Goal: Information Seeking & Learning: Check status

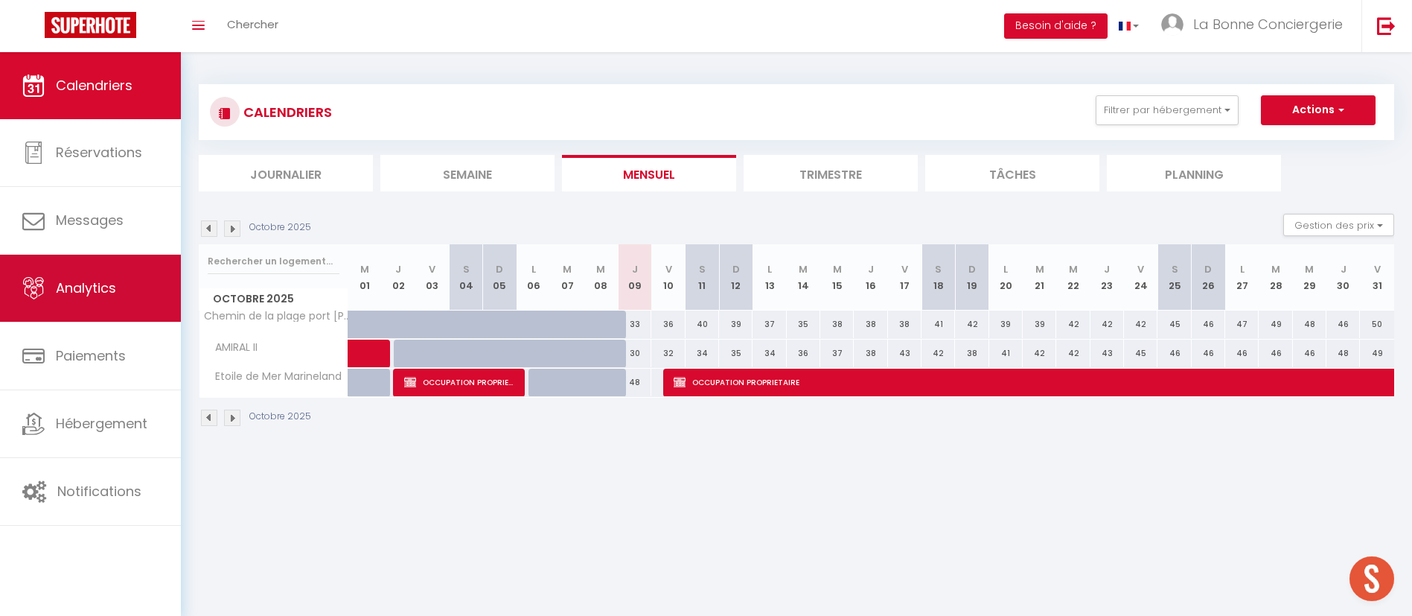
click at [50, 285] on link "Analytics" at bounding box center [90, 288] width 181 height 67
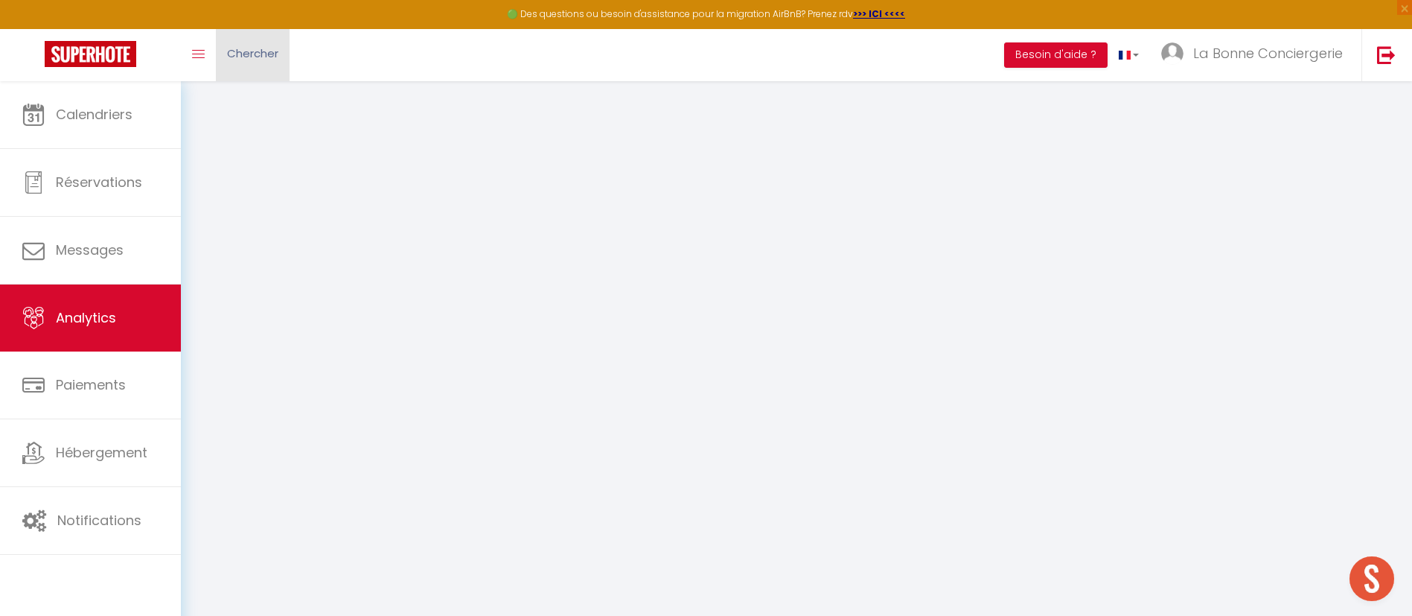
select select "2025"
select select "10"
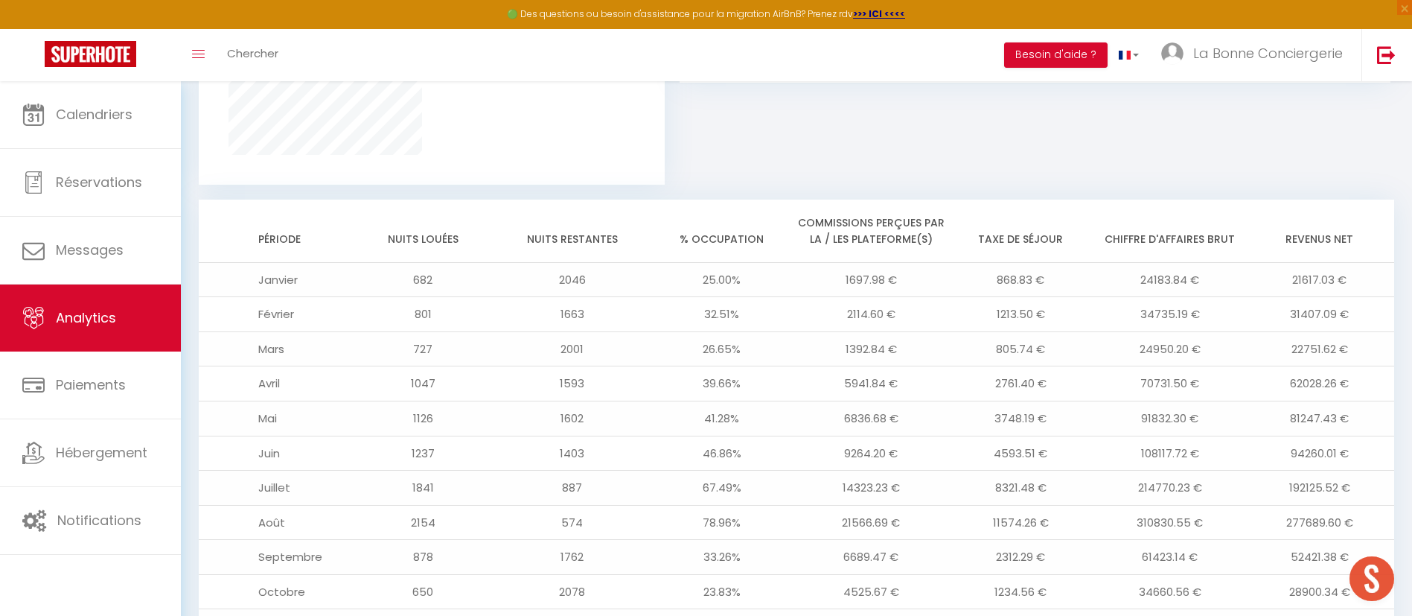
scroll to position [1333, 0]
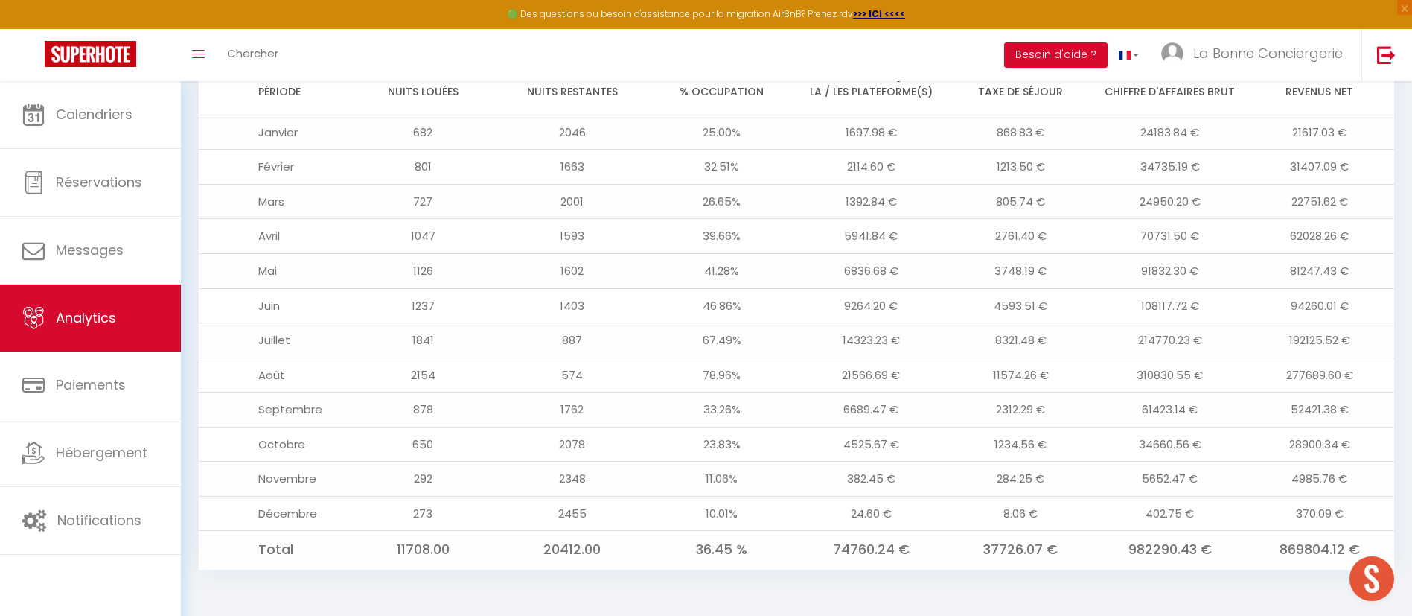
click at [1339, 468] on td "4985.76 €" at bounding box center [1320, 479] width 150 height 35
drag, startPoint x: 1358, startPoint y: 447, endPoint x: 1274, endPoint y: 444, distance: 84.2
click at [1274, 444] on td "28900.34 €" at bounding box center [1320, 444] width 150 height 35
click at [1230, 460] on td "34660.56 €" at bounding box center [1171, 444] width 150 height 35
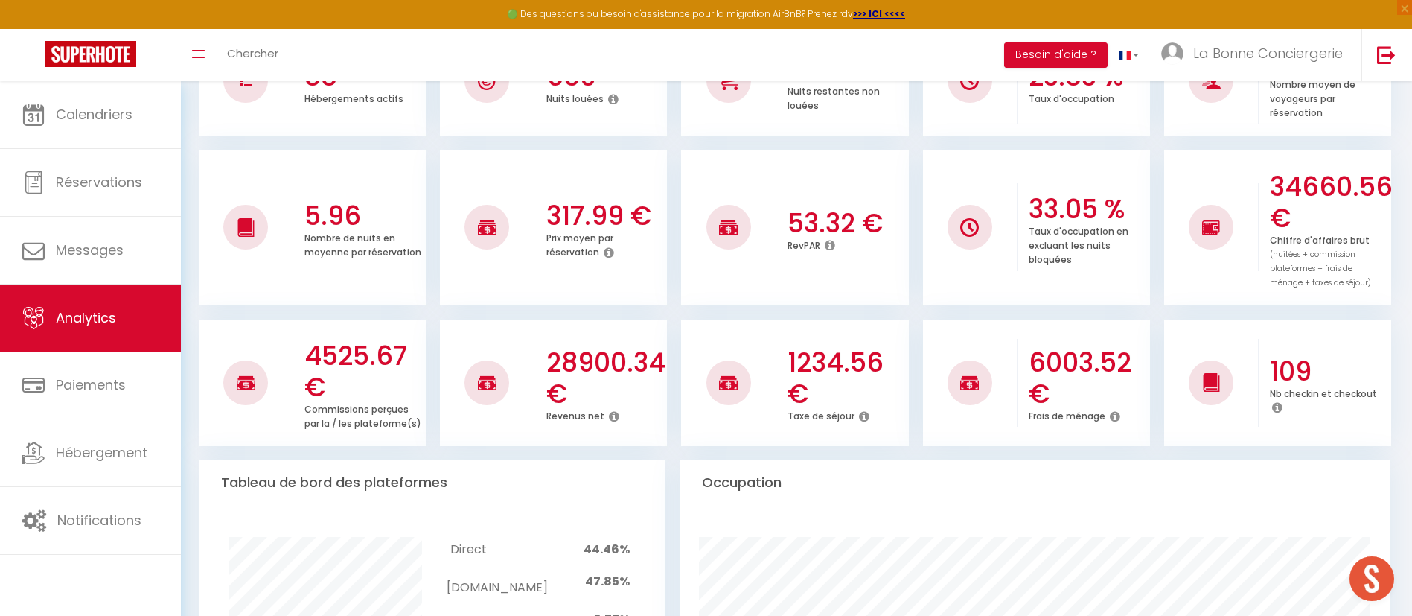
scroll to position [0, 0]
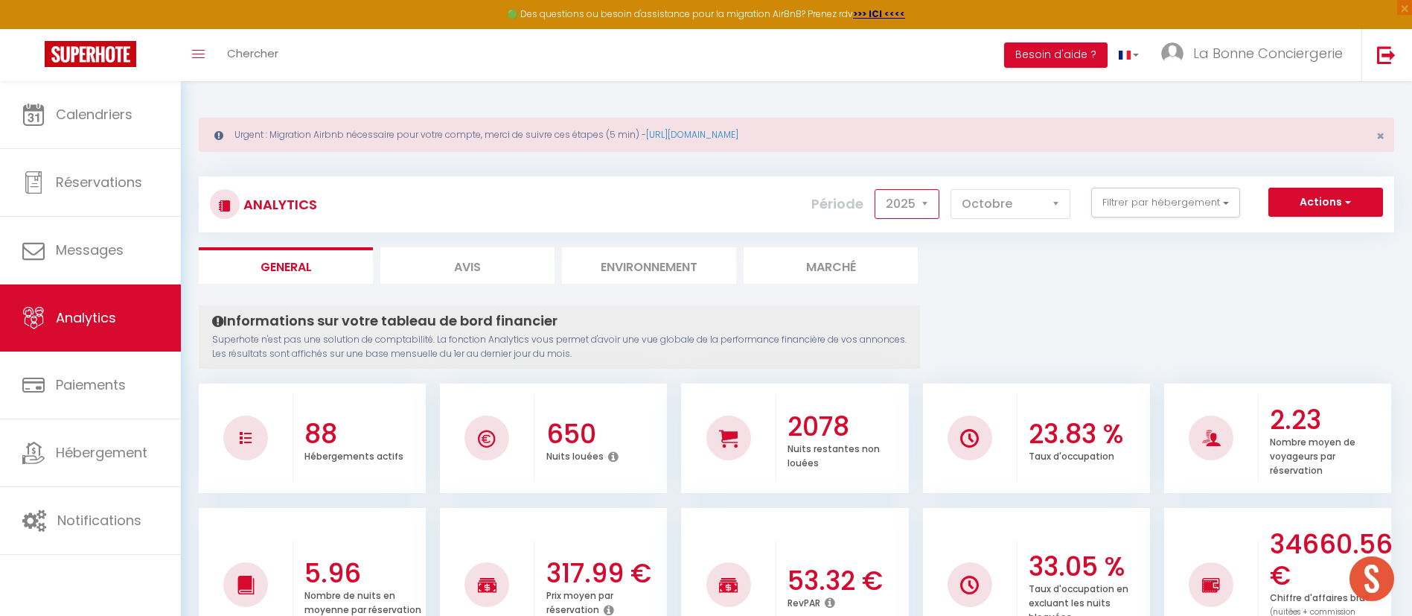
click at [934, 207] on select "2014 2015 2016 2017 2018 2019 2020 2021 2022 2023 2024 2025 2026 2027" at bounding box center [907, 204] width 65 height 30
click at [1135, 208] on button "Filtrer par hébergement" at bounding box center [1166, 203] width 149 height 30
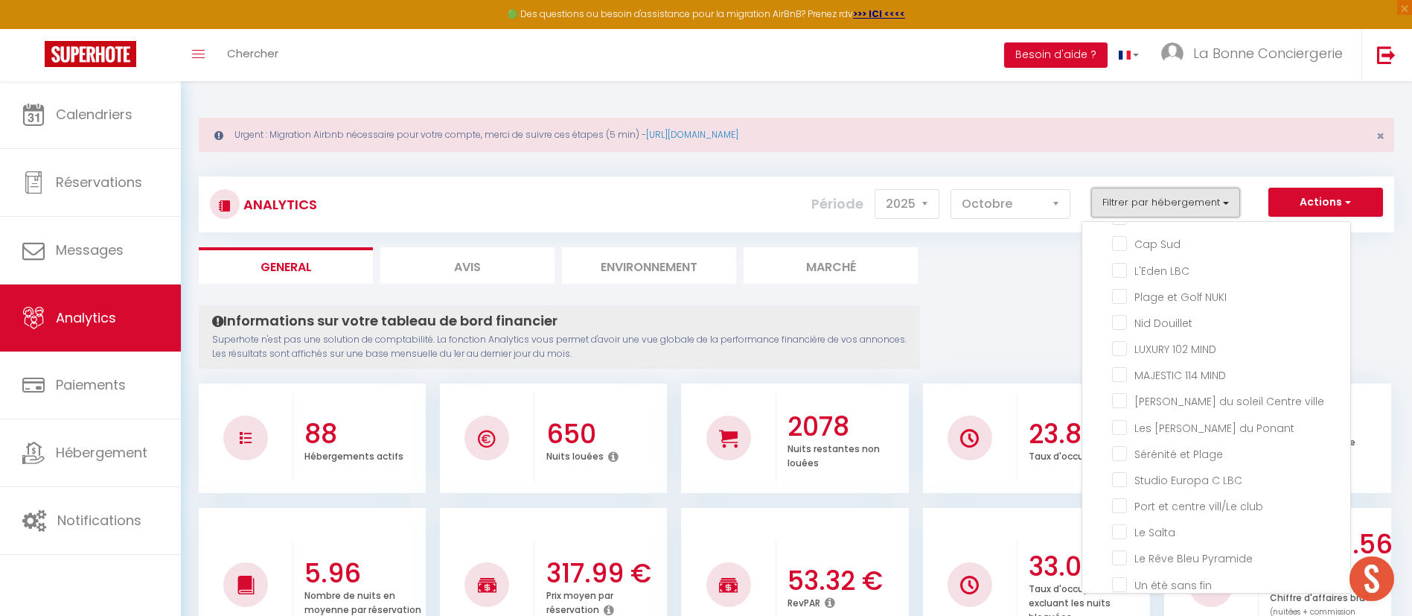
scroll to position [1809, 0]
click at [1169, 302] on NUKI "checkbox" at bounding box center [1231, 294] width 238 height 15
checkbox NUKI "true"
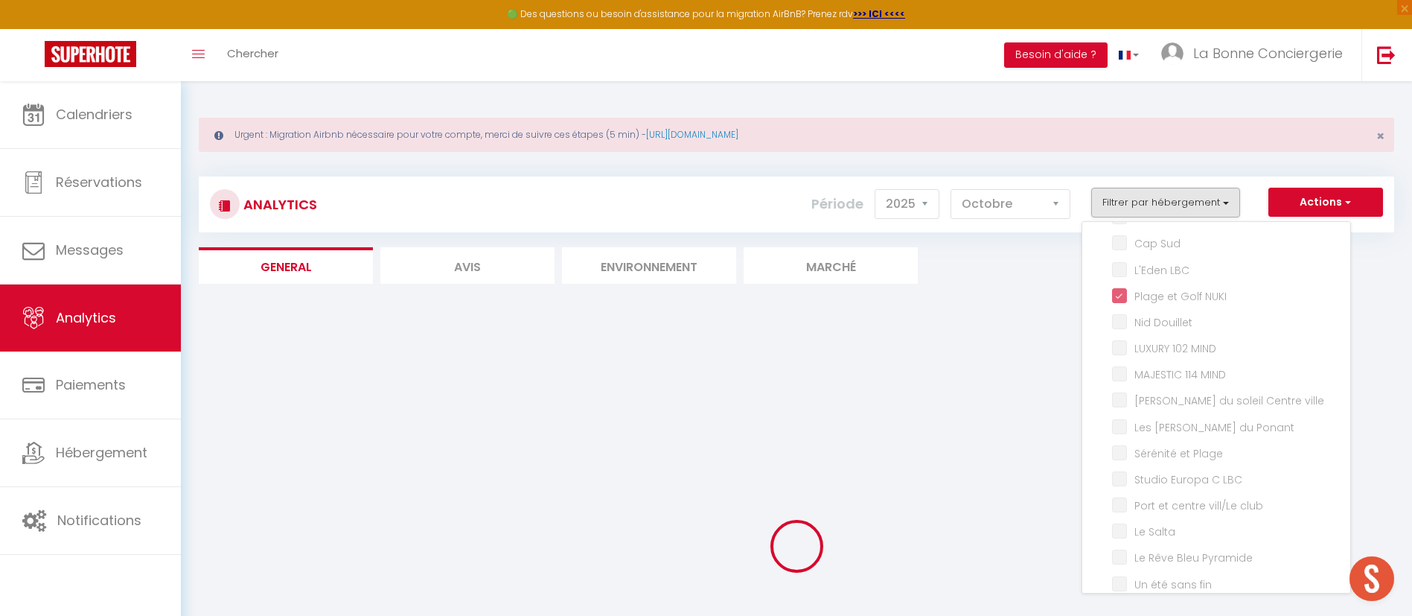
checkbox Camarguaise "false"
checkbox Marsillargues "false"
checkbox Lunel "false"
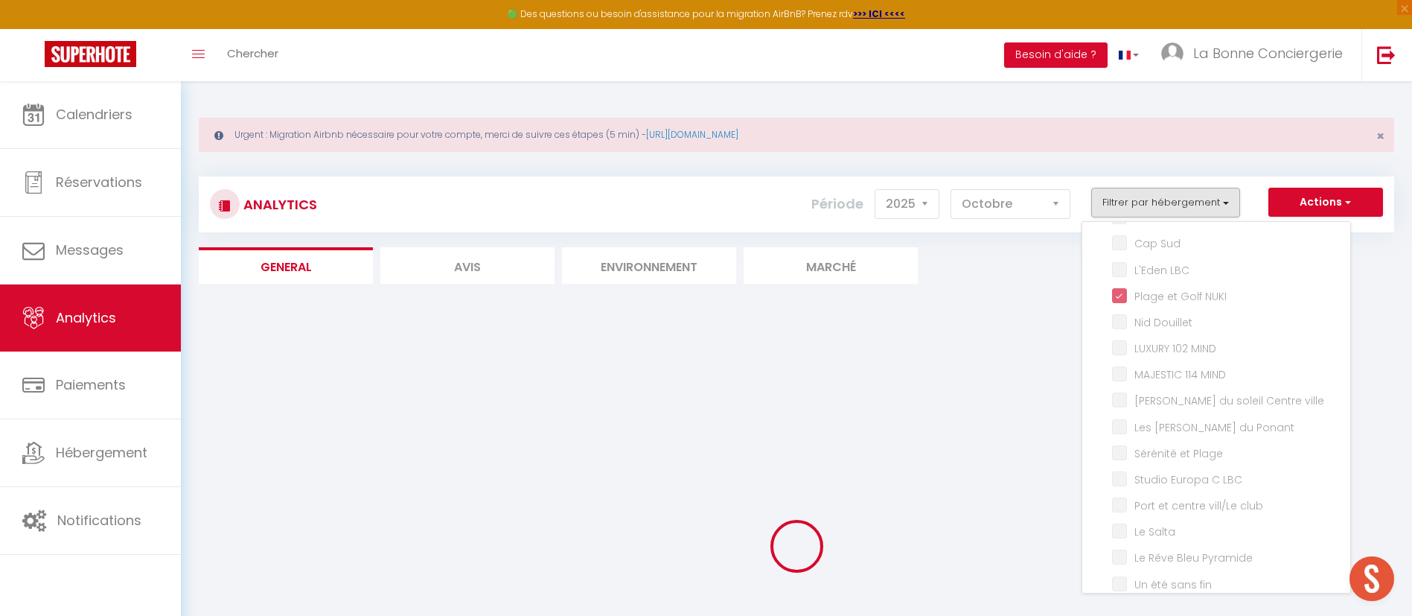
checkbox AUJARGUES "false"
checkbox Vigneron "false"
checkbox Lansargues "false"
checkbox just "false"
checkbox Sauve "false"
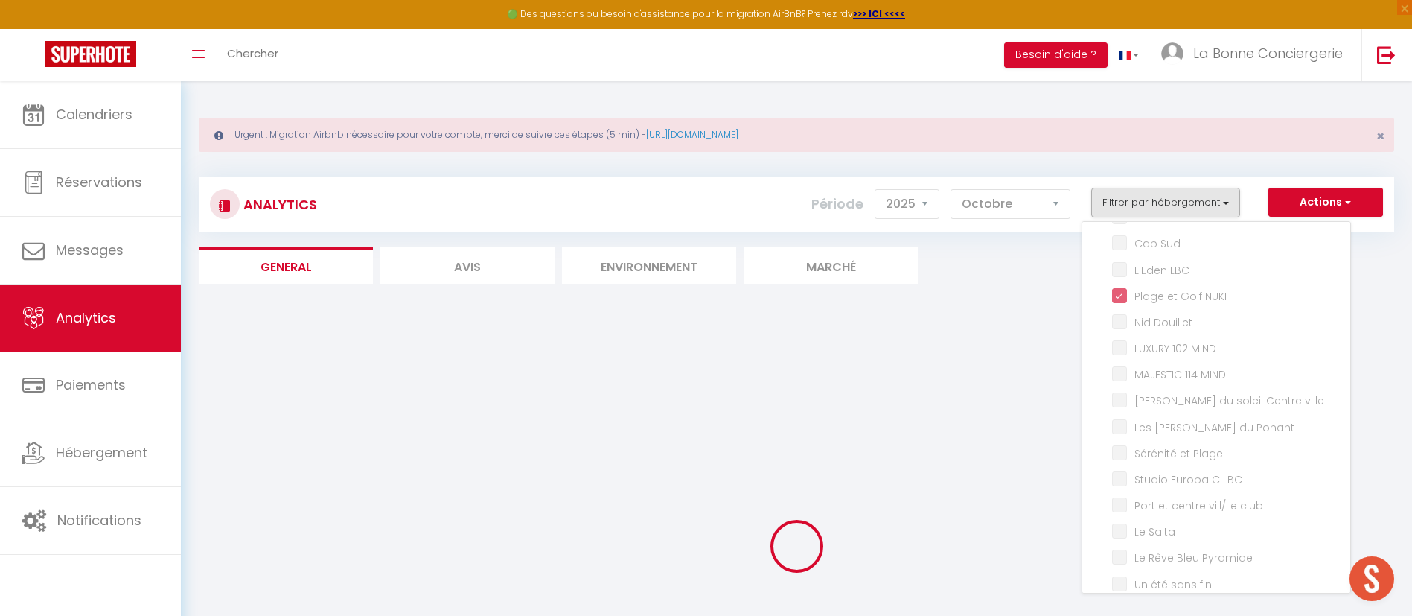
checkbox plage "false"
checkbox ensablés "false"
checkbox sel "false"
checkbox JUMMELLES "false"
checkbox LBC "false"
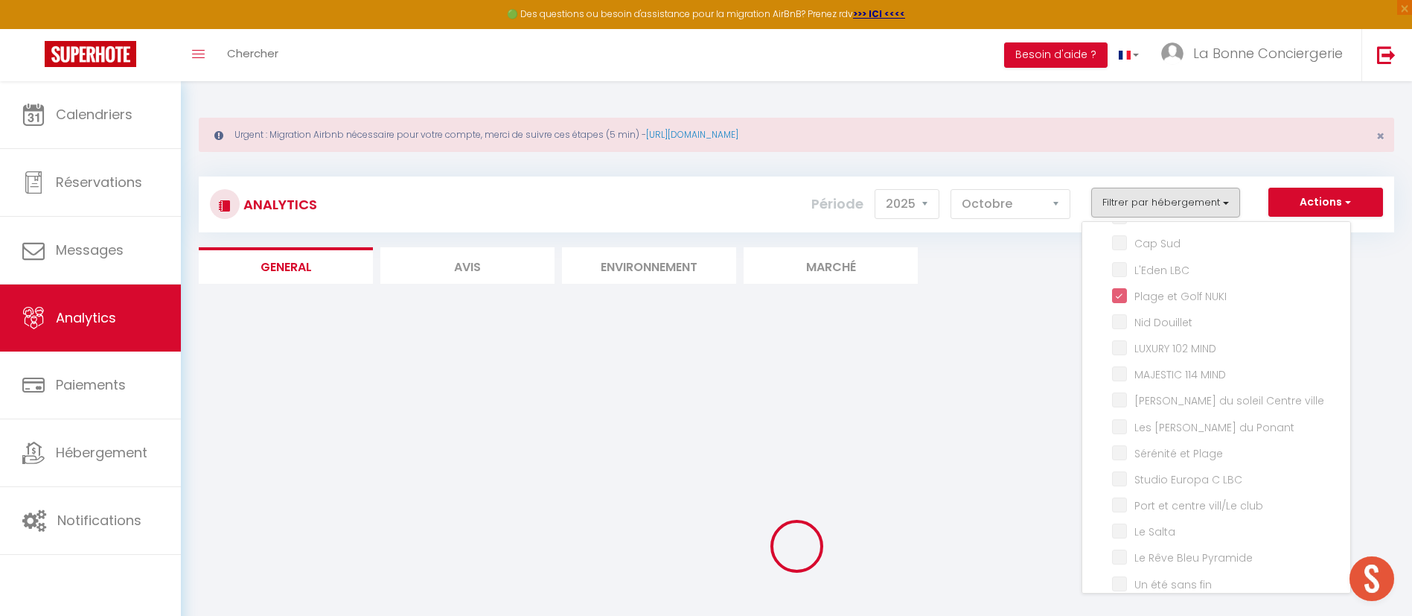
checkbox LBC "false"
checkbox plage☀️LaBonneConciergerie "false"
checkbox port "false"
checkbox flots "false"
checkbox LBC "false"
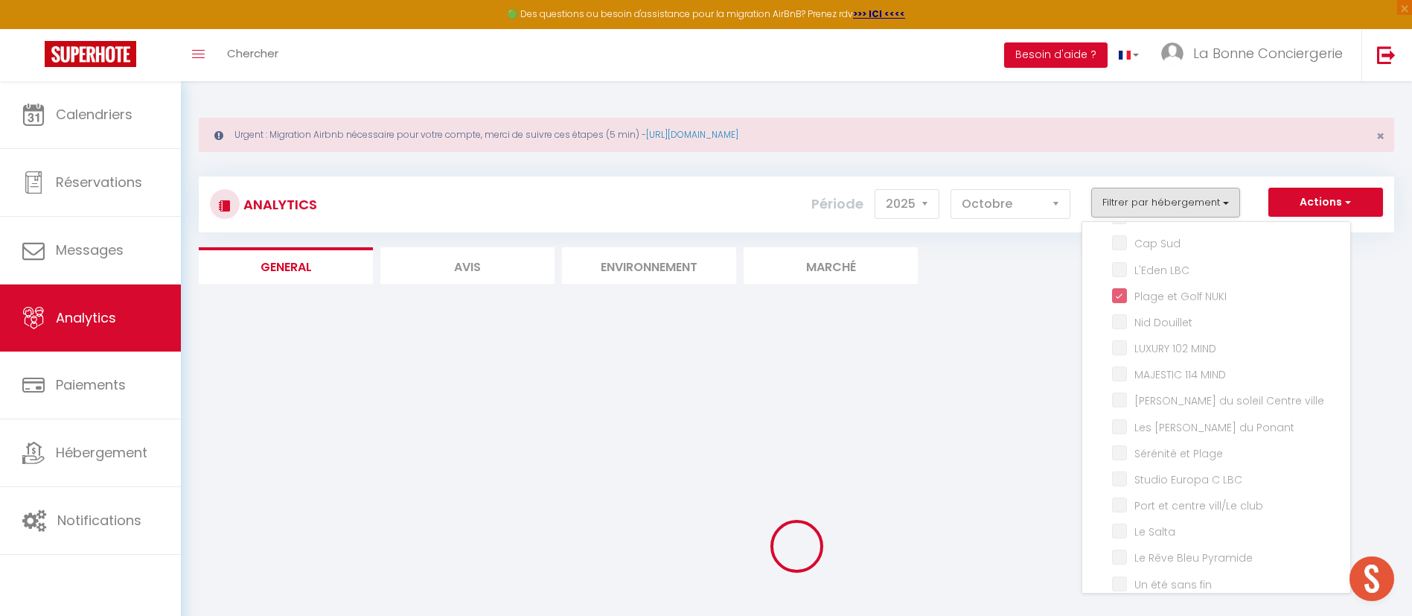
checkbox Yoga "false"
checkbox turquoises "false"
checkbox pampa "false"
checkbox Plage "false"
checkbox LBC "false"
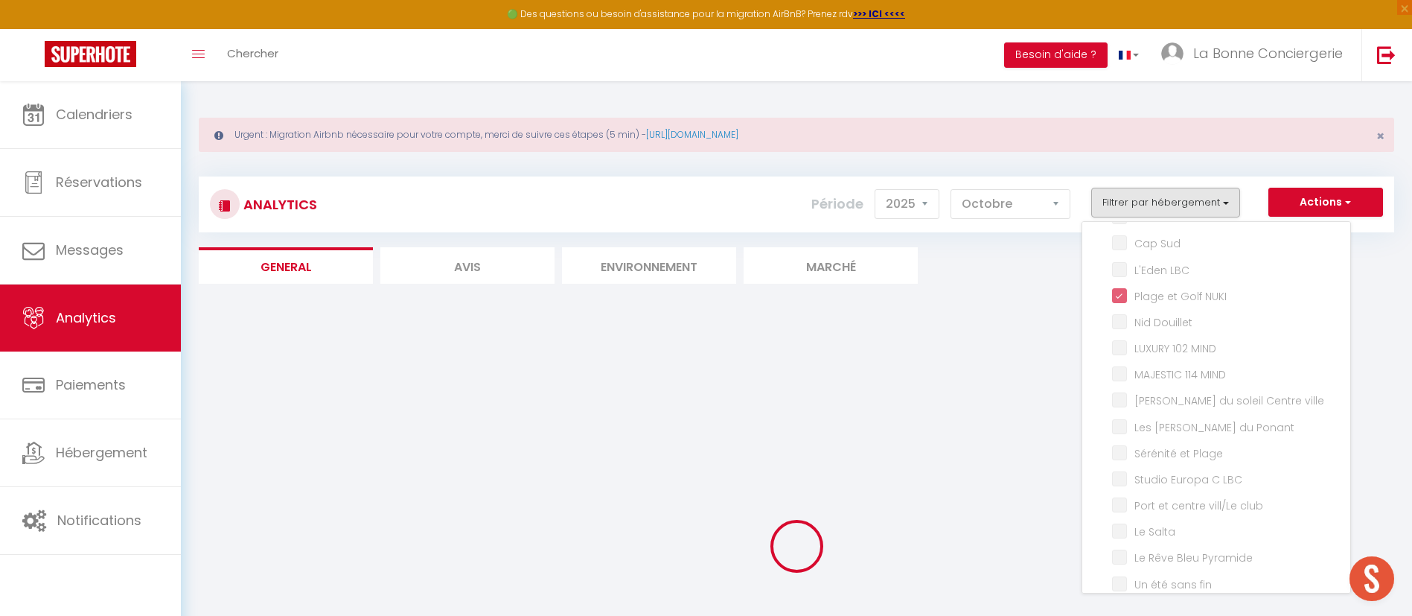
checkbox plage "false"
checkbox Bleu "false"
checkbox Plage "false"
checkbox BLEUE "false"
checkbox LBC "false"
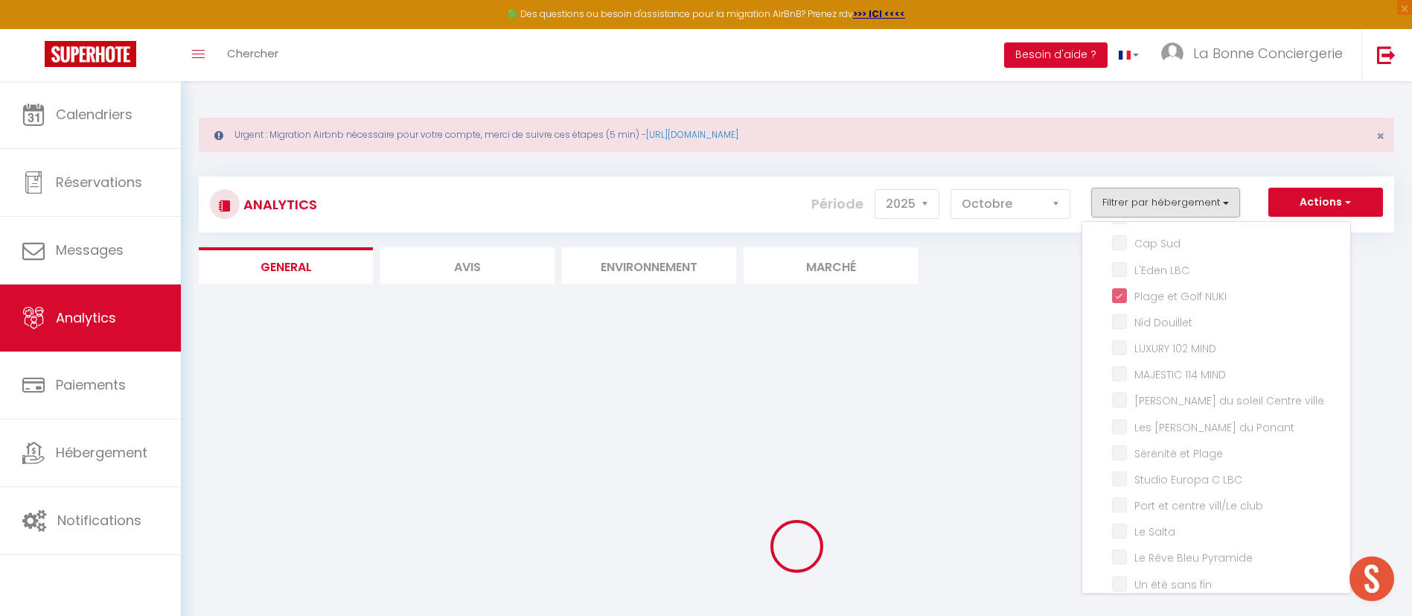
checkbox 2 "false"
checkbox LBC "false"
checkbox \+🅿️ "false"
checkbox LBC "false"
checkbox Bahia "false"
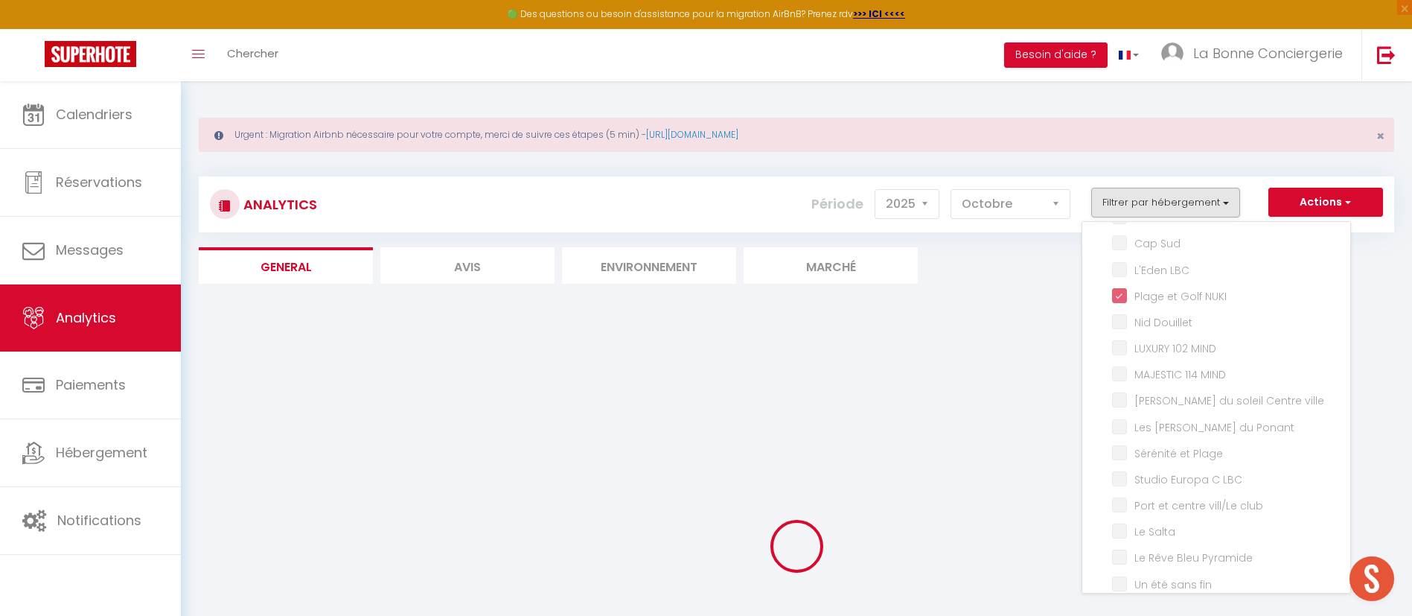
checkbox Seventies "false"
checkbox Marineland "false"
checkbox Chéops "false"
checkbox LBC "false"
checkbox Maeva "false"
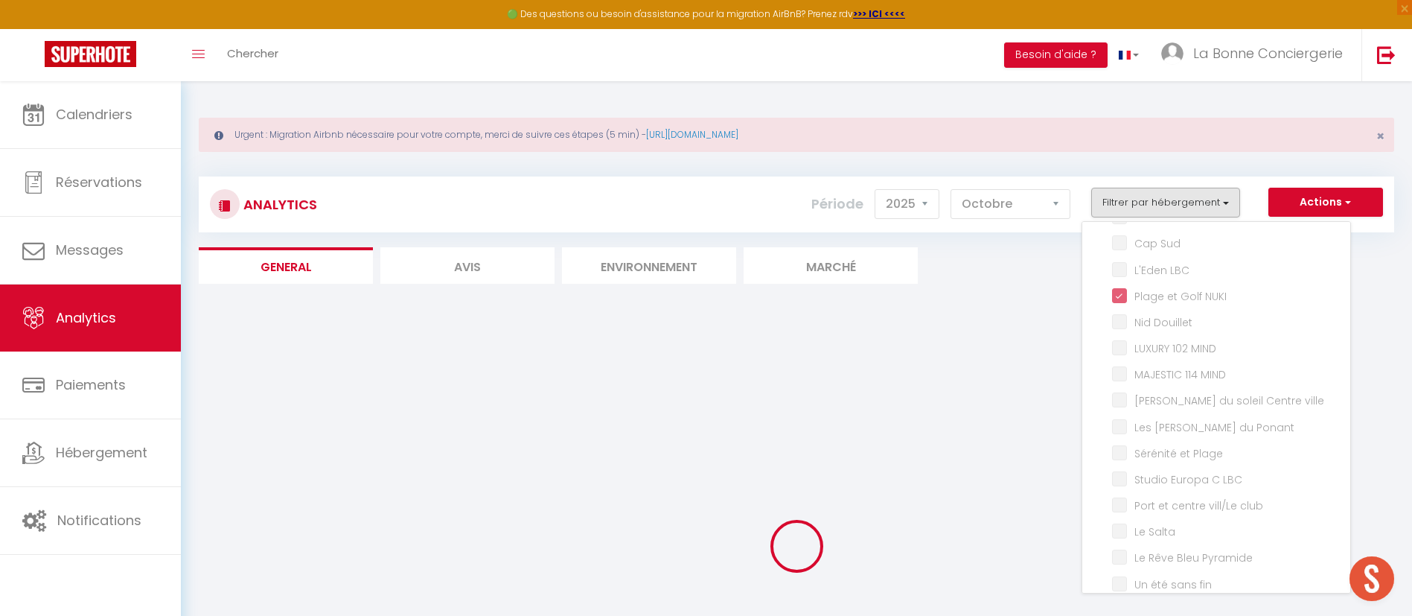
checkbox couchant "false"
checkbox Bat10 "false"
checkbox Motte "false"
checkbox LBC "false"
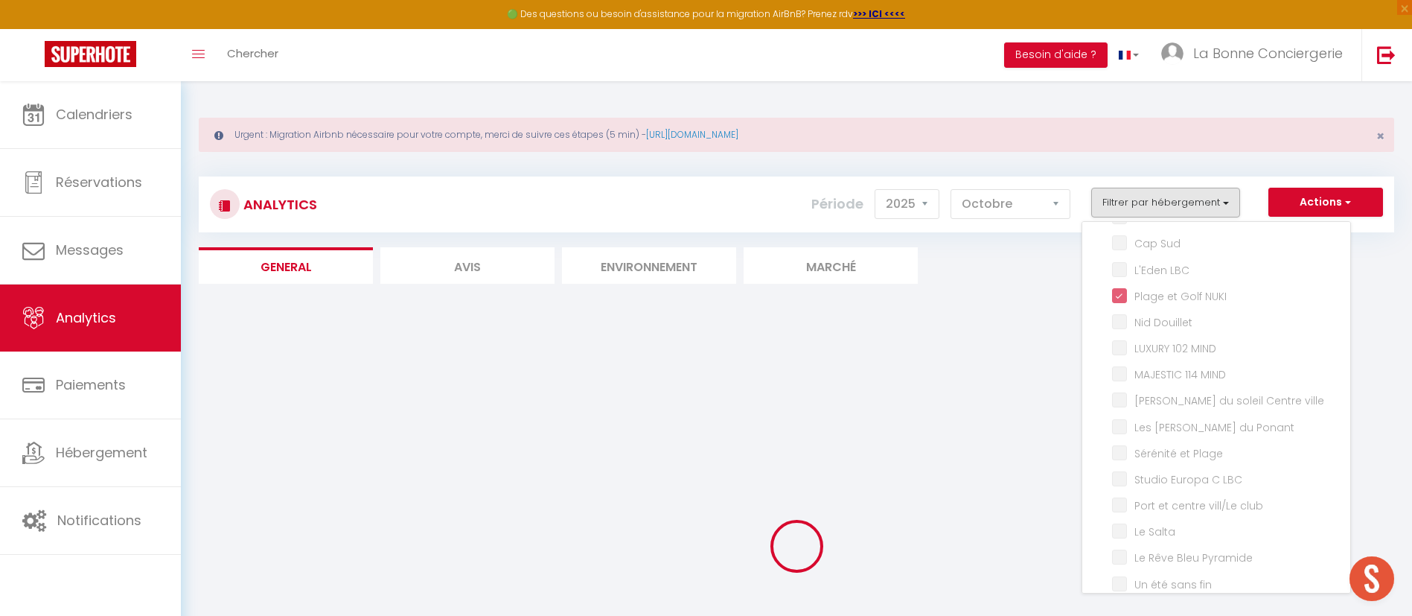
checkbox Dunes "false"
checkbox Rose "false"
checkbox II "false"
checkbox Apalooza "false"
checkbox Bat8 "false"
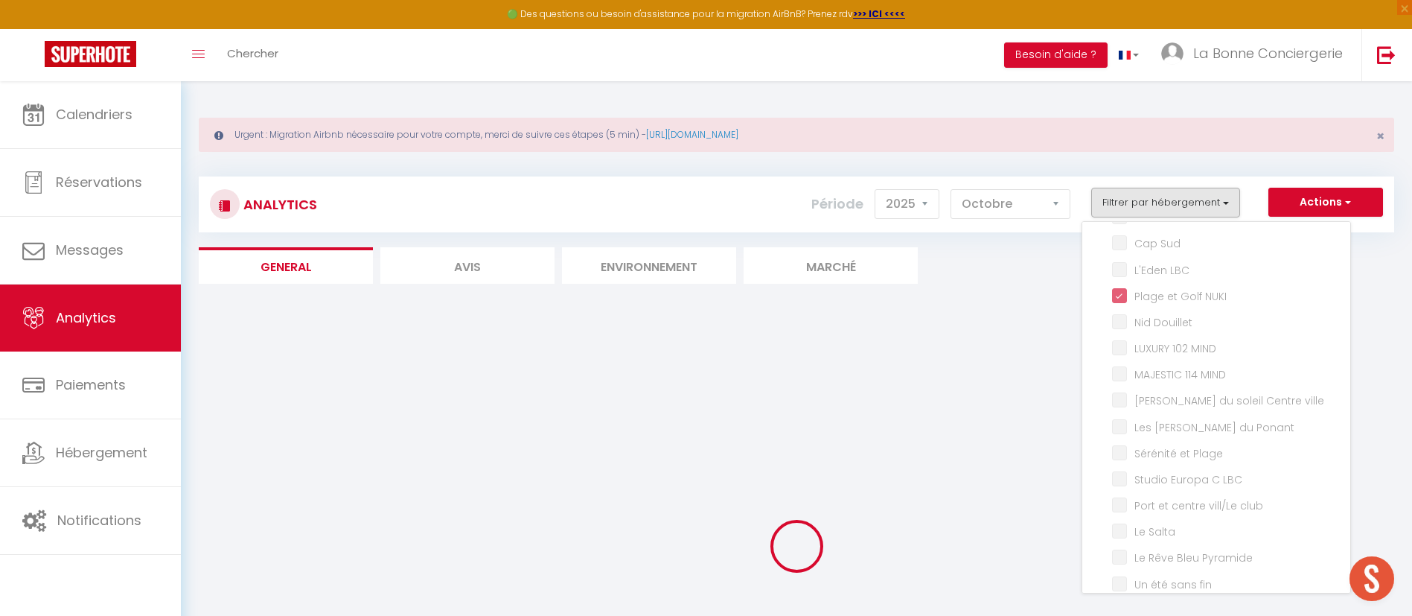
checkbox pyramide "false"
checkbox mer "false"
checkbox input "false"
checkbox Couchant "false"
checkbox LBC "false"
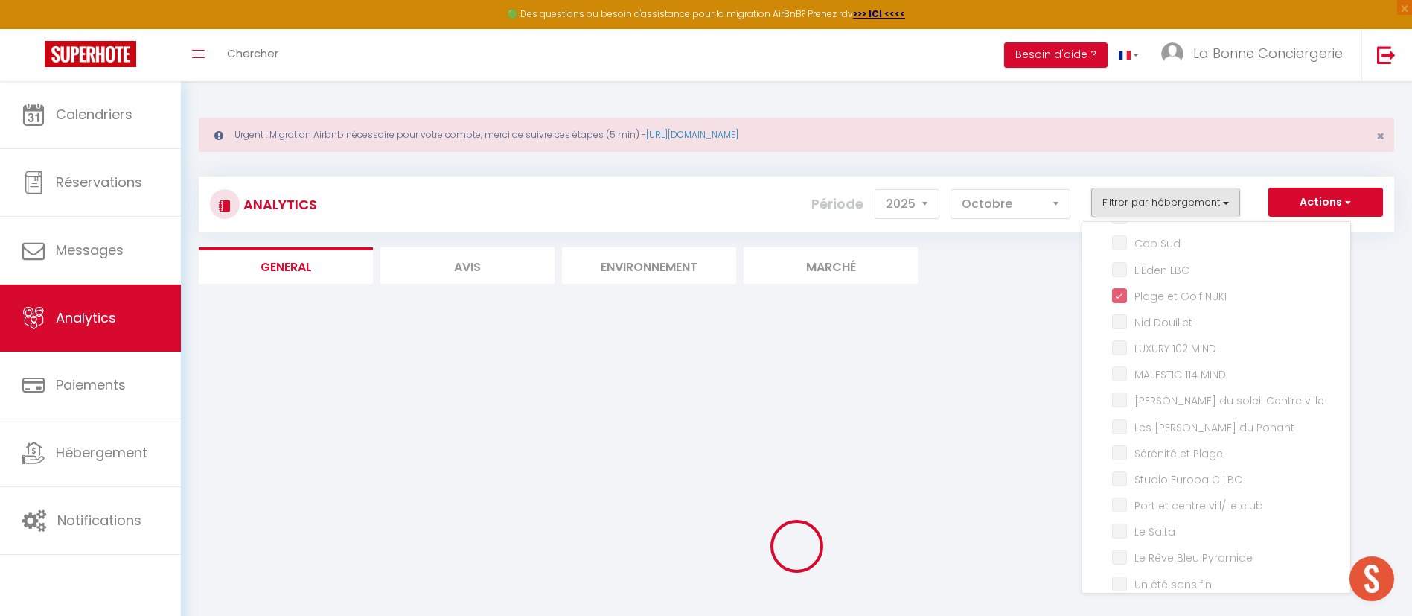
checkbox II "false"
checkbox LBC "false"
checkbox Marineland "false"
checkbox LBC "false"
checkbox II "false"
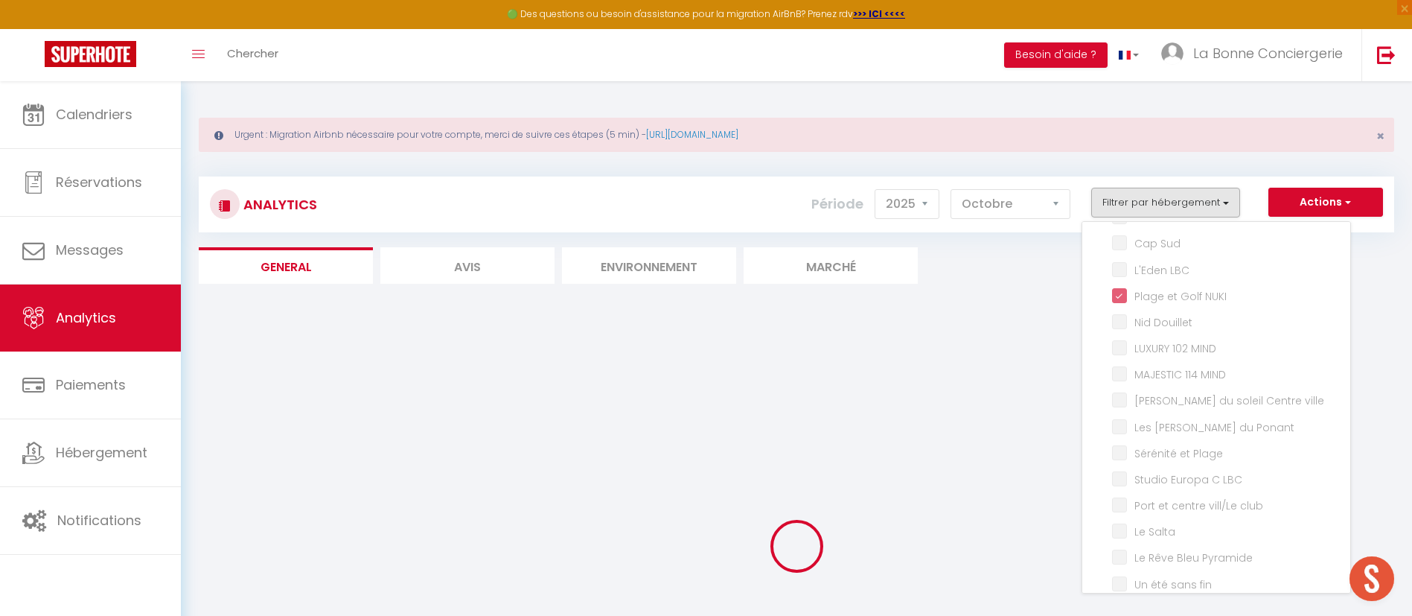
checkbox Littoral "false"
checkbox Sud "false"
checkbox LBC "false"
checkbox Douillet "false"
checkbox MIND "false"
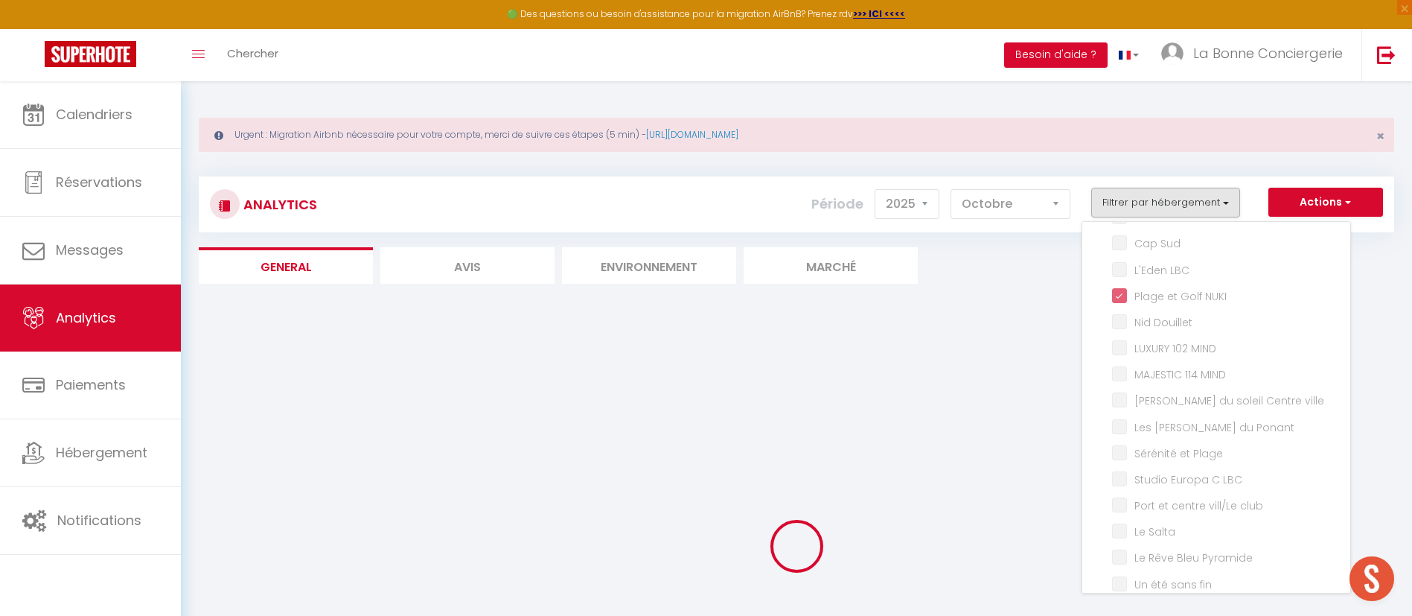
checkbox MIND "false"
checkbox ville "false"
checkbox Ponant "false"
checkbox Plage "false"
checkbox LBC "false"
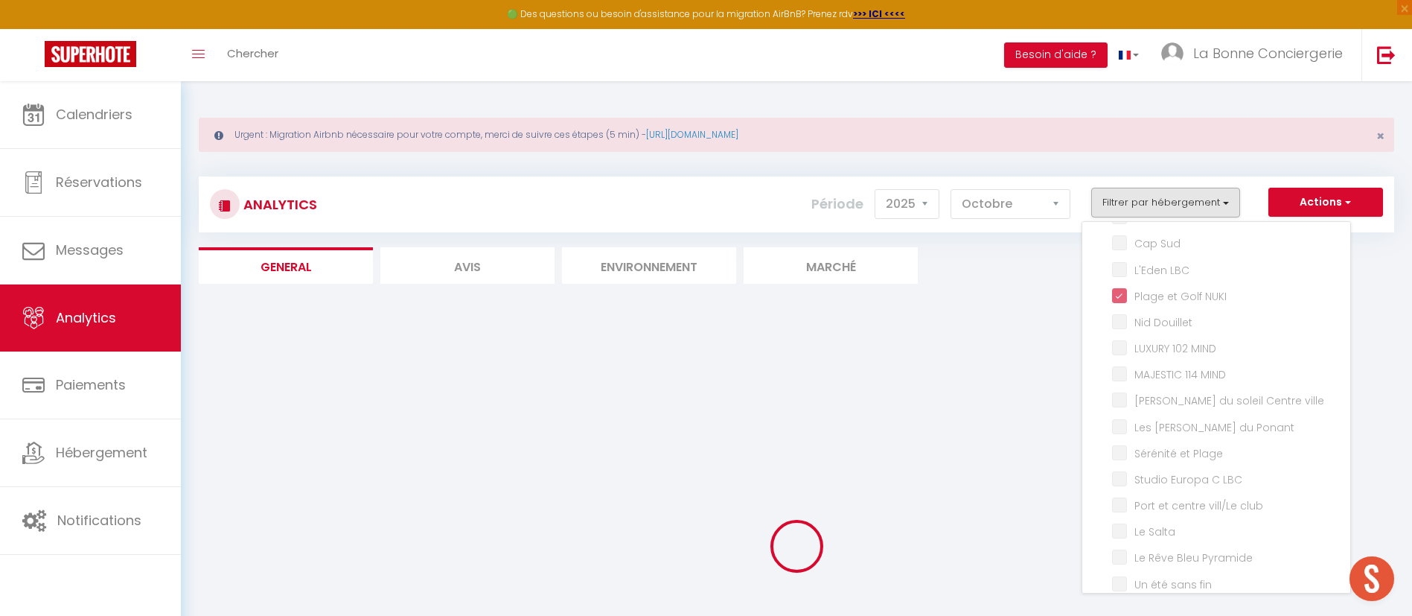
checkbox club "false"
checkbox Salta "false"
checkbox Pyramide "false"
checkbox fin "false"
checkbox LBC "false"
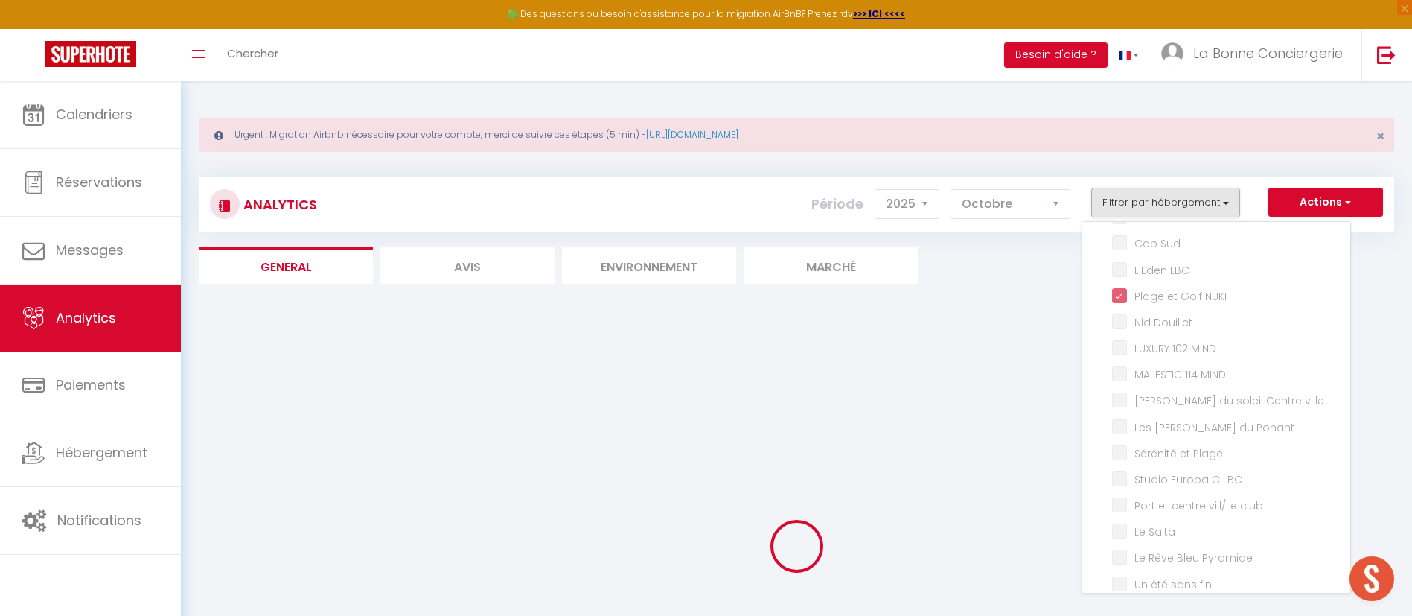
checkbox LBC "false"
checkbox sables "false"
checkbox SOLEA "false"
checkbox Tarpan "false"
checkbox pinède "false"
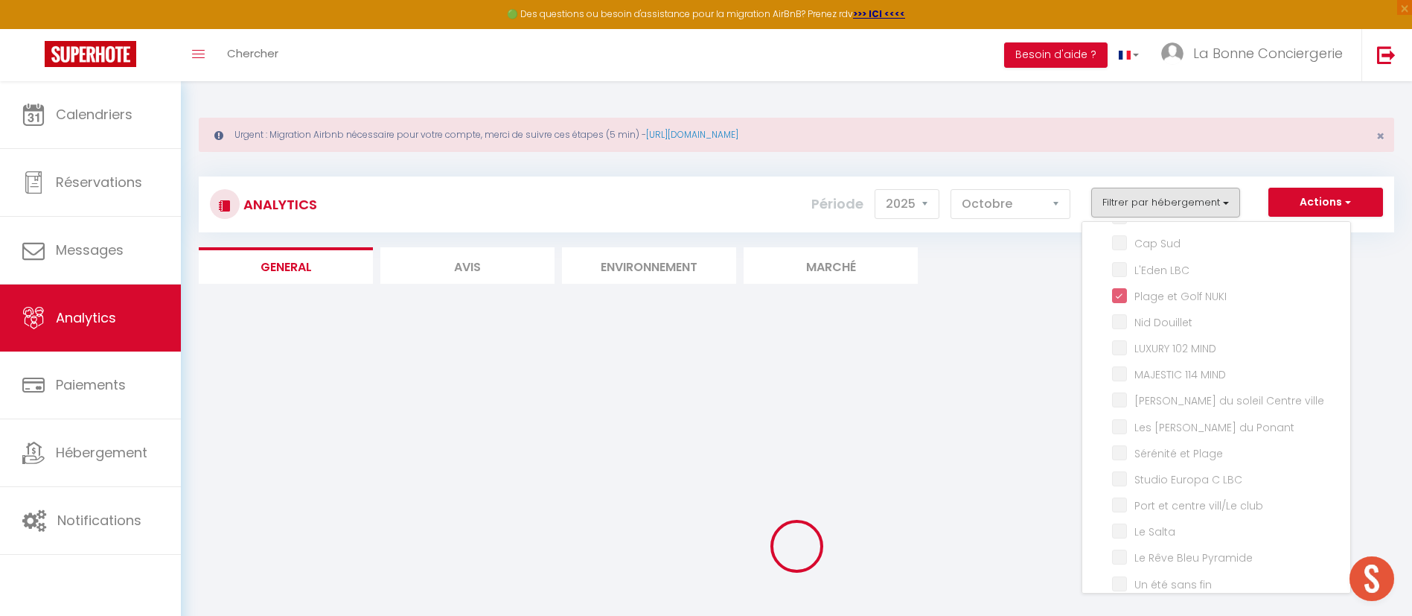
checkbox 4-ème "false"
checkbox ARTS "false"
checkbox Gardian "false"
checkbox fin "false"
checkbox Parenthèse "false"
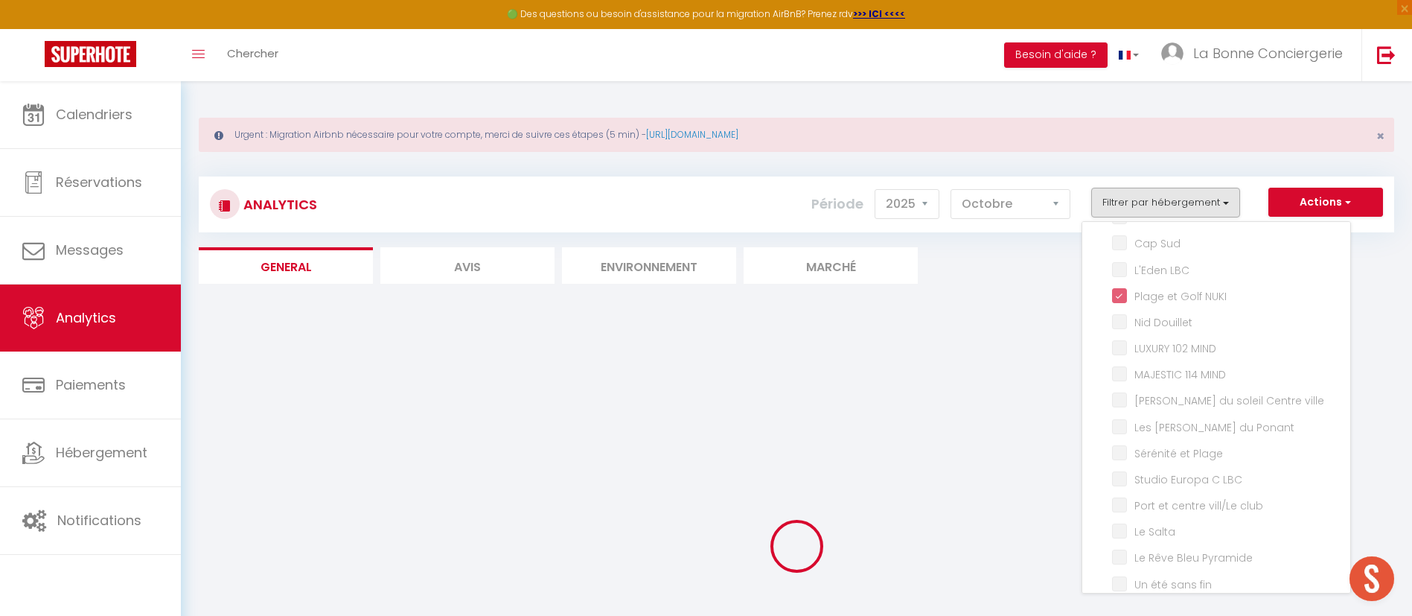
checkbox bis "false"
checkbox fin "false"
checkbox Camarguaise "false"
checkbox Marsillargues "false"
checkbox Lunel "false"
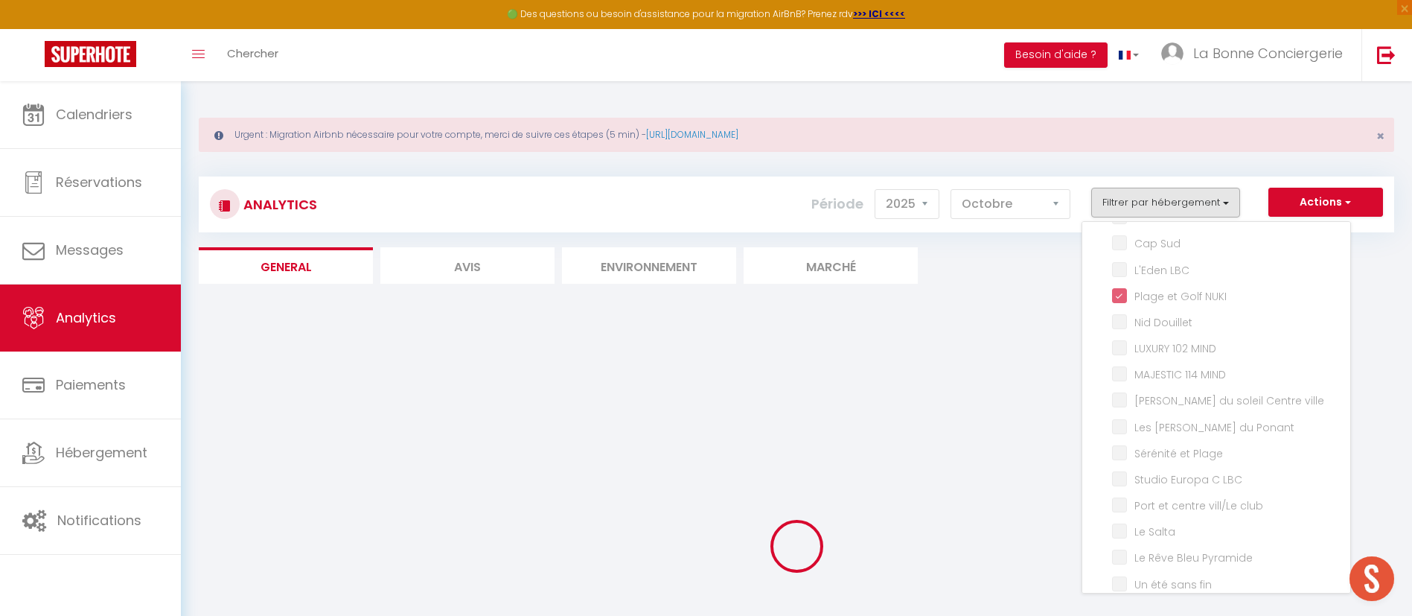
checkbox Lunel "false"
checkbox AUJARGUES "false"
checkbox Vigneron "false"
checkbox Lansargues "false"
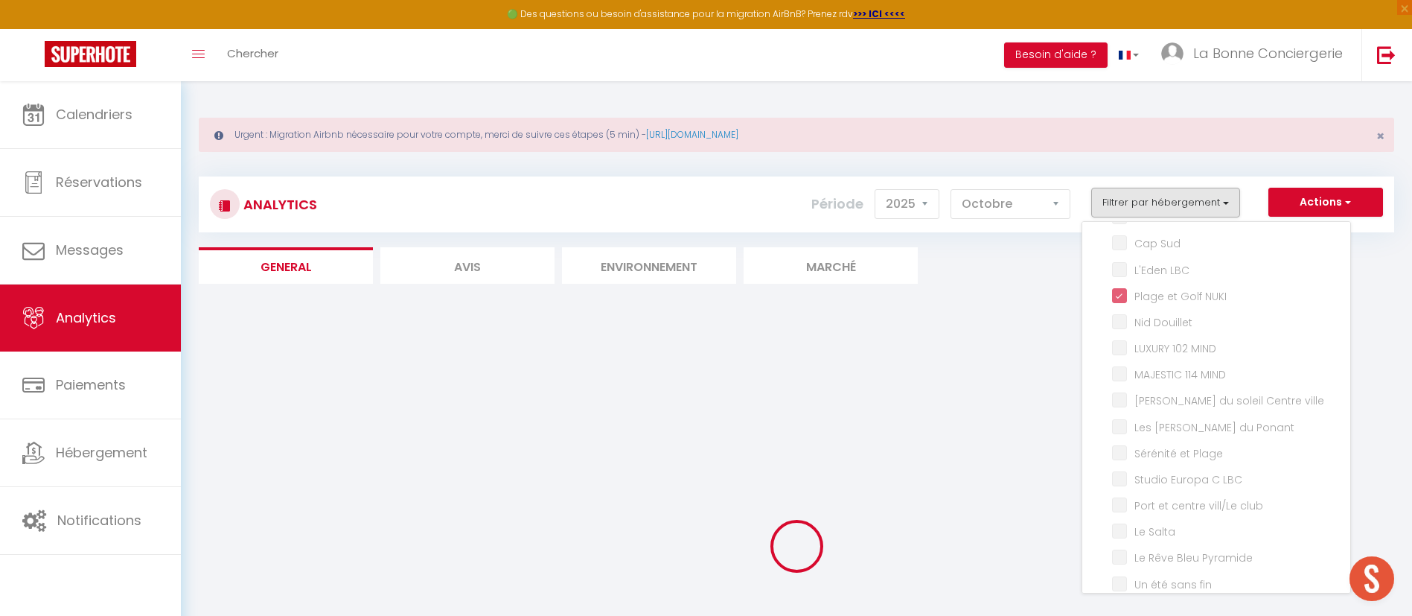
checkbox just "false"
checkbox Sauve "false"
checkbox plage "false"
checkbox ensablés "false"
checkbox sel "false"
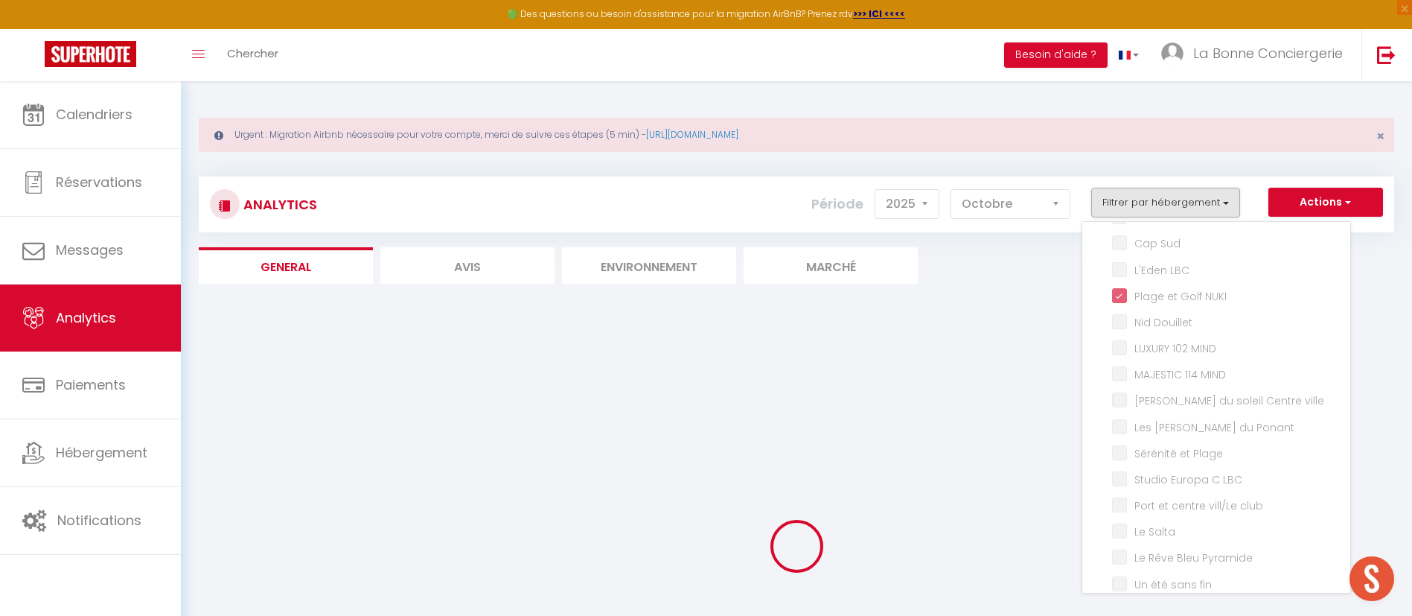
checkbox JUMMELLES "false"
checkbox LBC "false"
checkbox plage☀️LaBonneConciergerie "false"
checkbox port "false"
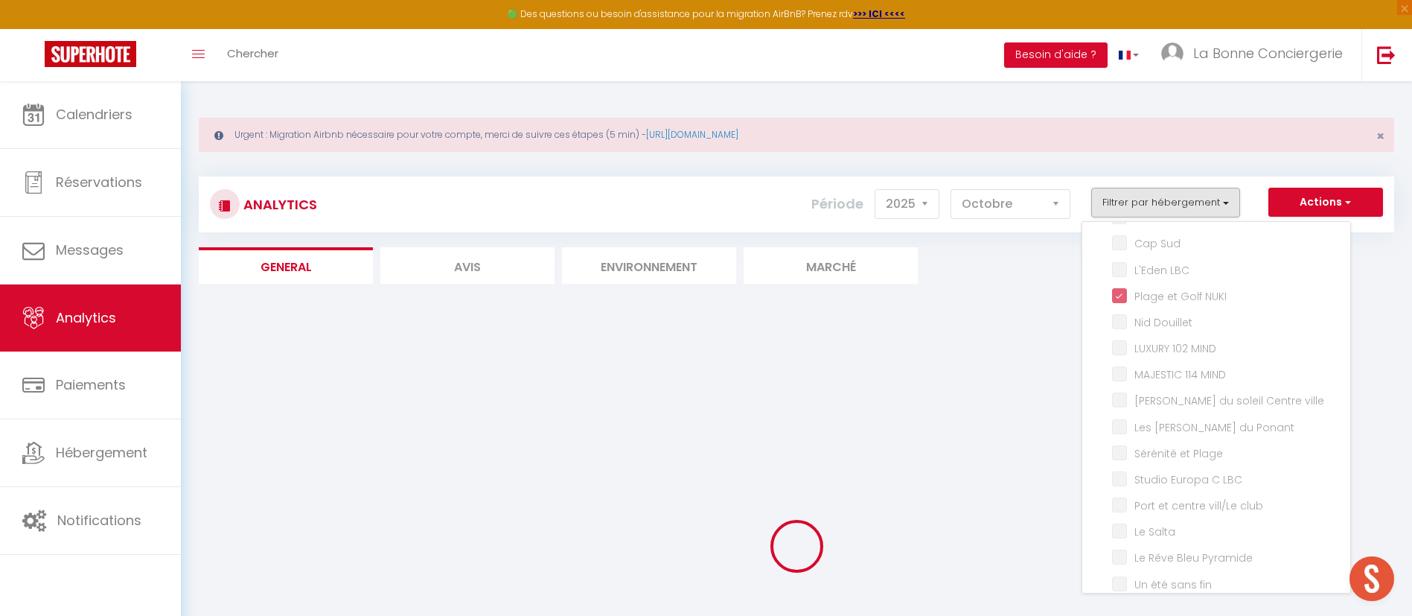
checkbox flots "false"
checkbox LBC "false"
checkbox Yoga "false"
checkbox turquoises "false"
checkbox pampa "false"
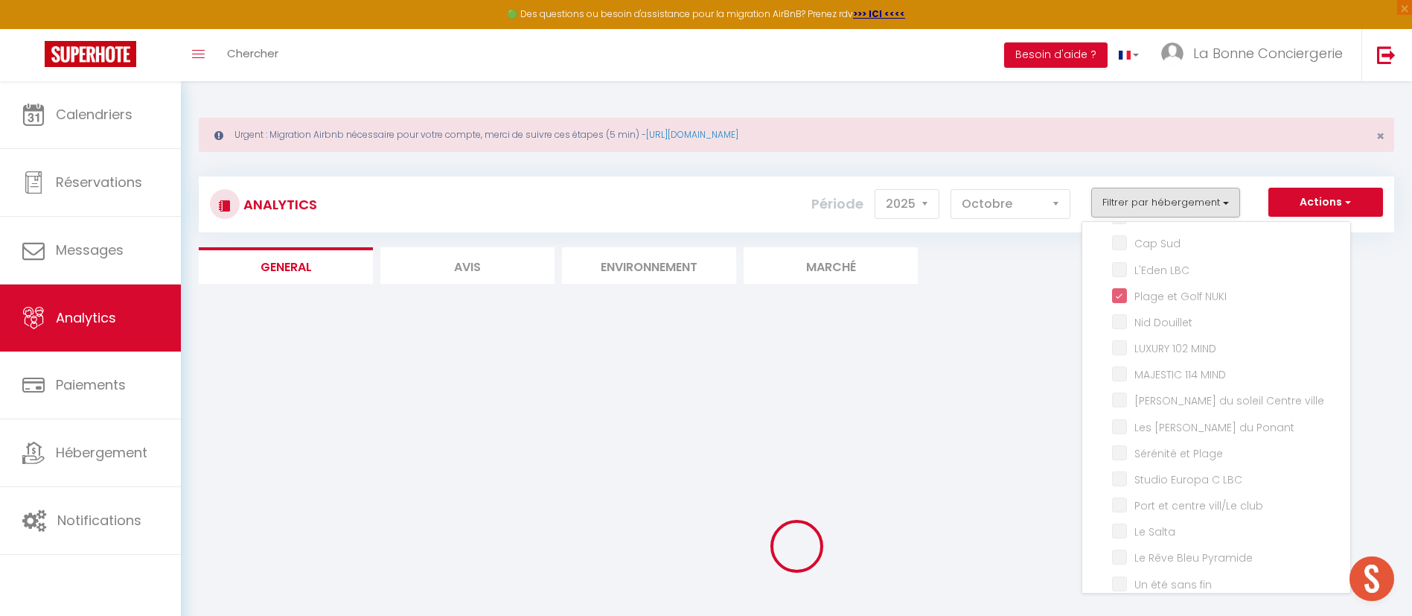
checkbox Plage "false"
checkbox LBC "false"
checkbox plage "false"
checkbox Bleu "false"
checkbox Plage "false"
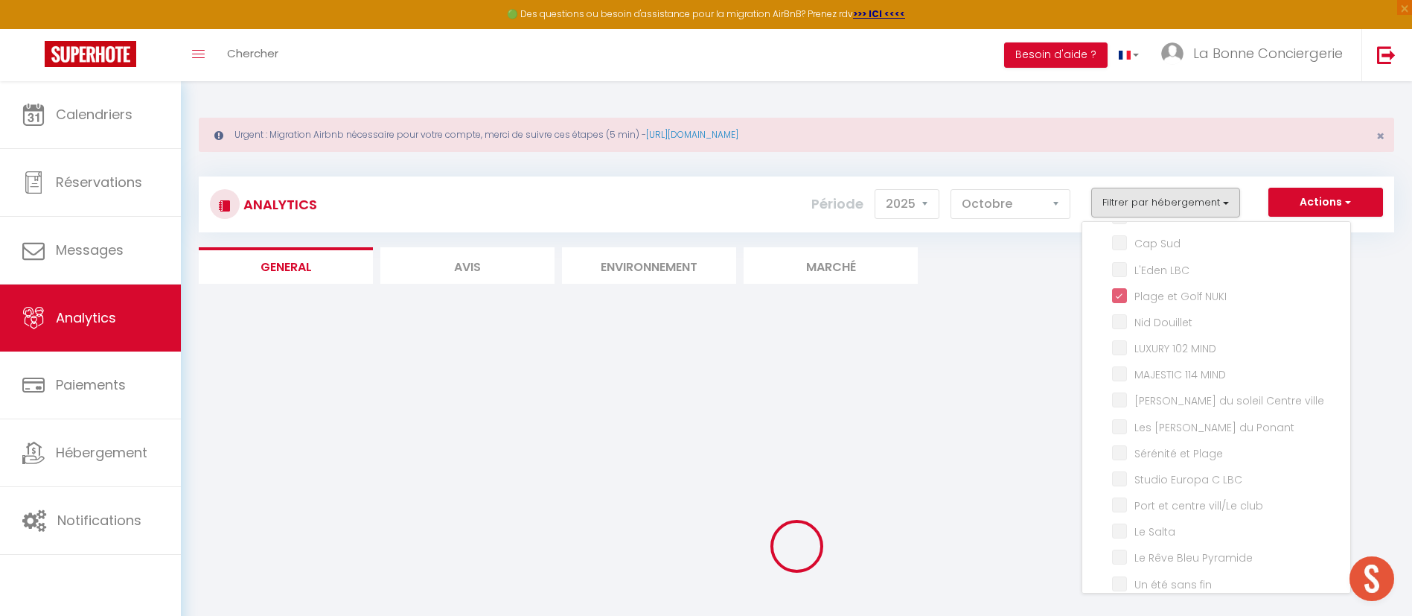
checkbox BLEUE "false"
checkbox LBC "false"
checkbox 2 "false"
checkbox LBC "false"
checkbox \+🅿️ "false"
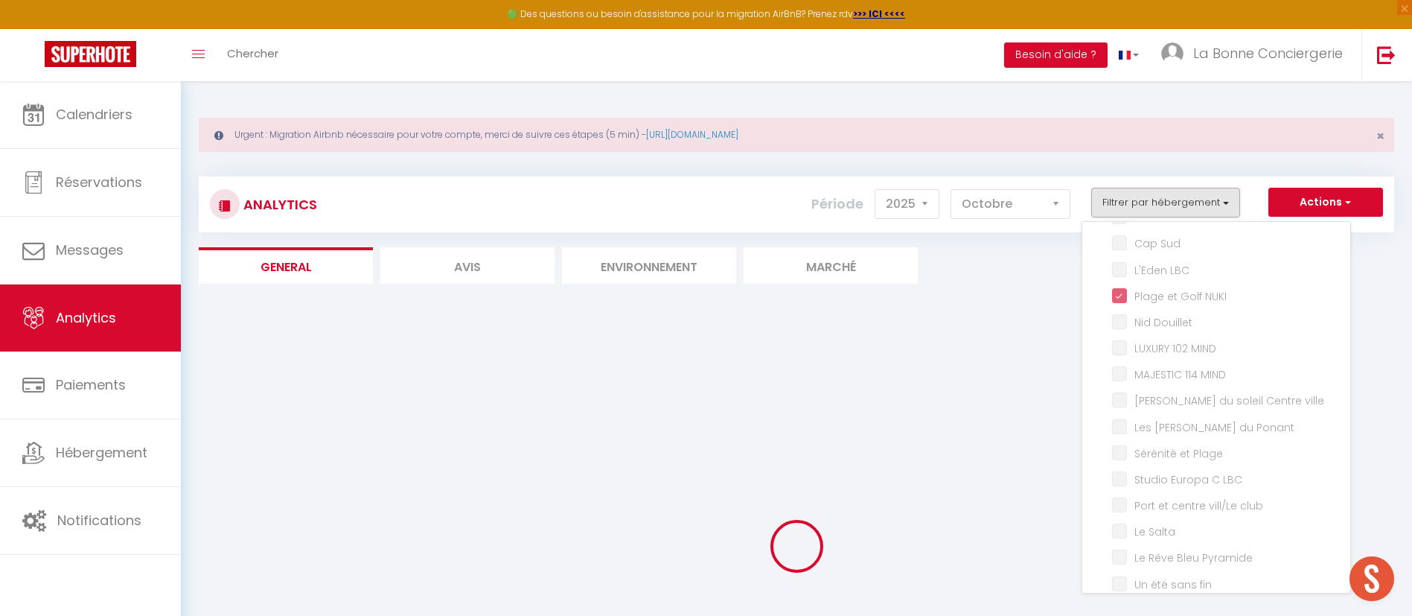
checkbox LBC "false"
checkbox Bahia "false"
checkbox Seventies "false"
checkbox Marineland "false"
checkbox Chéops "false"
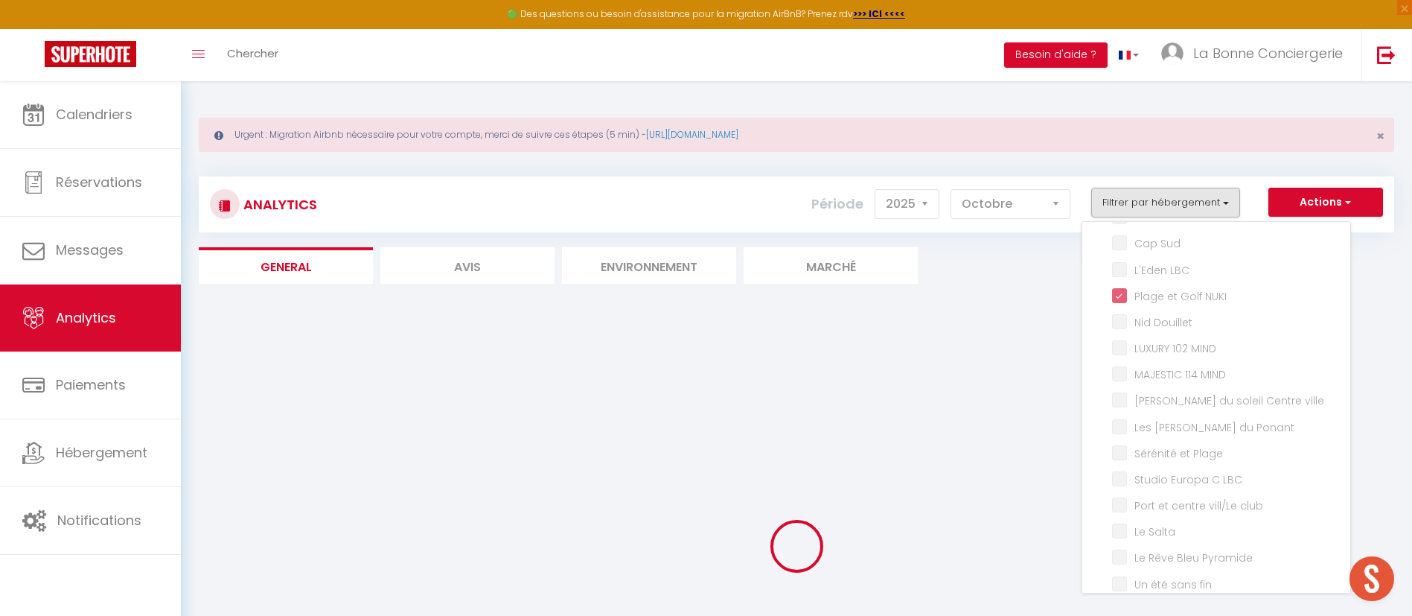
checkbox LBC "false"
checkbox Maeva "false"
checkbox couchant "false"
checkbox Bat10 "false"
checkbox Motte "false"
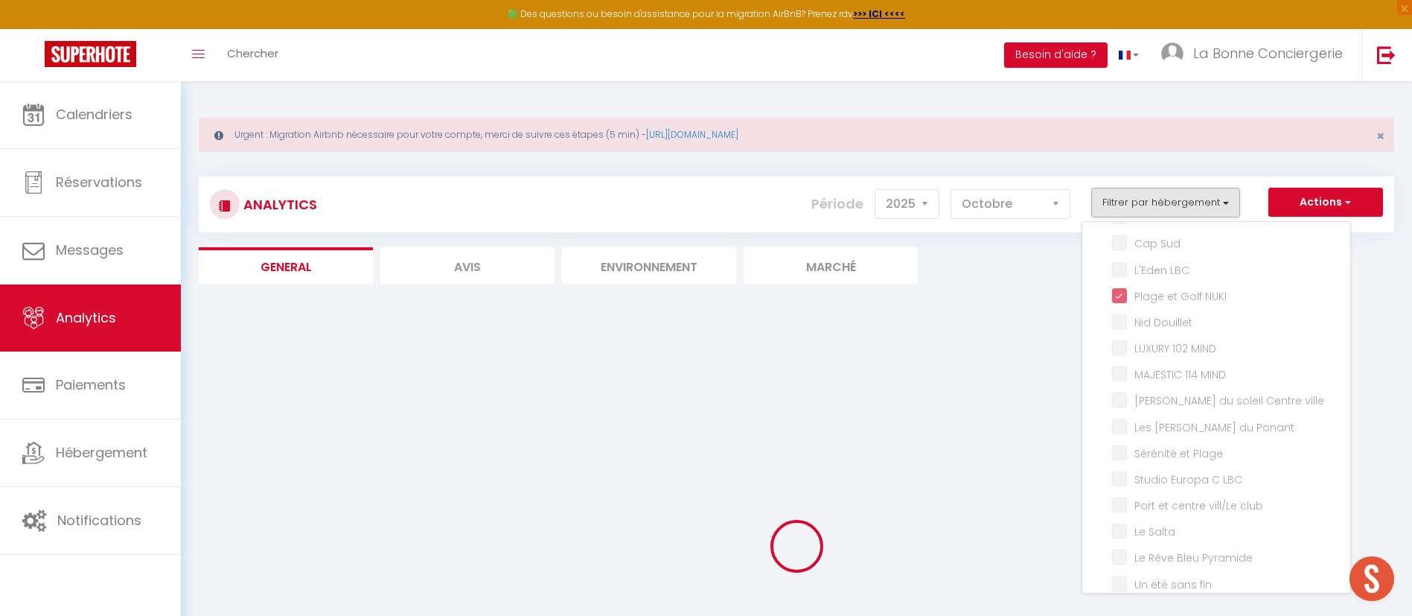
checkbox LBC "false"
checkbox Dunes "false"
checkbox Rose "false"
checkbox II "false"
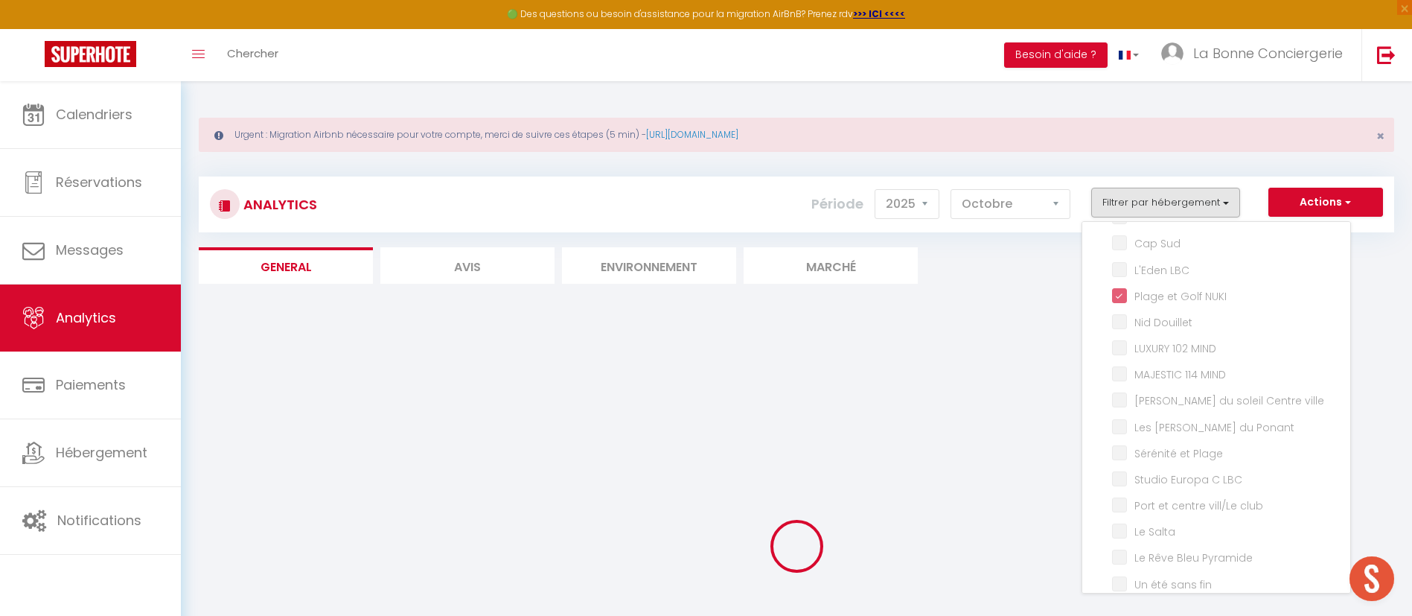
checkbox Apalooza "false"
checkbox Bat8 "false"
checkbox pyramide "false"
checkbox mer "false"
checkbox input "false"
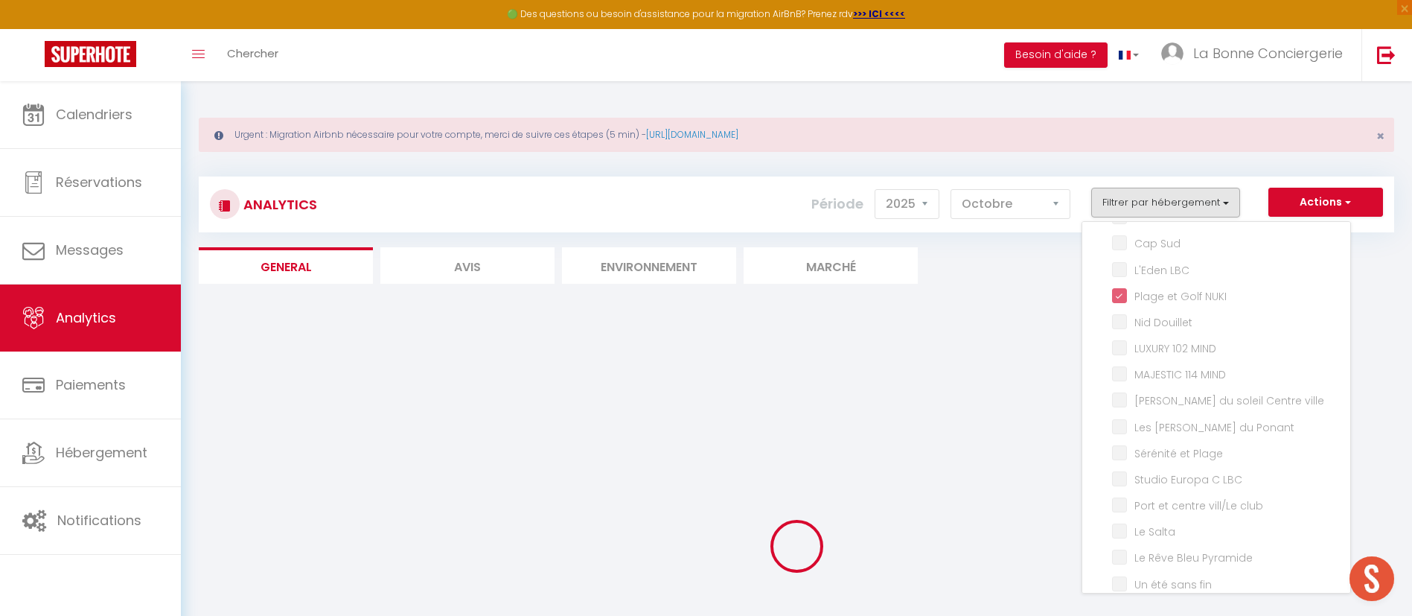
checkbox Couchant "false"
checkbox LBC "false"
checkbox II "false"
checkbox LBC "false"
checkbox Marineland "false"
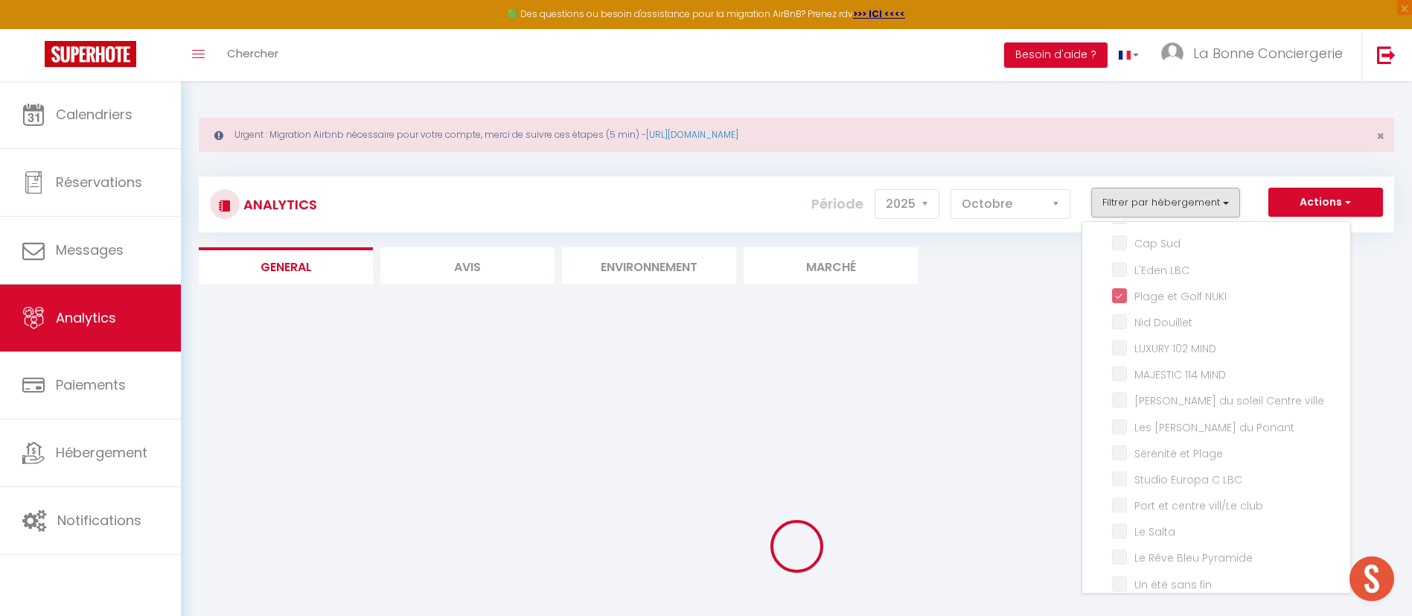
checkbox LBC "false"
checkbox II "false"
checkbox Littoral "false"
checkbox Sud "false"
checkbox LBC "false"
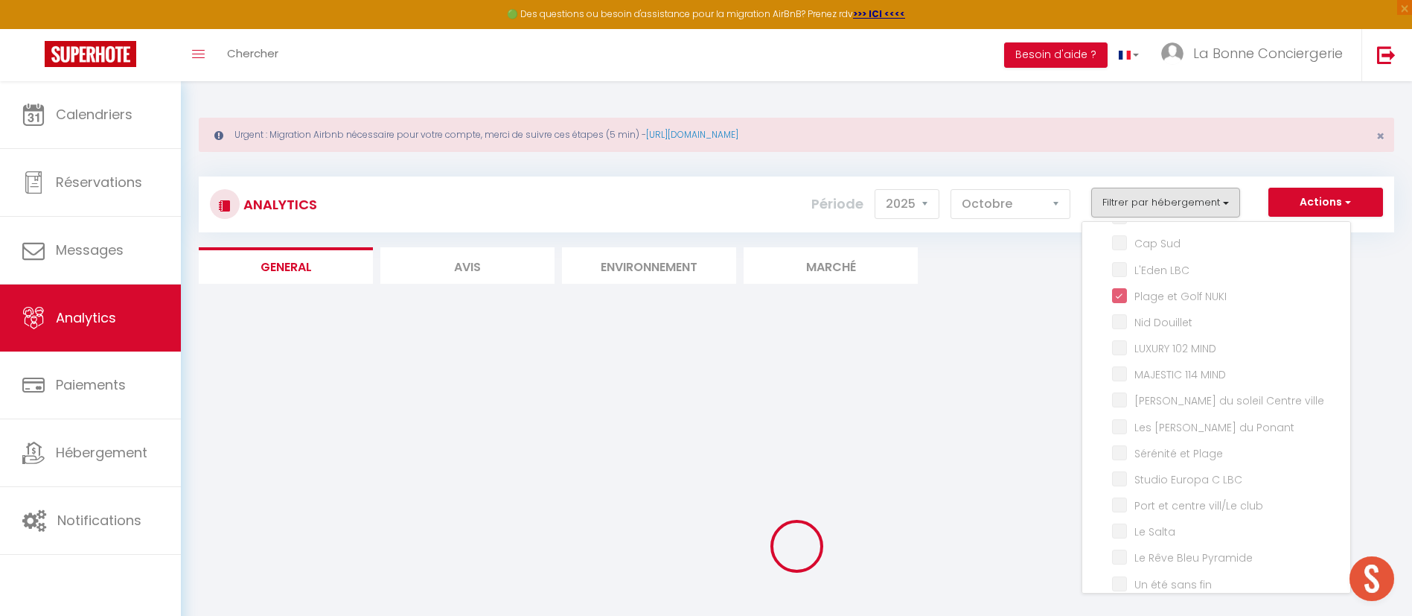
checkbox Douillet "false"
checkbox MIND "false"
checkbox ville "false"
checkbox Ponant "false"
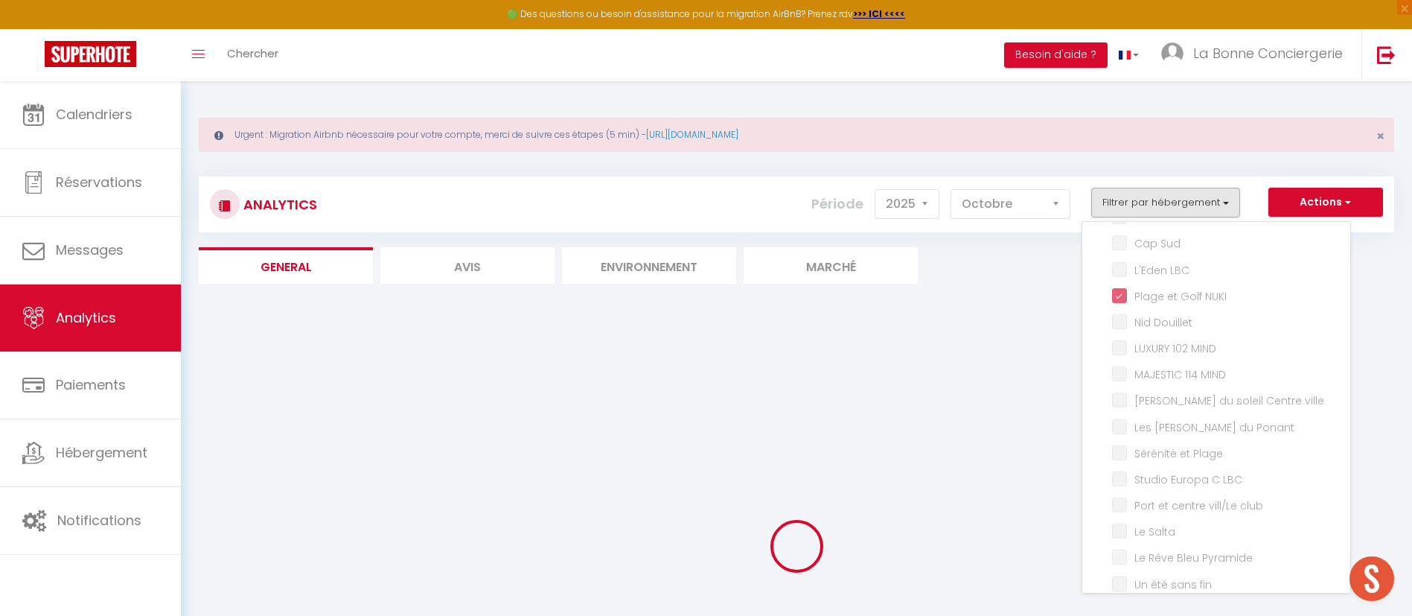
checkbox Plage "false"
checkbox LBC "false"
checkbox club "false"
checkbox Salta "false"
checkbox Pyramide "false"
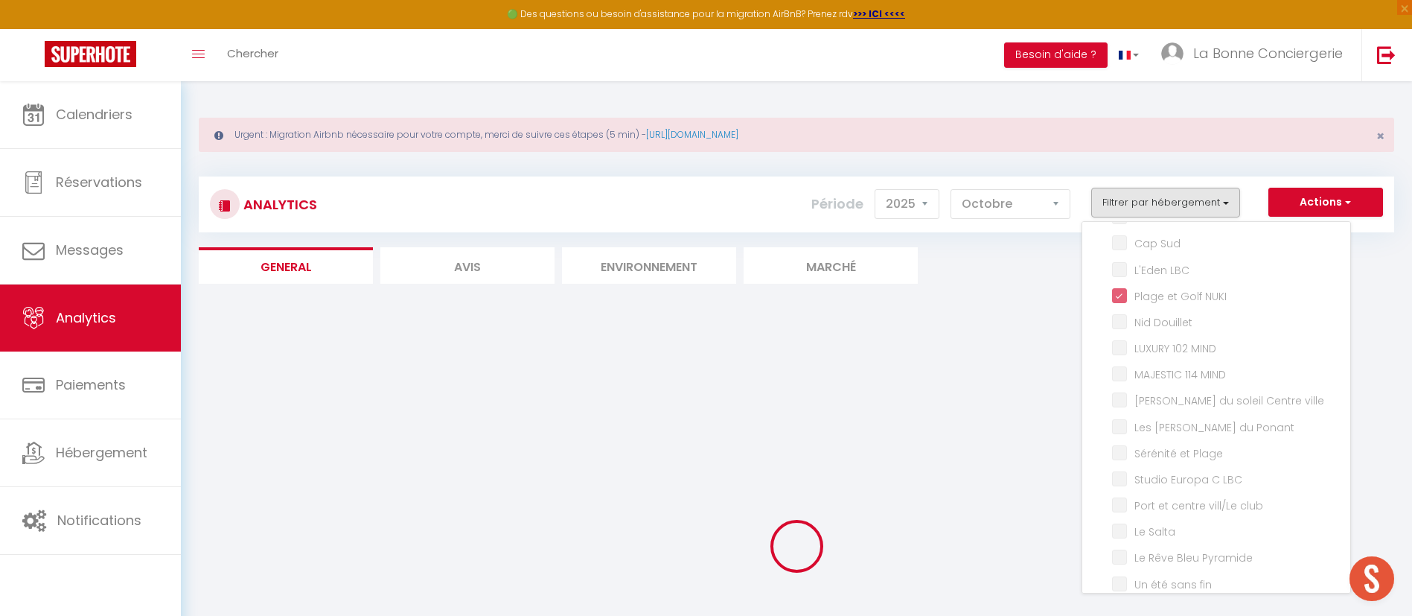
checkbox fin "false"
checkbox LBC "false"
checkbox sables "false"
checkbox SOLEA "false"
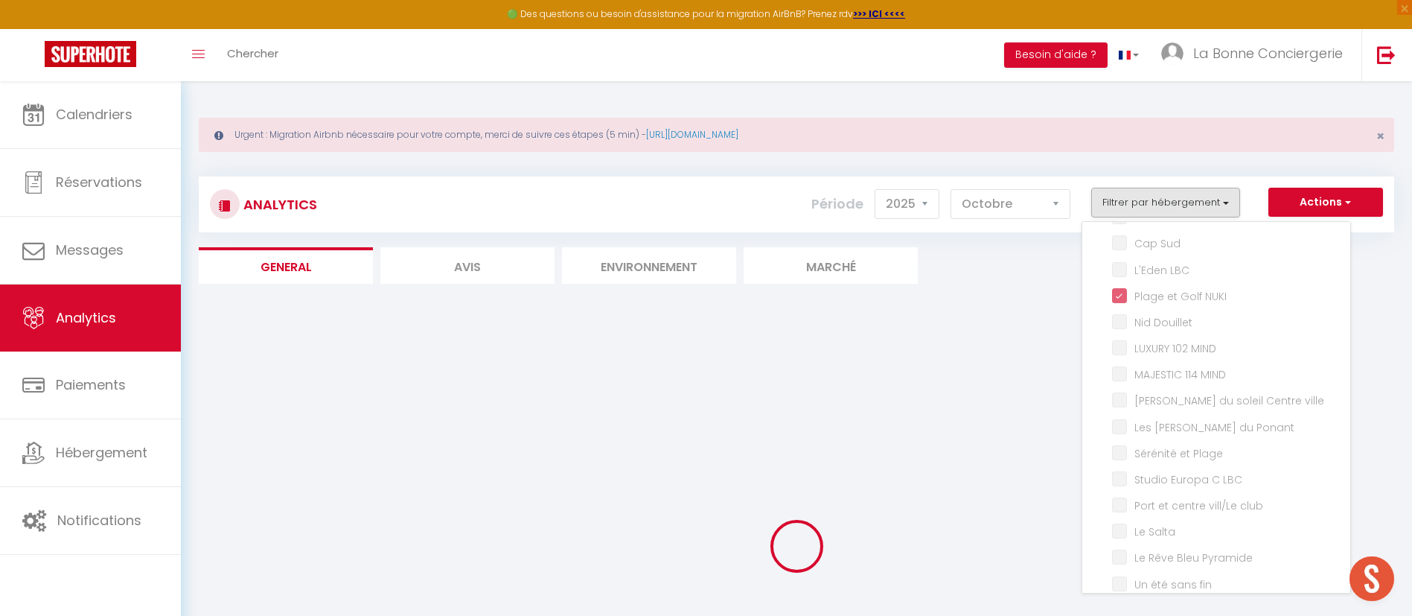
checkbox Tarpan "false"
checkbox pinède "false"
checkbox 4-ème "false"
checkbox ARTS "false"
checkbox Gardian "false"
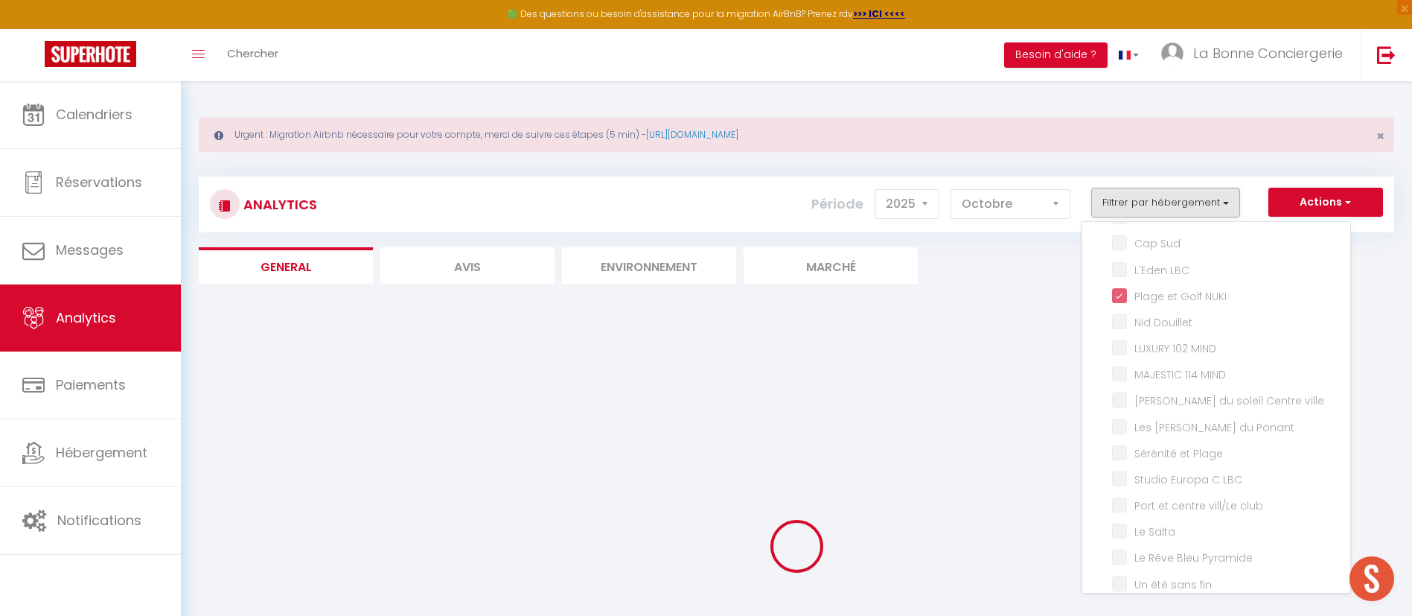
checkbox fin "false"
checkbox Parenthèse "false"
checkbox bis "false"
checkbox fin "false"
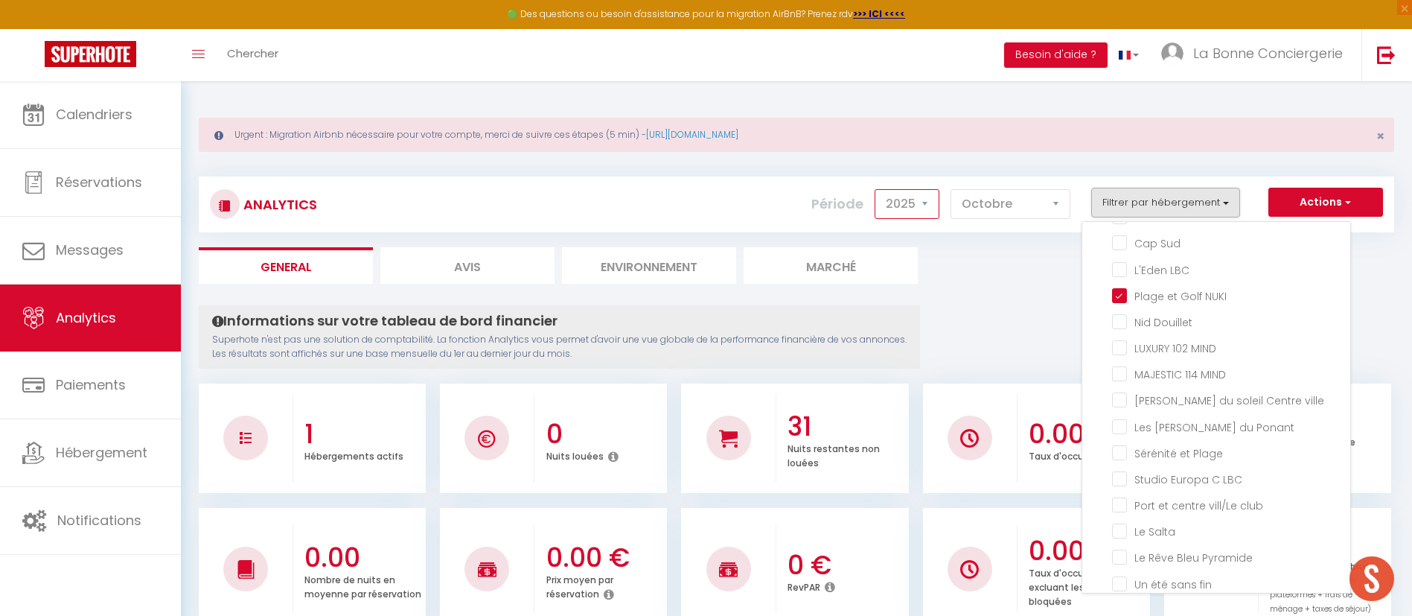
click at [893, 191] on select "2014 2015 2016 2017 2018 2019 2020 2021 2022 2023 2024 2025 2026 2027" at bounding box center [907, 204] width 65 height 30
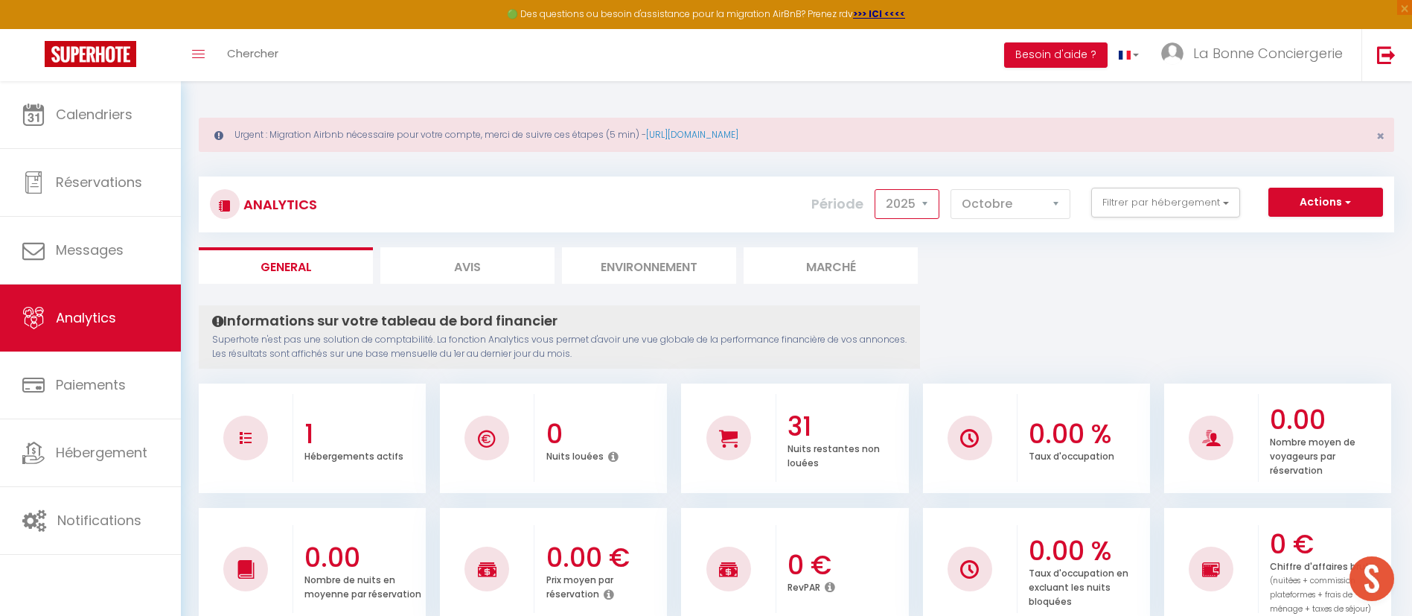
select select "2024"
click at [876, 189] on select "2014 2015 2016 2017 2018 2019 2020 2021 2022 2023 2024 2025 2026 2027" at bounding box center [907, 204] width 65 height 30
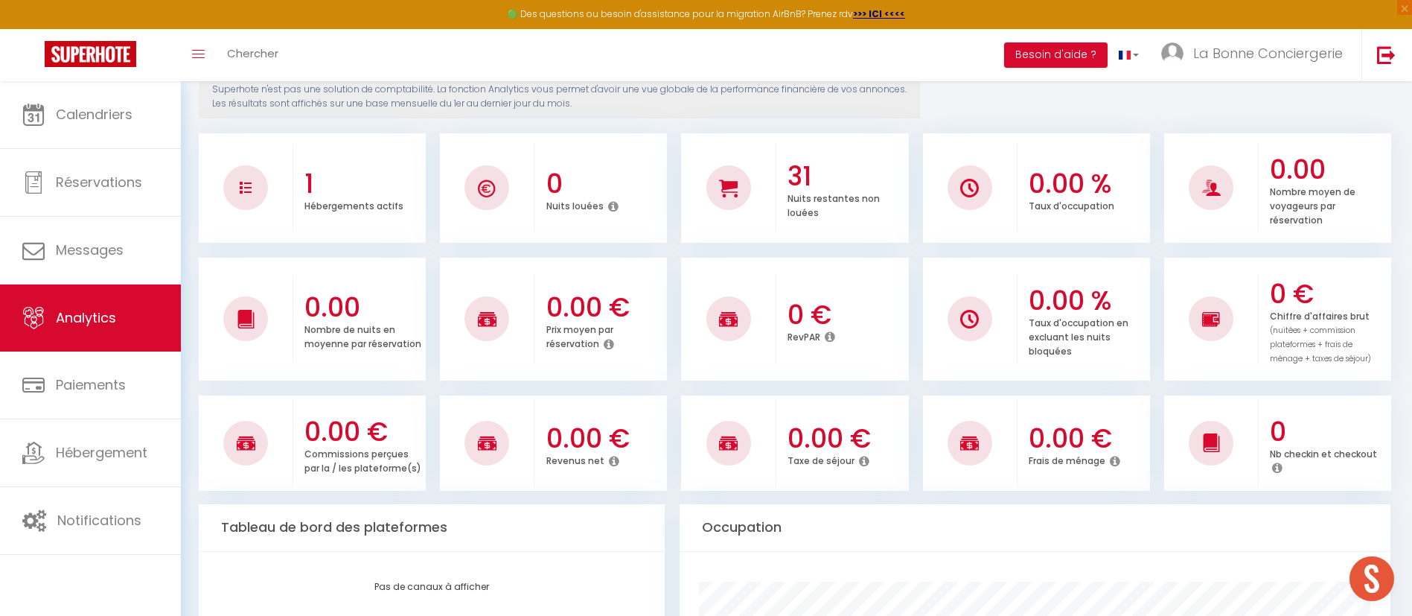
scroll to position [0, 0]
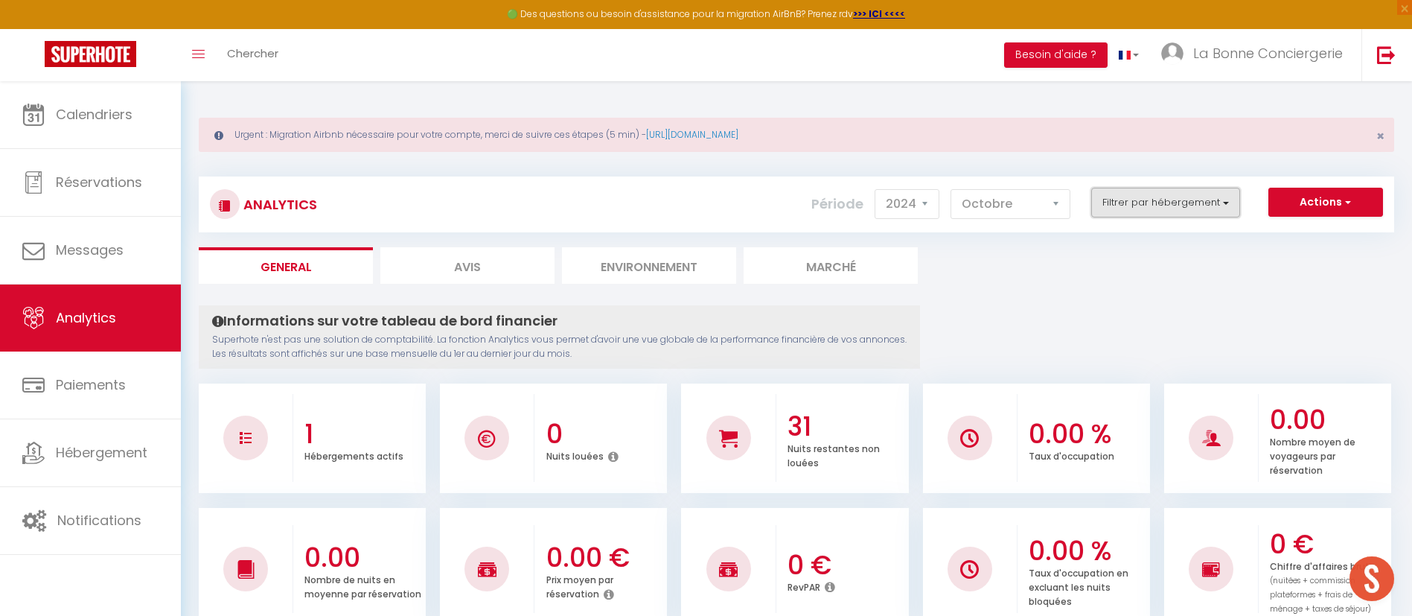
click at [1147, 197] on button "Filtrer par hébergement" at bounding box center [1166, 203] width 149 height 30
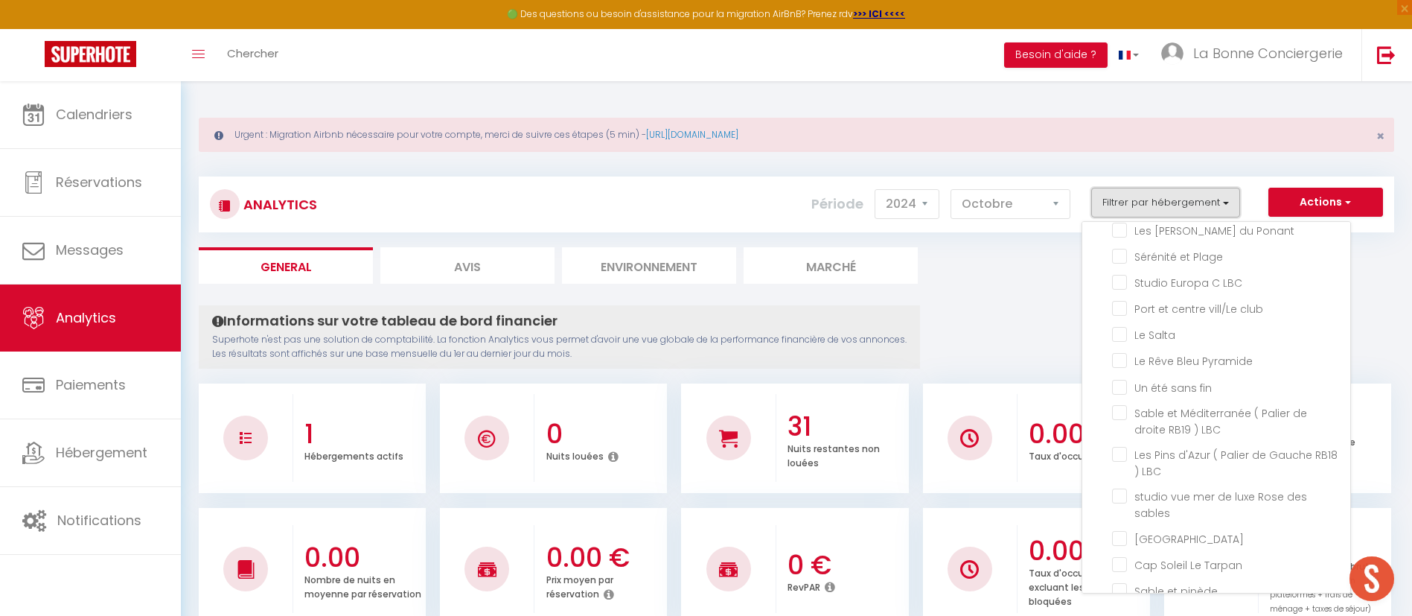
scroll to position [2015, 0]
click at [1183, 384] on fin "checkbox" at bounding box center [1231, 376] width 238 height 15
checkbox fin "true"
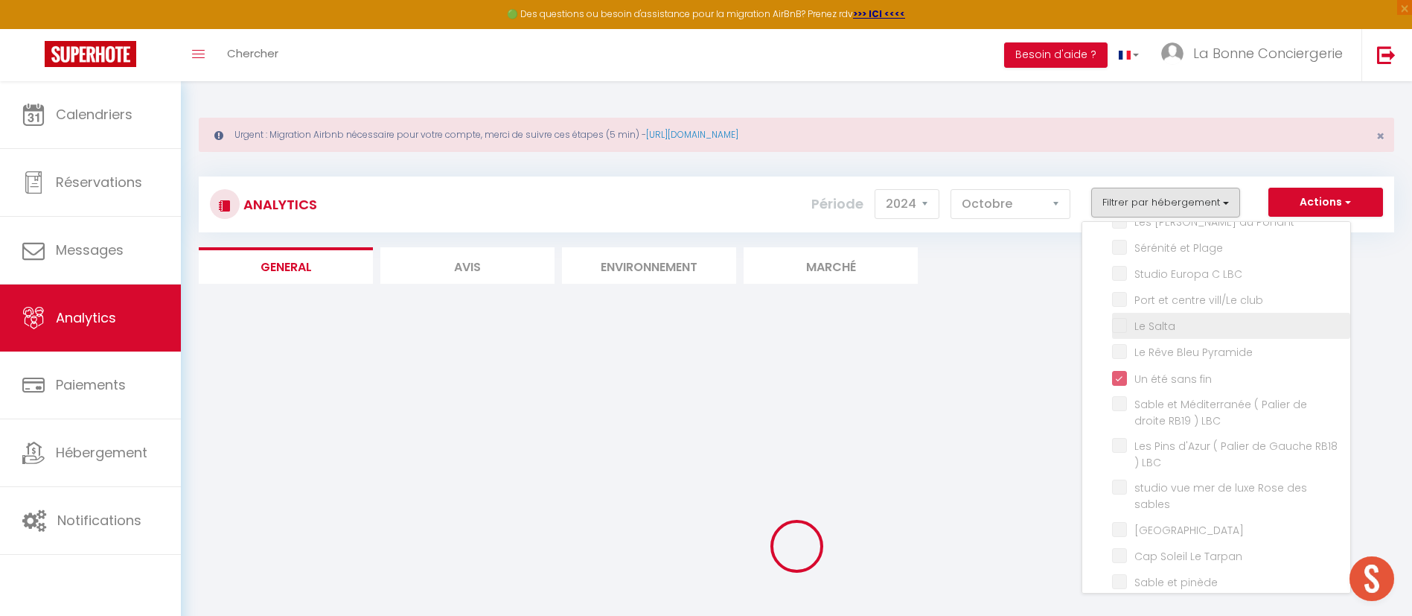
checkbox Camarguaise "false"
checkbox Marsillargues "false"
checkbox Lunel "false"
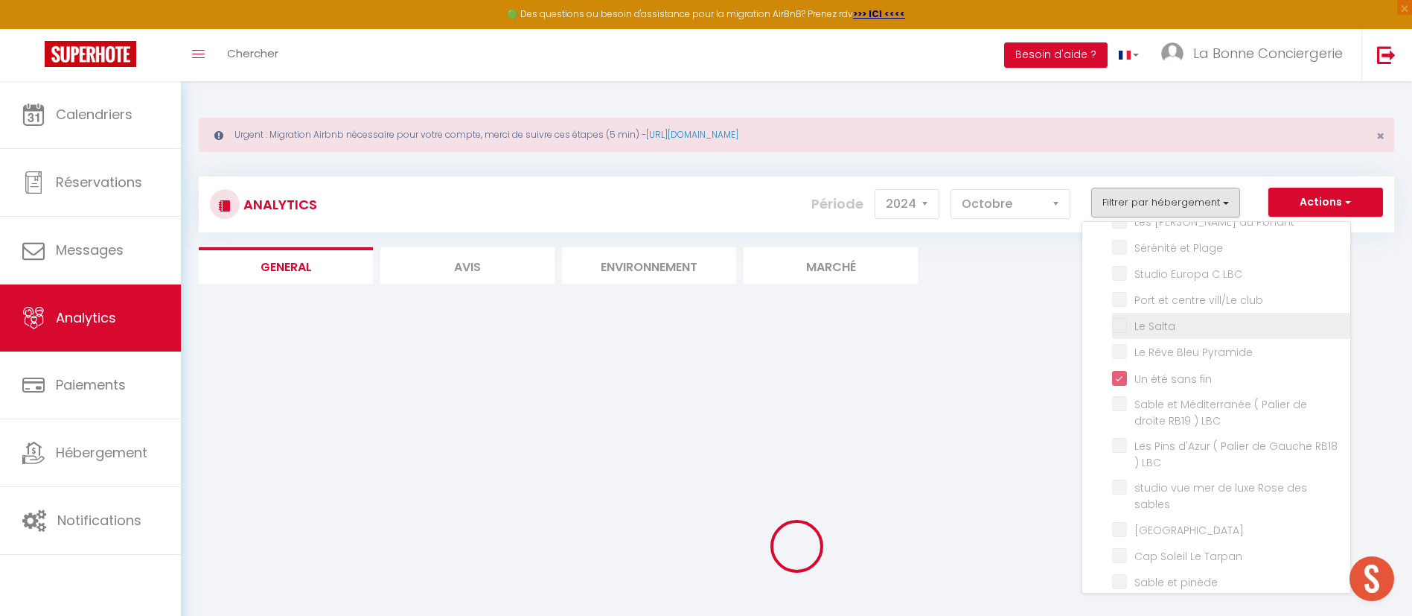
checkbox AUJARGUES "false"
checkbox Vigneron "false"
checkbox Lansargues "false"
checkbox just "false"
checkbox Sauve "false"
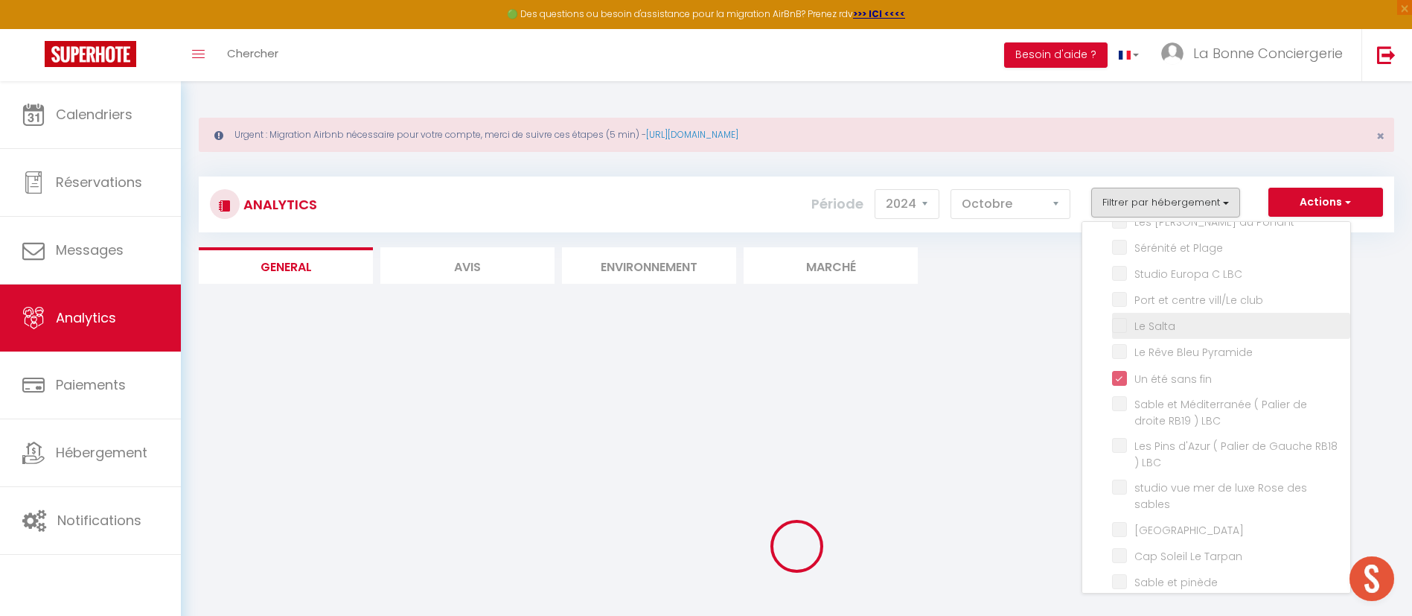
checkbox plage "false"
checkbox ensablés "false"
checkbox sel "false"
checkbox JUMMELLES "false"
checkbox LBC "false"
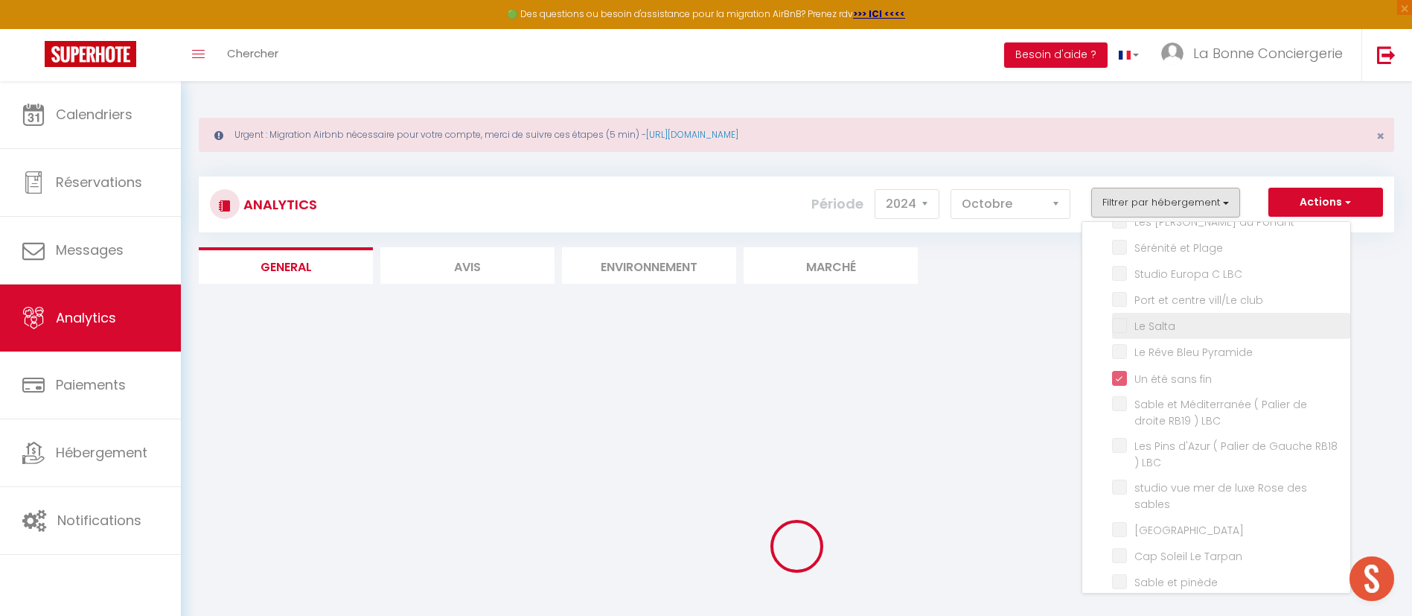
checkbox LBC "false"
checkbox plage☀️LaBonneConciergerie "false"
checkbox port "false"
checkbox flots "false"
checkbox LBC "false"
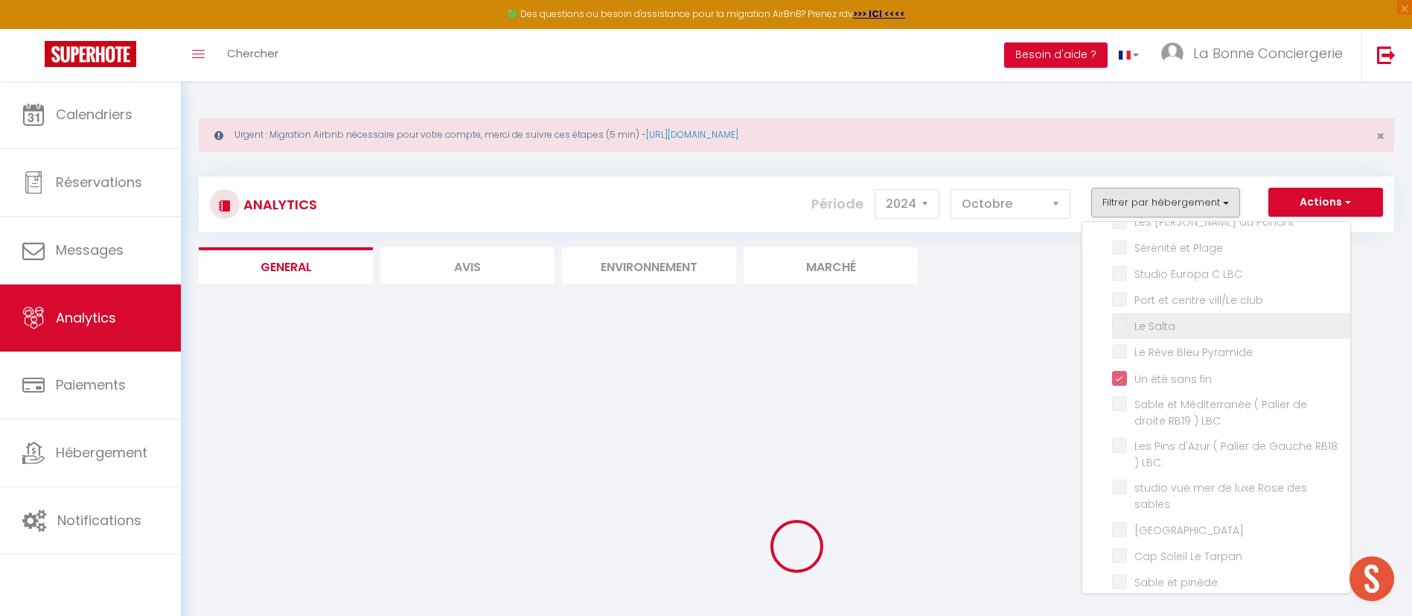
checkbox Yoga "false"
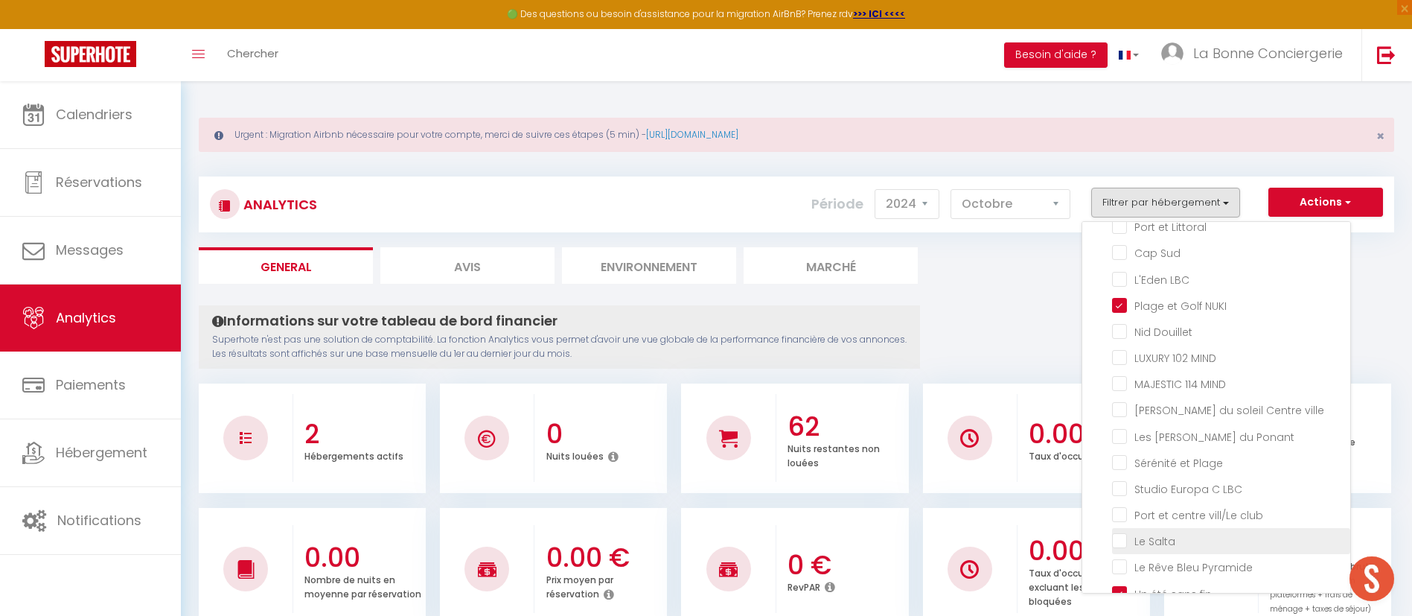
scroll to position [1784, 0]
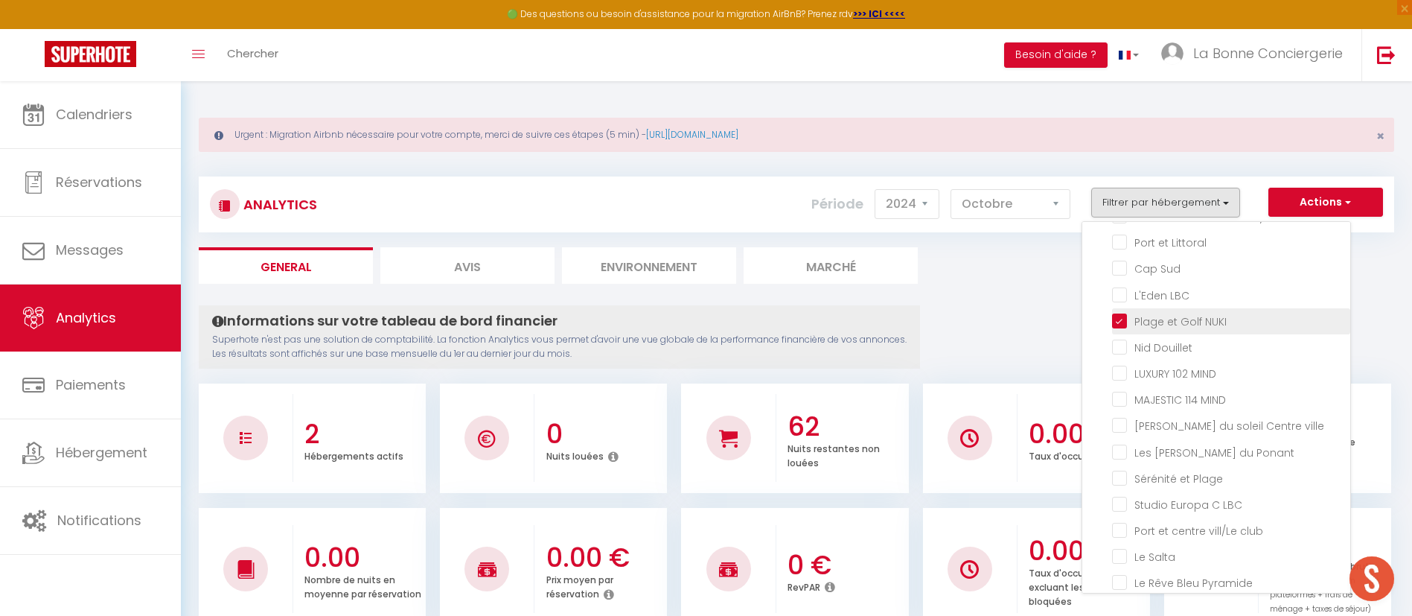
click at [1166, 328] on NUKI "checkbox" at bounding box center [1231, 320] width 238 height 15
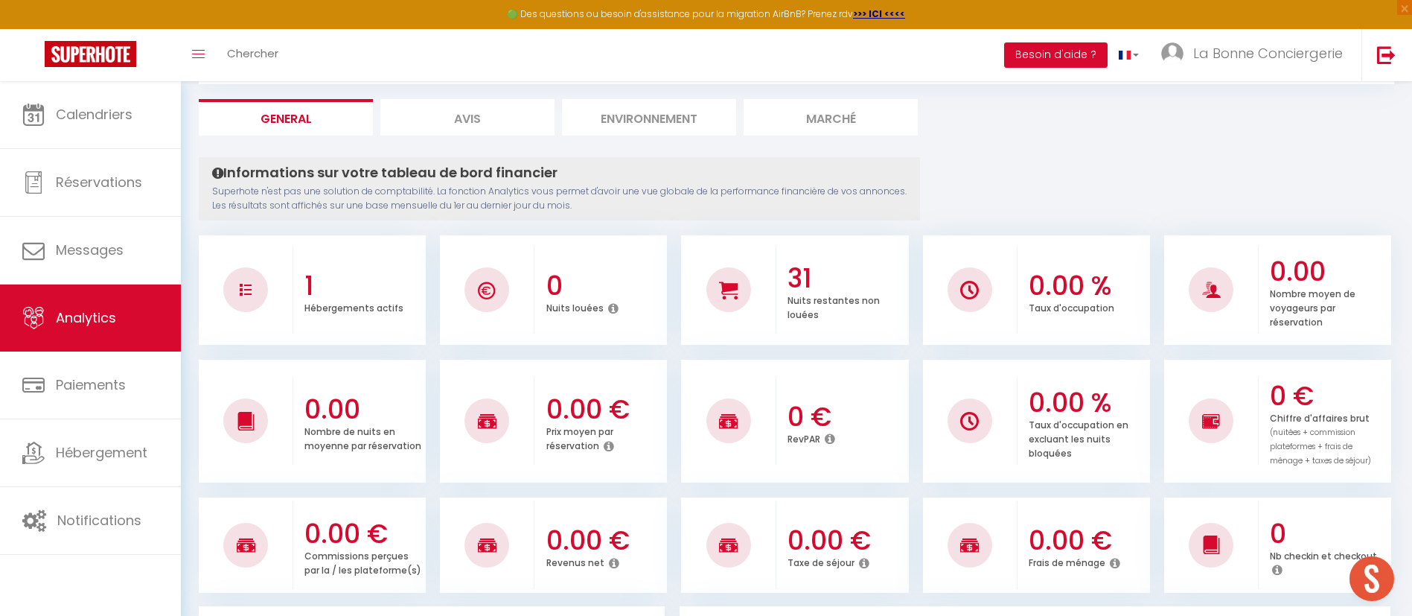
scroll to position [0, 0]
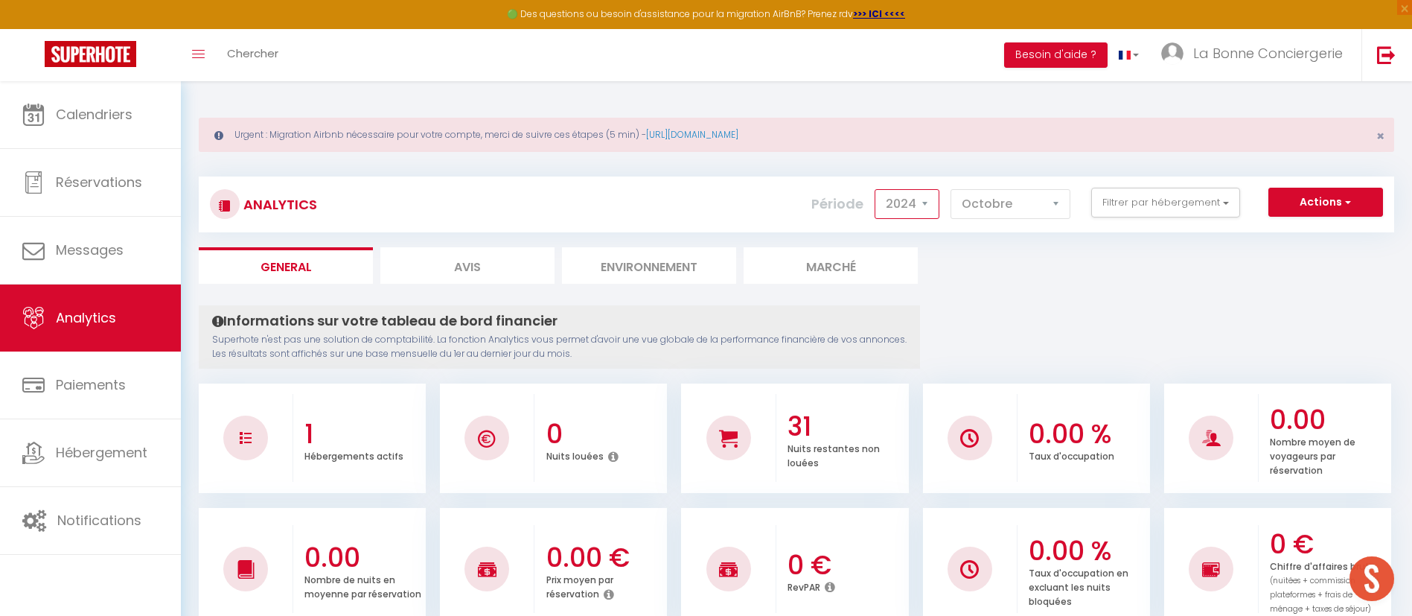
click at [902, 206] on select "2014 2015 2016 2017 2018 2019 2020 2021 2022 2023 2024 2025 2026 2027" at bounding box center [907, 204] width 65 height 30
click at [876, 189] on select "2014 2015 2016 2017 2018 2019 2020 2021 2022 2023 2024 2025 2026 2027" at bounding box center [907, 204] width 65 height 30
click at [1144, 195] on button "Filtrer par hébergement" at bounding box center [1166, 203] width 149 height 30
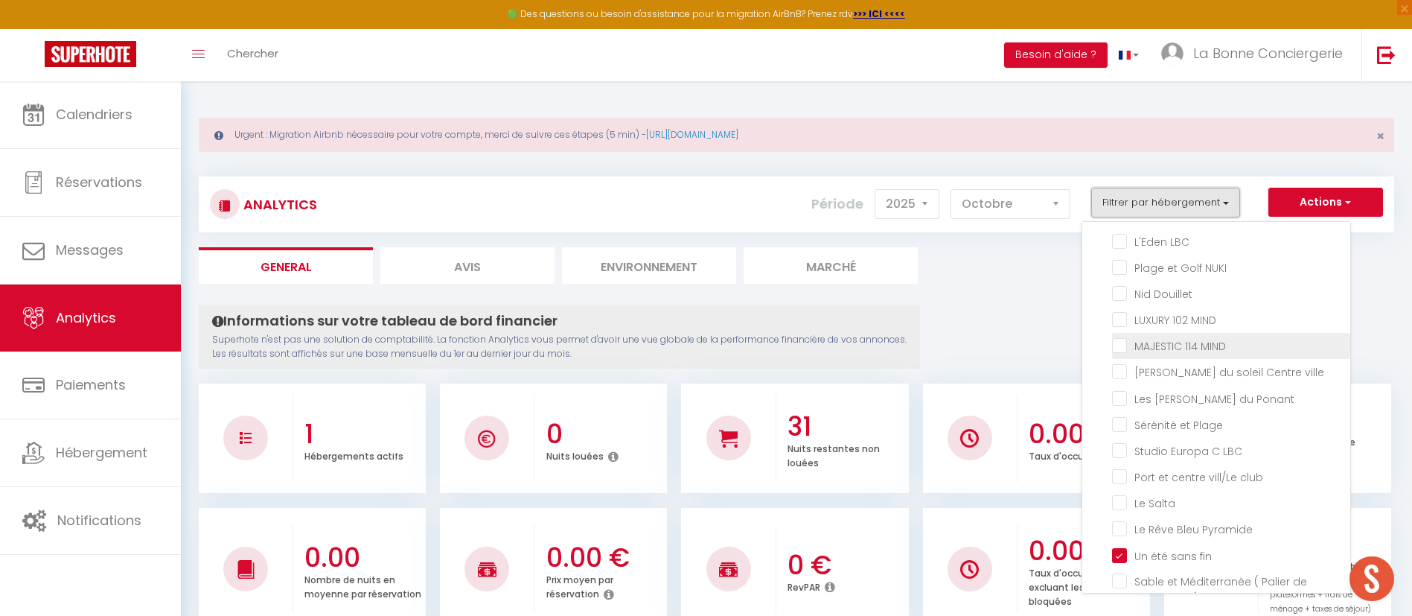
scroll to position [1876, 0]
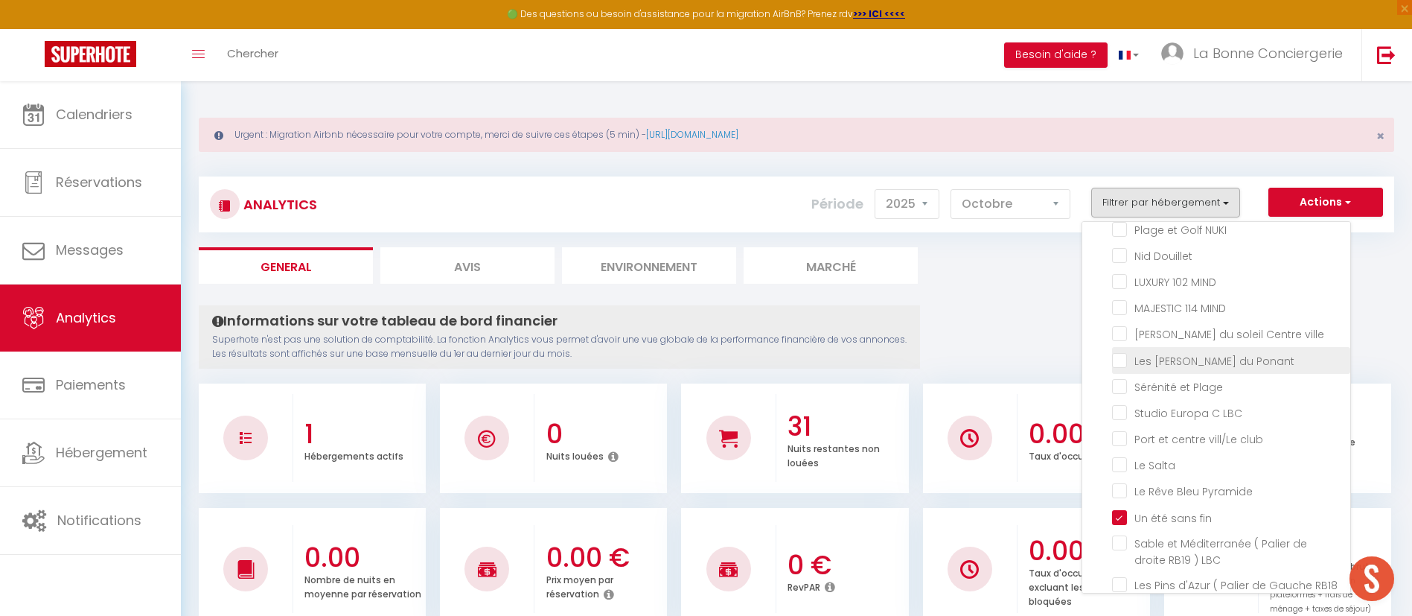
click at [1163, 366] on Ponant "checkbox" at bounding box center [1231, 358] width 238 height 15
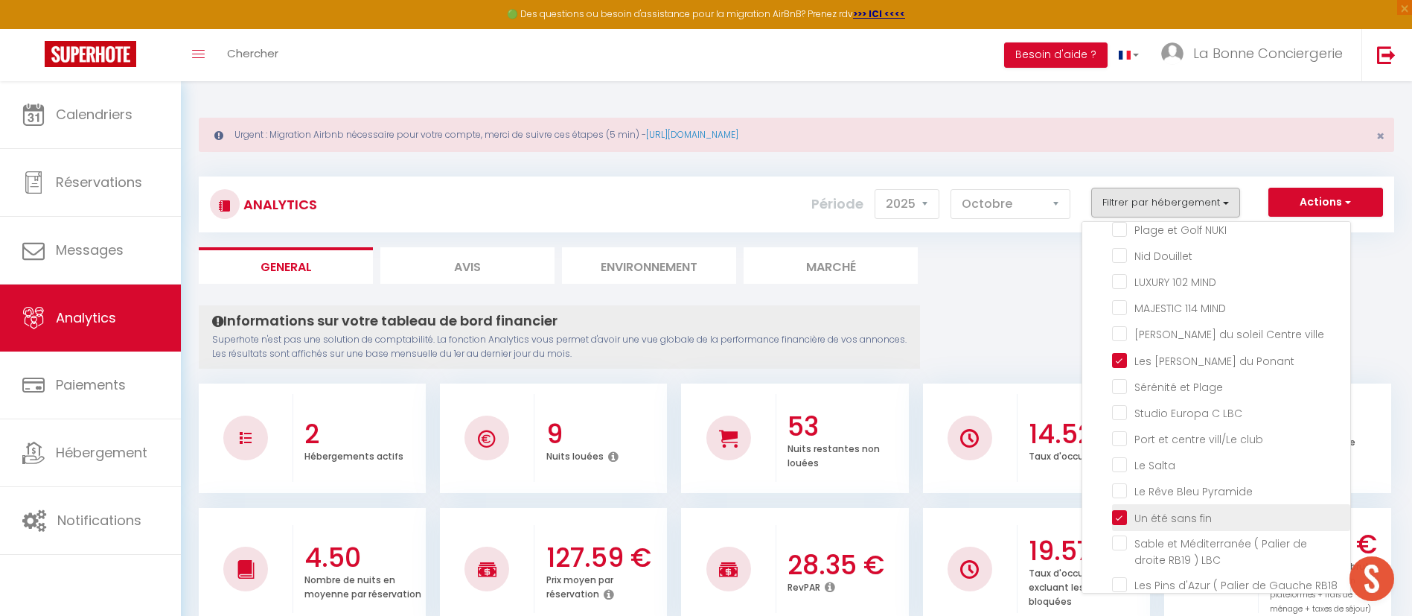
click at [1182, 523] on fin "checkbox" at bounding box center [1231, 516] width 238 height 15
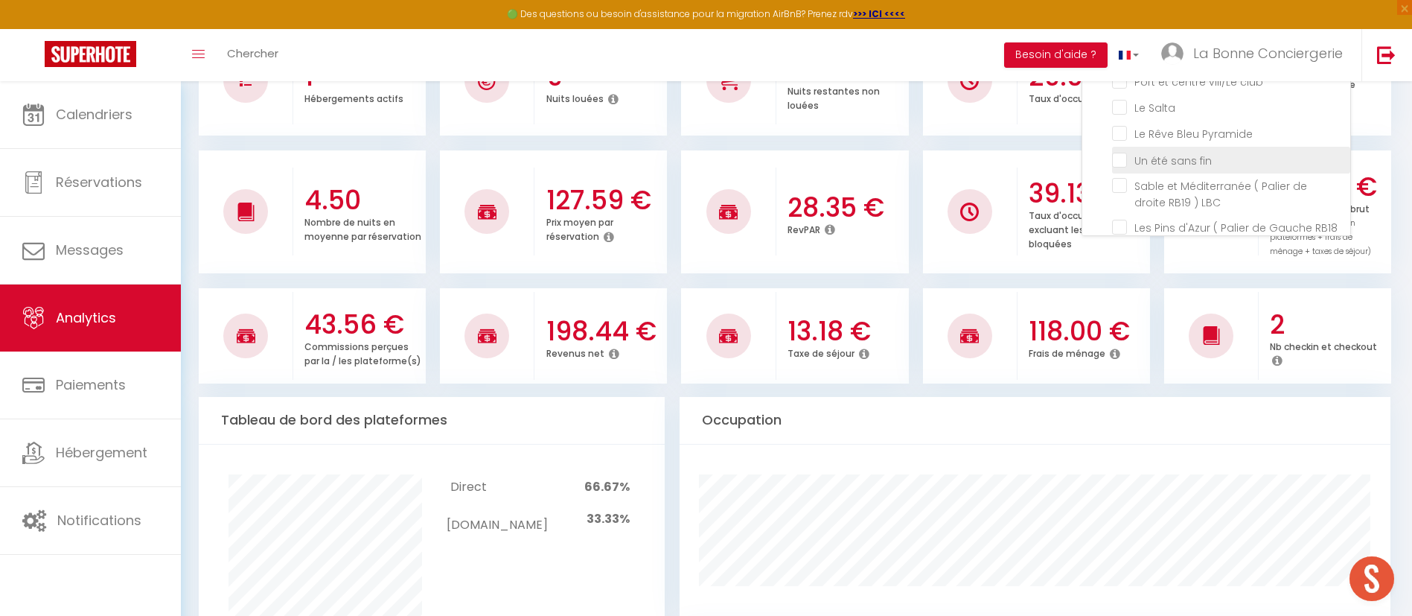
scroll to position [0, 0]
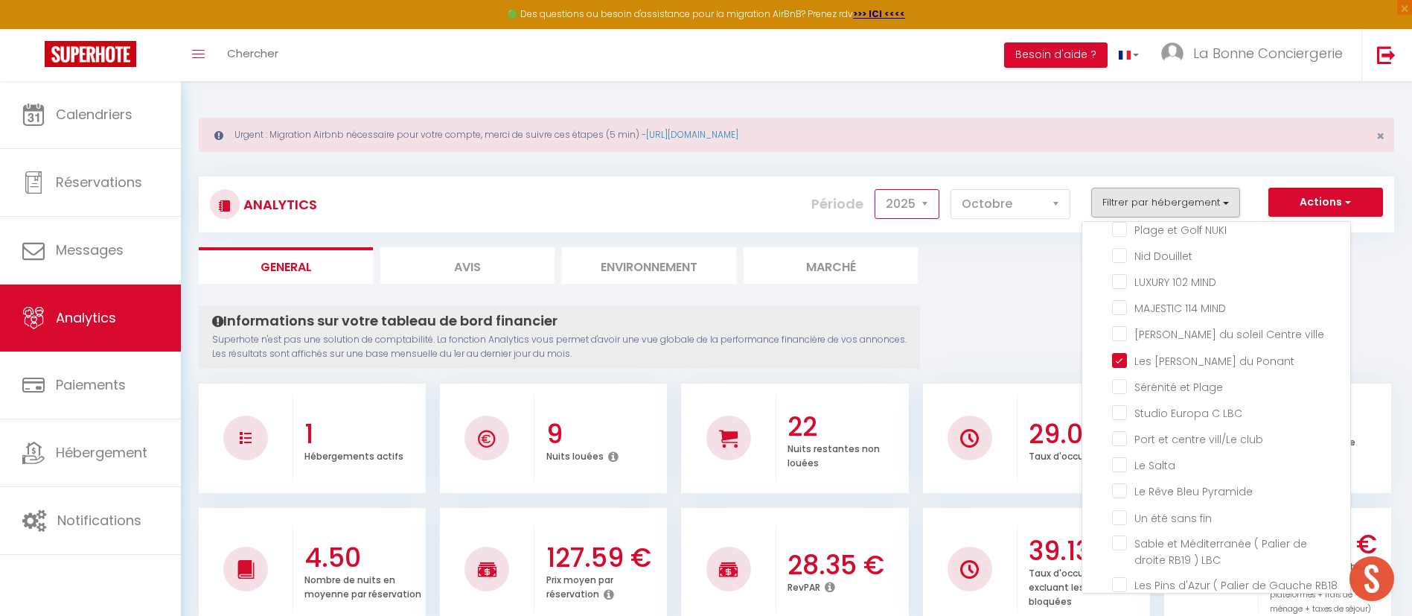
click at [910, 208] on select "2014 2015 2016 2017 2018 2019 2020 2021 2022 2023 2024 2025 2026 2027" at bounding box center [907, 204] width 65 height 30
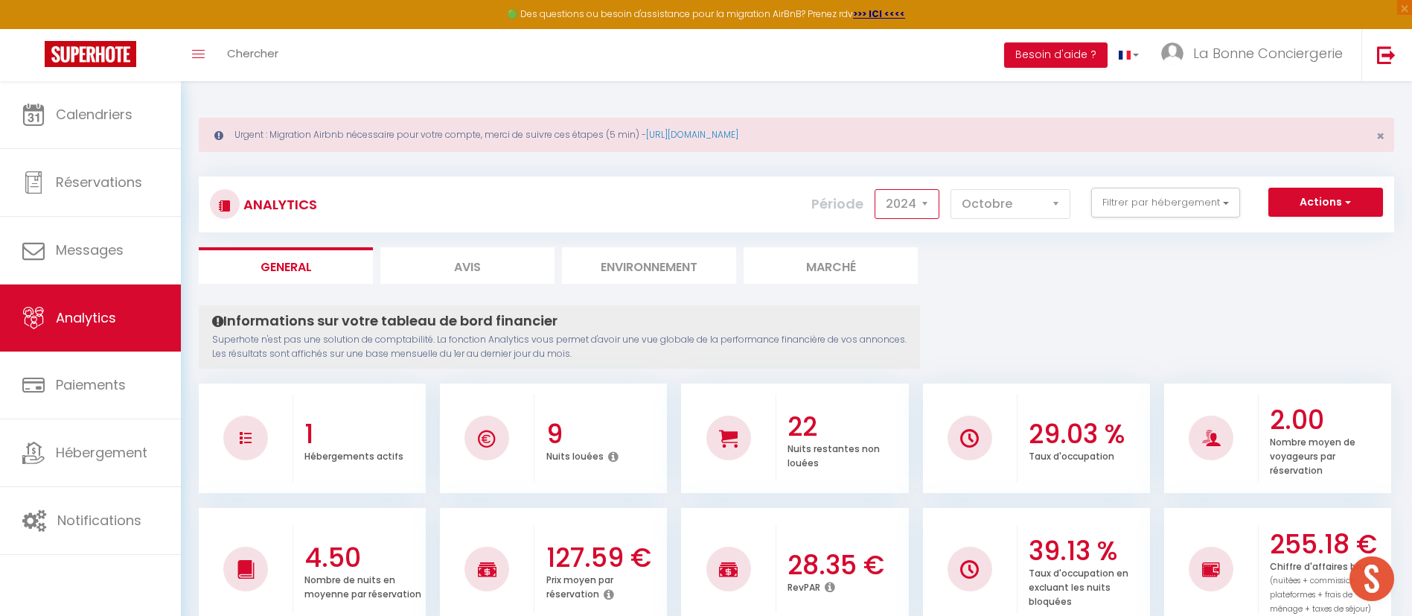
click at [876, 189] on select "2014 2015 2016 2017 2018 2019 2020 2021 2022 2023 2024 2025 2026 2027" at bounding box center [907, 204] width 65 height 30
click at [923, 197] on select "2014 2015 2016 2017 2018 2019 2020 2021 2022 2023 2024 2025 2026 2027" at bounding box center [907, 204] width 65 height 30
click at [876, 189] on select "2014 2015 2016 2017 2018 2019 2020 2021 2022 2023 2024 2025 2026 2027" at bounding box center [907, 204] width 65 height 30
click at [920, 203] on select "2014 2015 2016 2017 2018 2019 2020 2021 2022 2023 2024 2025 2026 2027" at bounding box center [907, 204] width 65 height 30
click at [1142, 191] on button "Filtrer par hébergement" at bounding box center [1166, 203] width 149 height 30
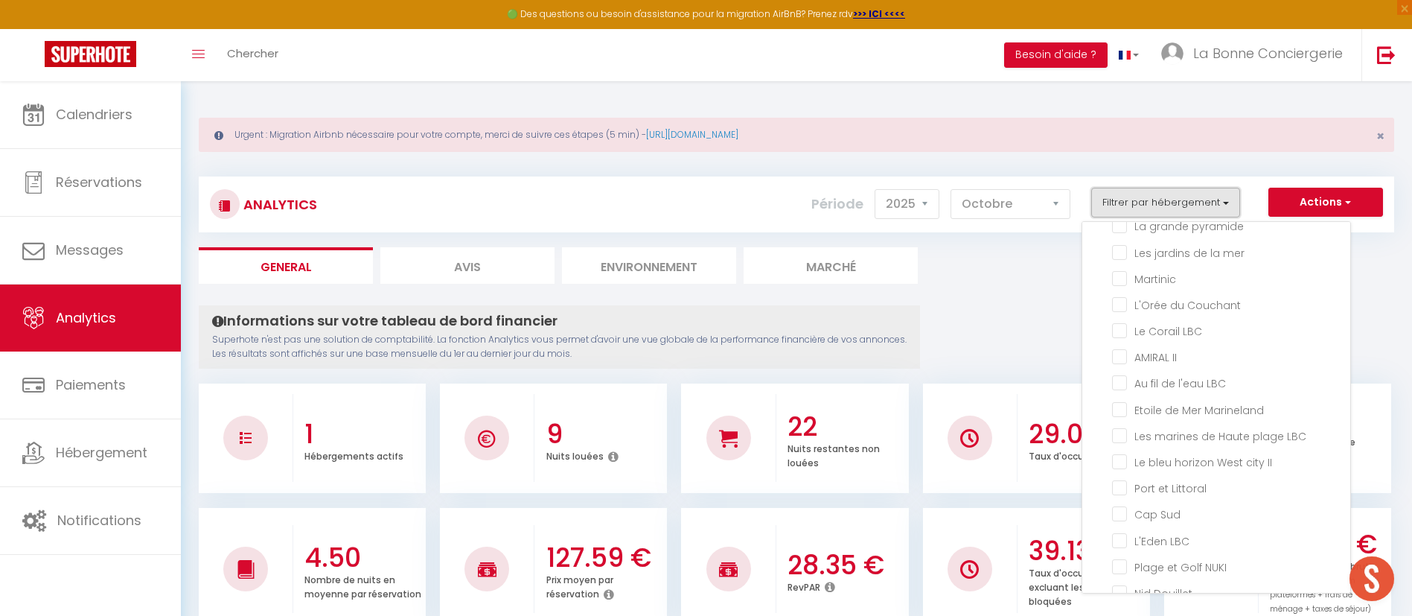
scroll to position [1489, 0]
click at [1152, 427] on LBC "checkbox" at bounding box center [1231, 431] width 238 height 15
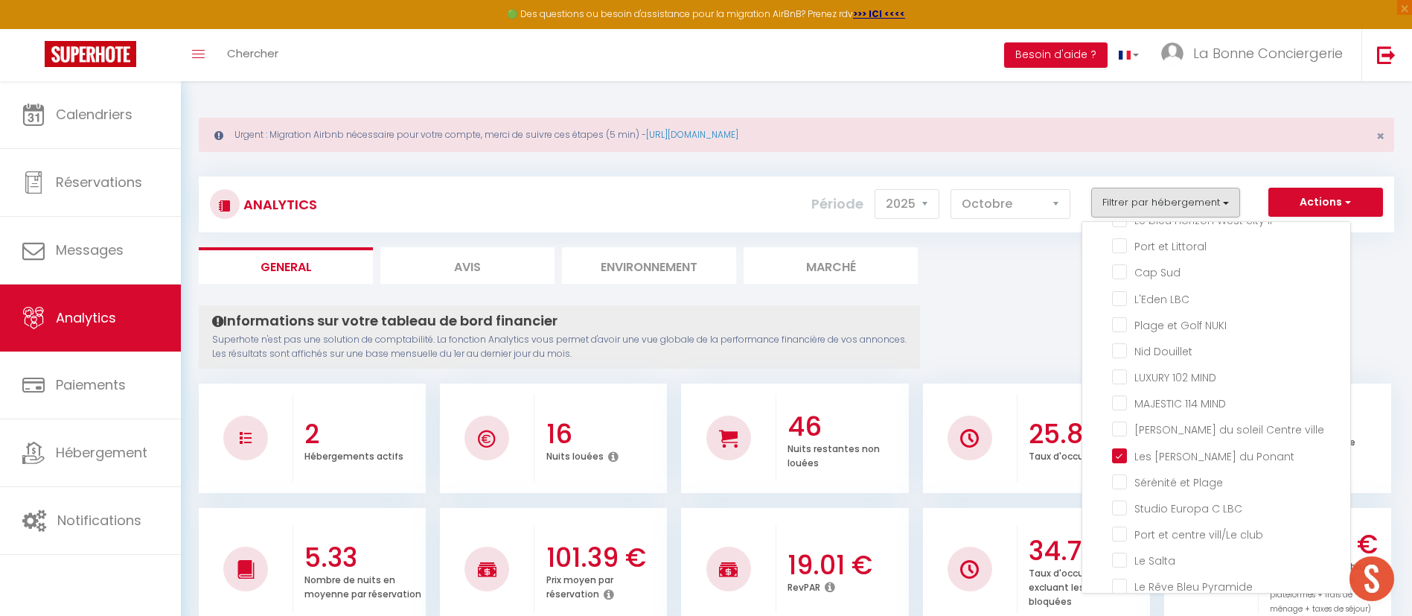
scroll to position [1767, 0]
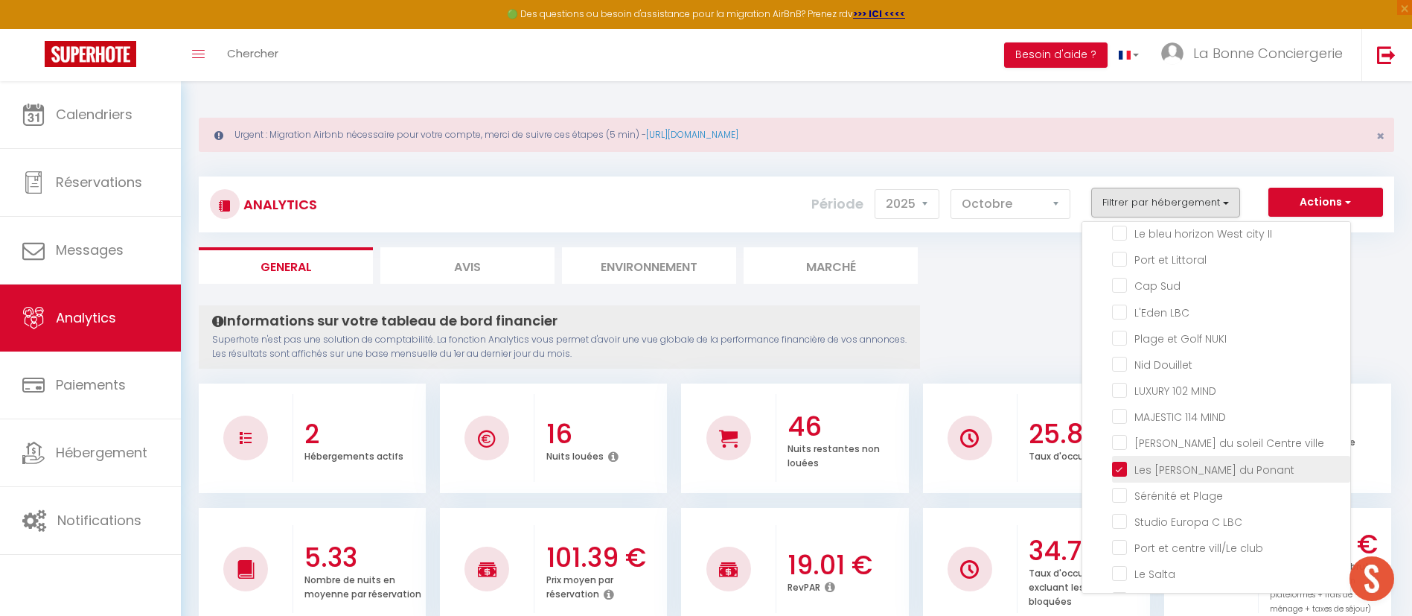
click at [1162, 475] on Ponant "checkbox" at bounding box center [1231, 467] width 238 height 15
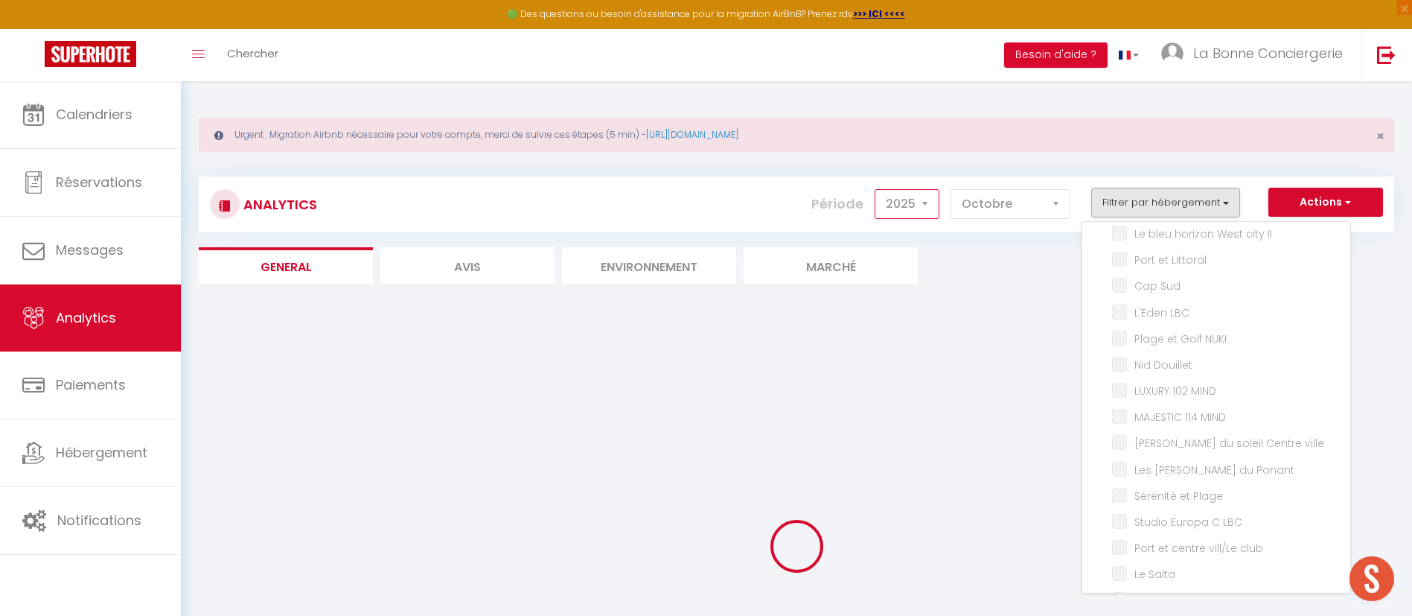
click at [896, 189] on select "2014 2015 2016 2017 2018 2019 2020 2021 2022 2023 2024 2025 2026 2027" at bounding box center [907, 204] width 65 height 30
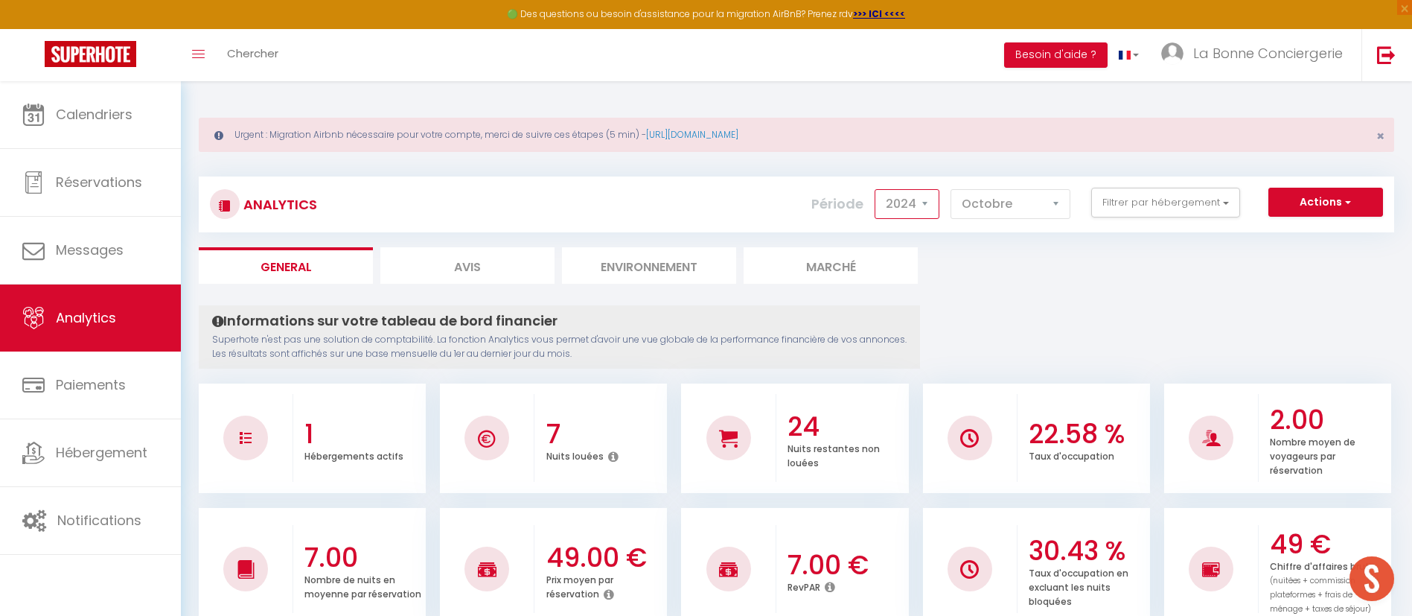
click at [876, 189] on select "2014 2015 2016 2017 2018 2019 2020 2021 2022 2023 2024 2025 2026 2027" at bounding box center [907, 204] width 65 height 30
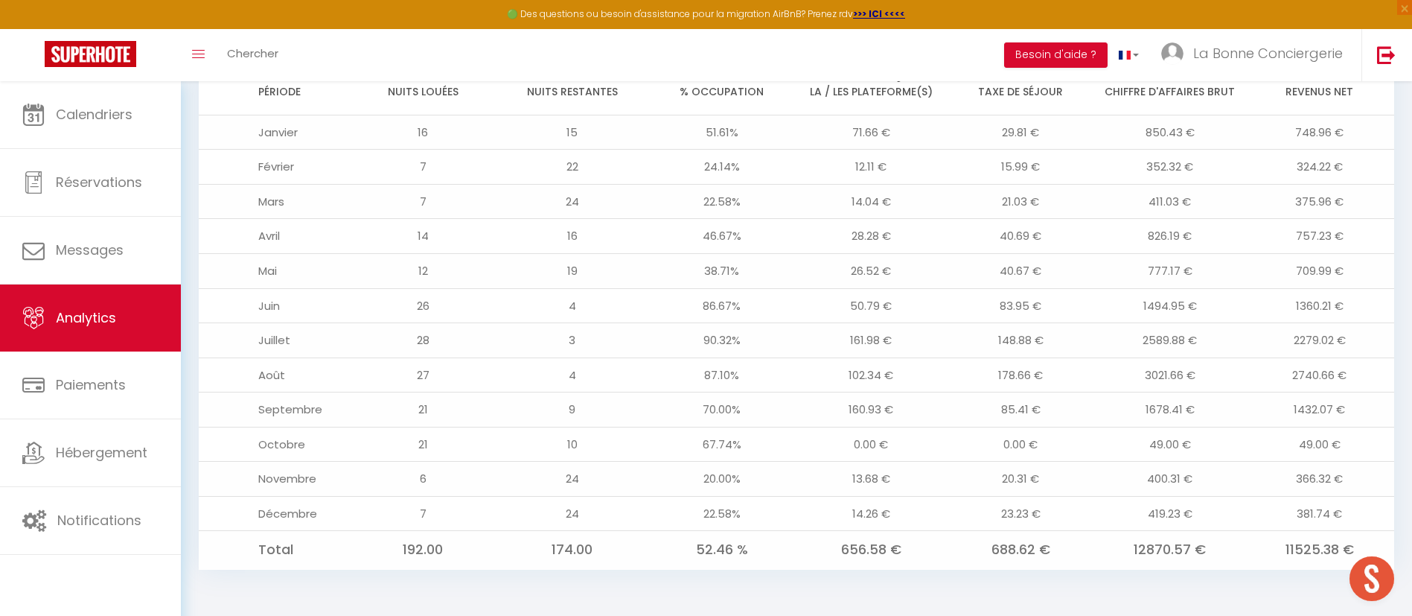
scroll to position [0, 0]
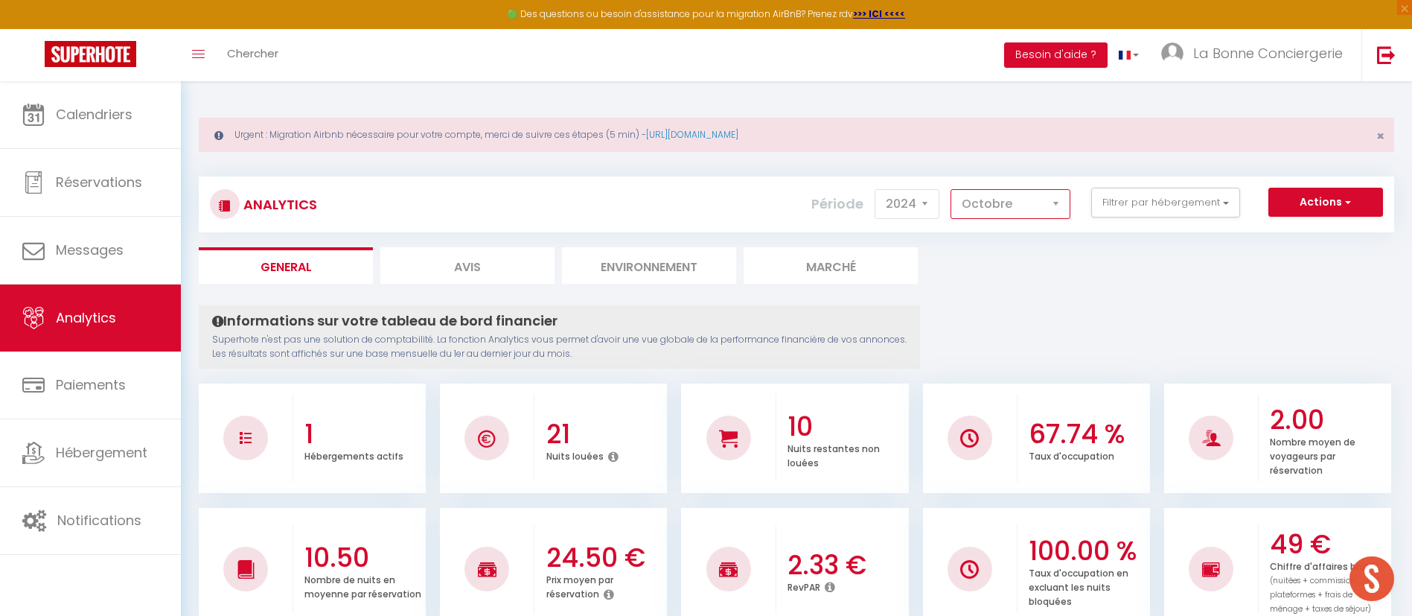
click at [1001, 205] on select "[PERSON_NAME] Mars [PERSON_NAME] Juin Juillet Août Septembre Octobre Novembre D…" at bounding box center [1011, 204] width 120 height 30
click at [1171, 191] on button "Filtrer par hébergement" at bounding box center [1166, 203] width 149 height 30
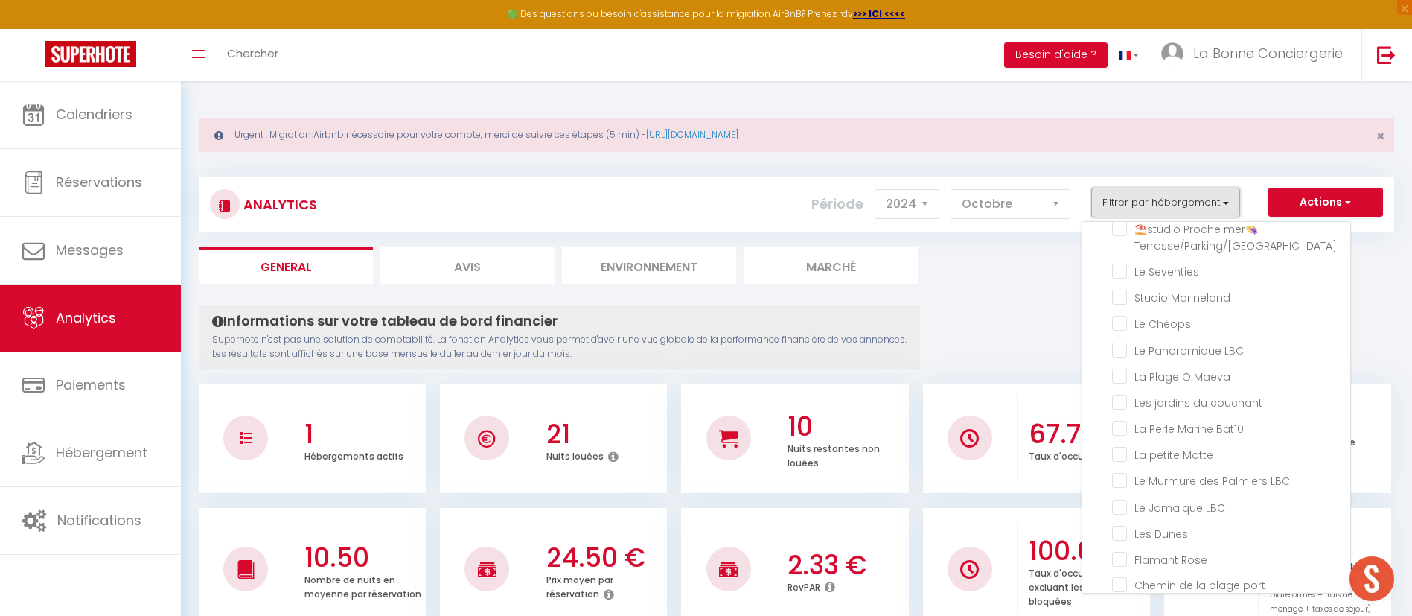
scroll to position [1083, 0]
click at [1178, 432] on li "La Perle Marine Bat10" at bounding box center [1231, 430] width 238 height 26
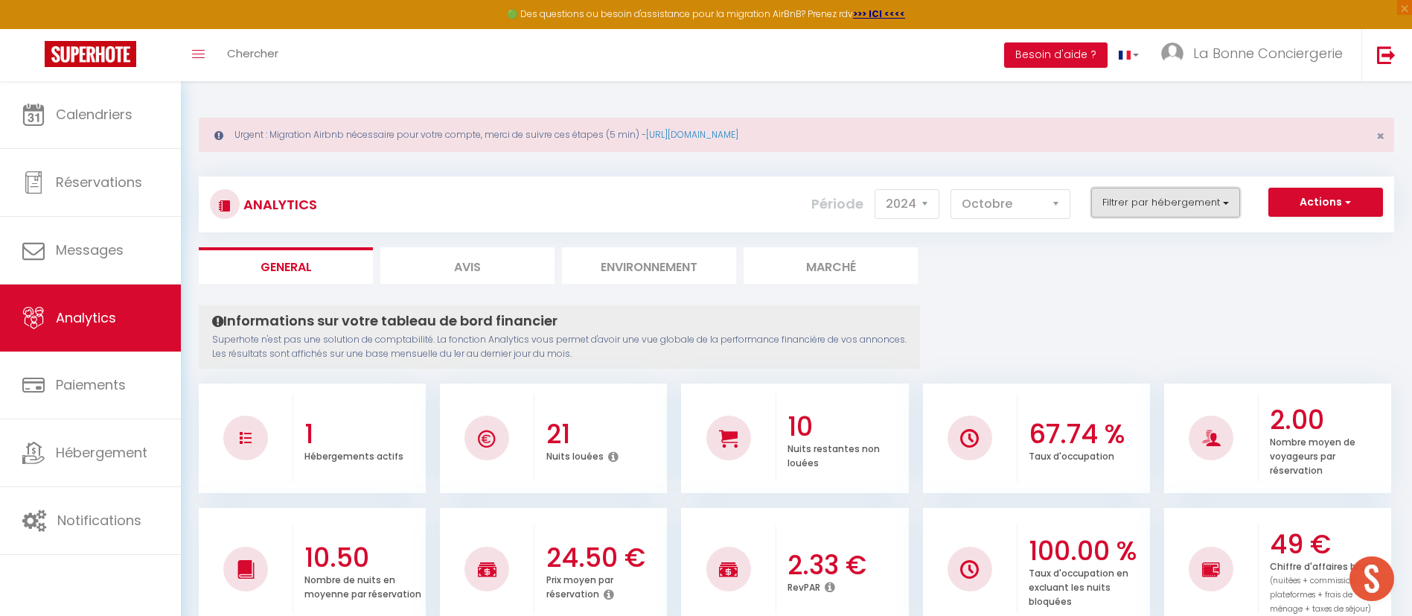
click at [1106, 197] on button "Filtrer par hébergement" at bounding box center [1166, 203] width 149 height 30
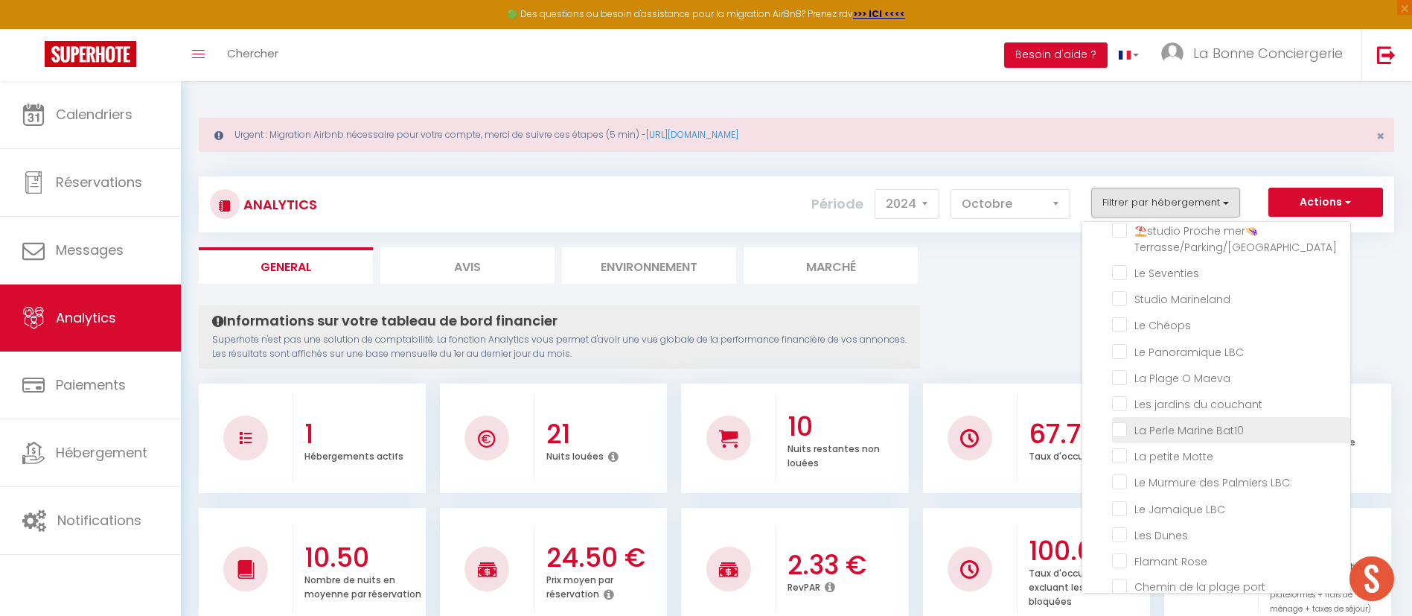
click at [1211, 436] on Bat10 "checkbox" at bounding box center [1231, 428] width 238 height 15
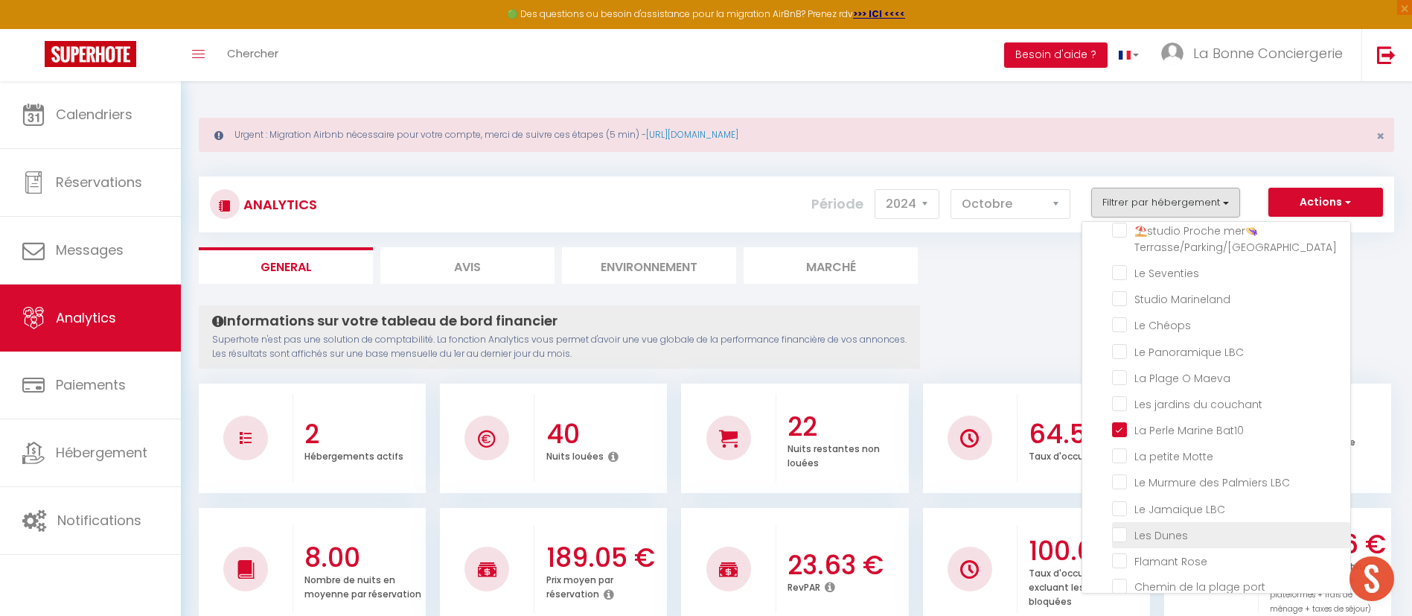
scroll to position [1610, 0]
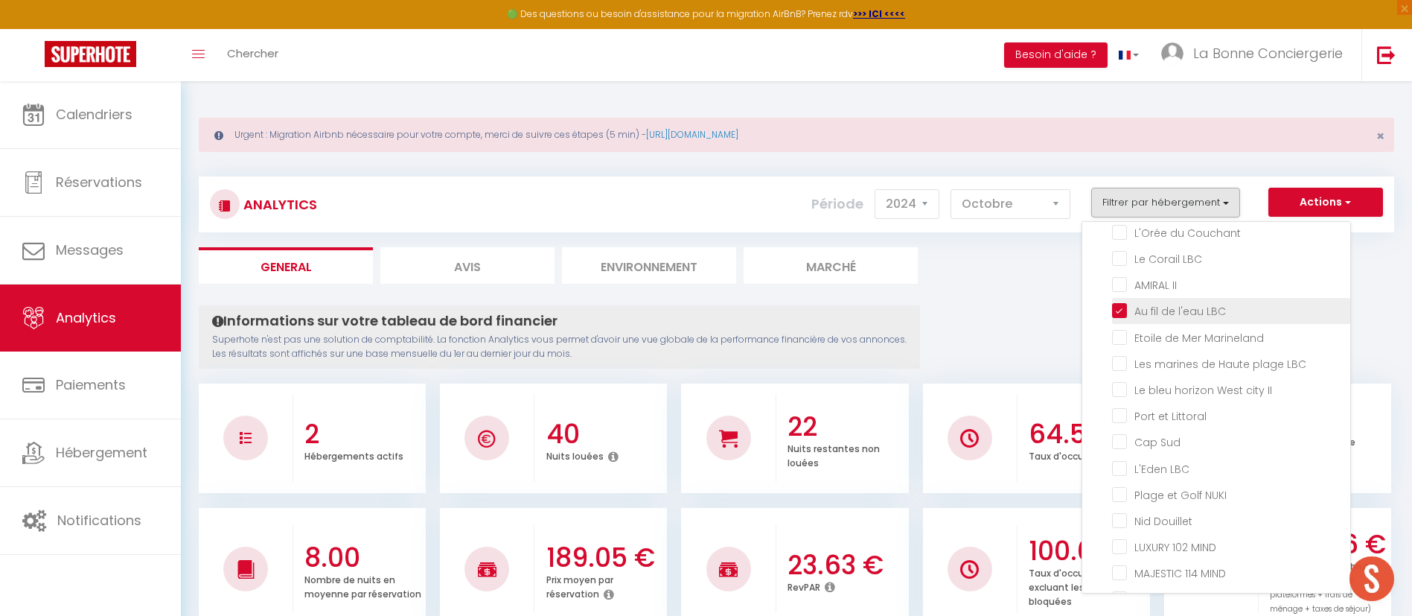
click at [1175, 312] on LBC "checkbox" at bounding box center [1231, 309] width 238 height 15
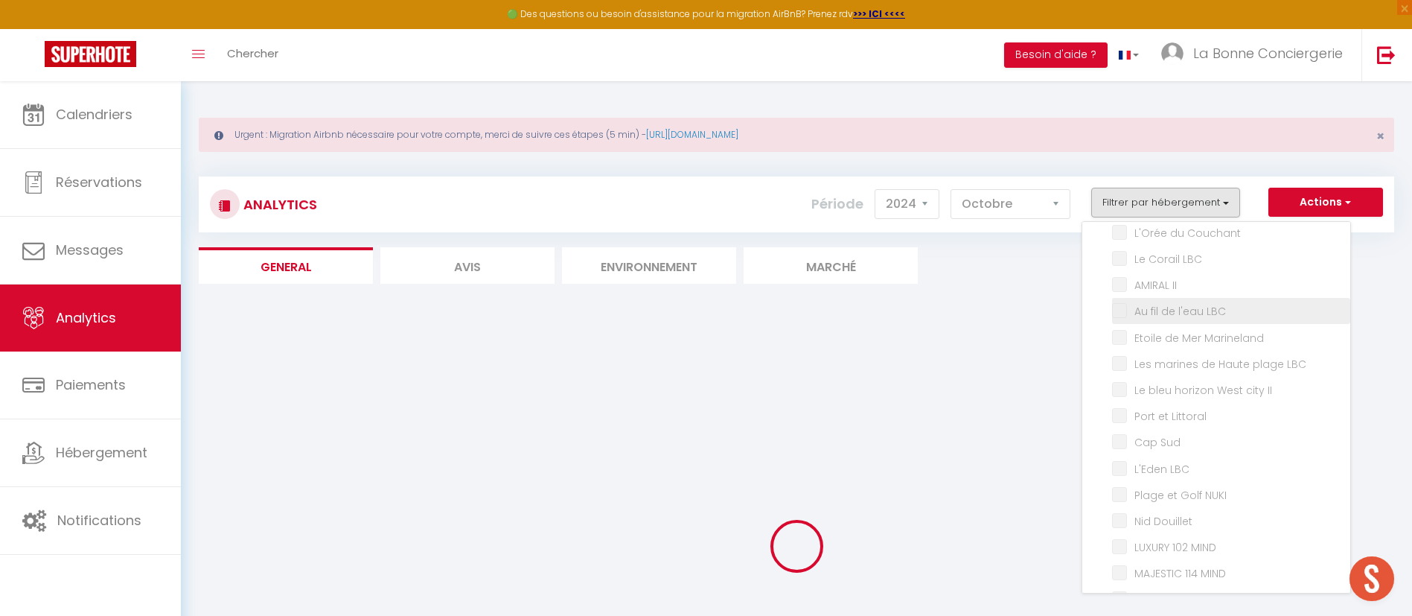
click at [0, 0] on div "Informations sur votre tableau de bord financier Superhote n'est pas une soluti…" at bounding box center [0, 0] width 0 height 0
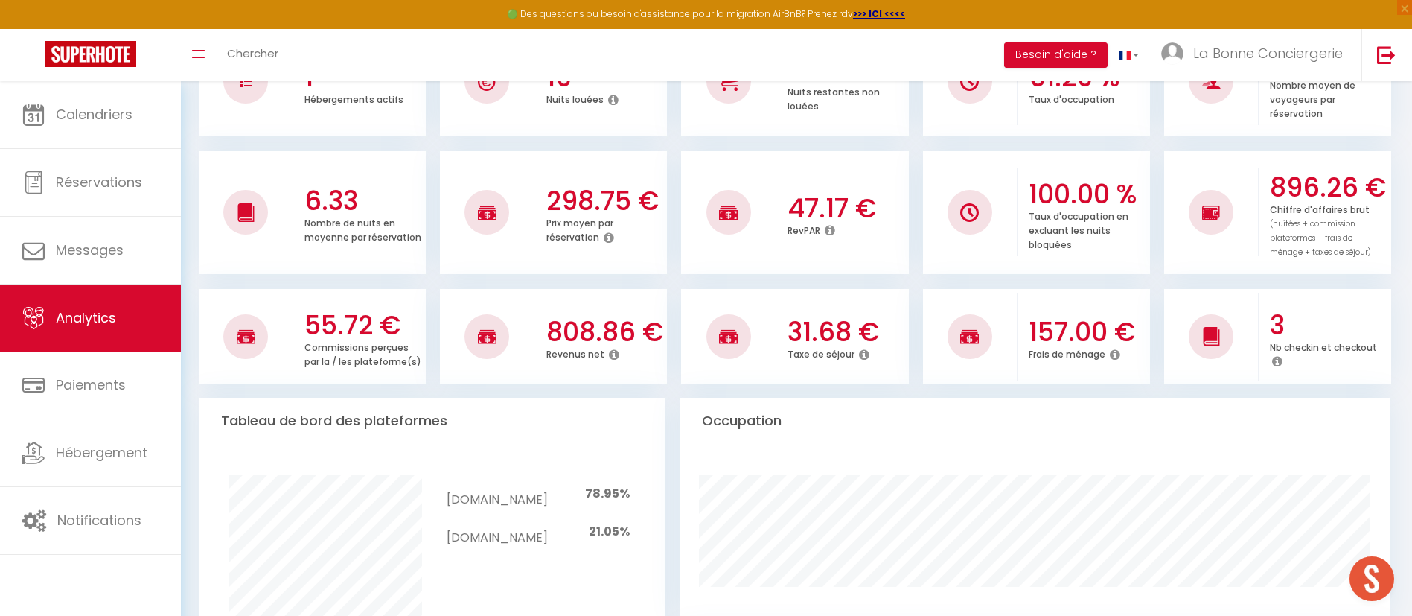
scroll to position [0, 0]
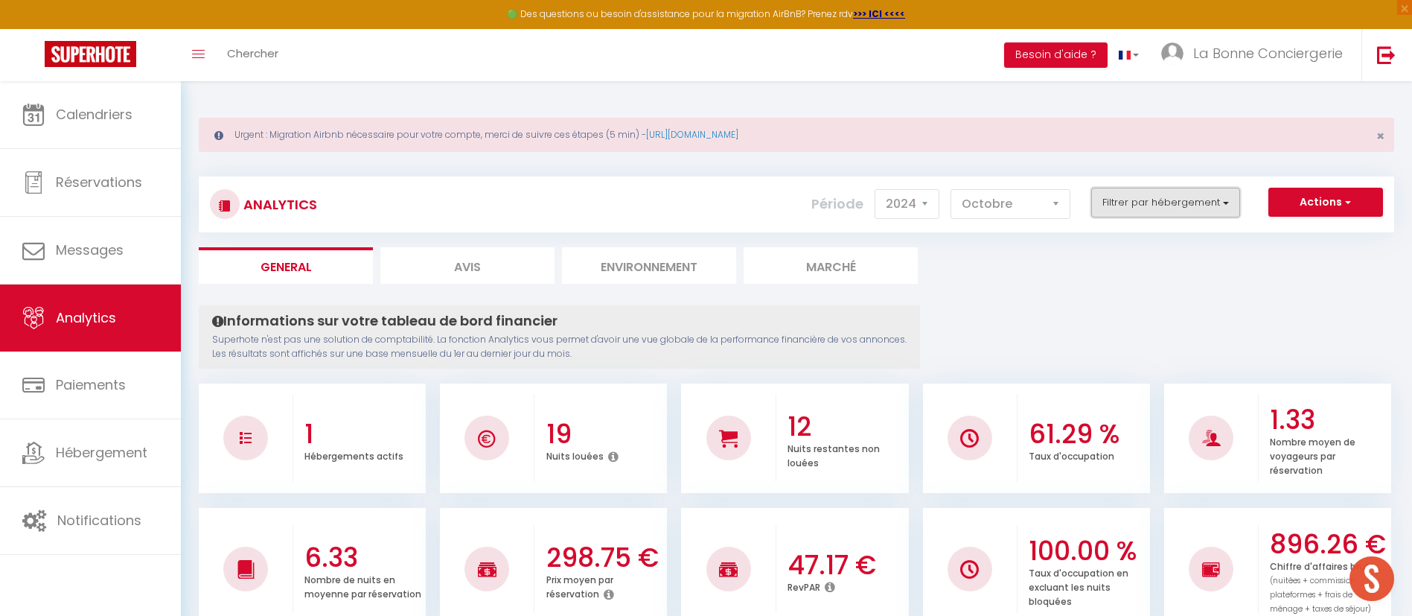
click at [1138, 189] on button "Filtrer par hébergement" at bounding box center [1166, 203] width 149 height 30
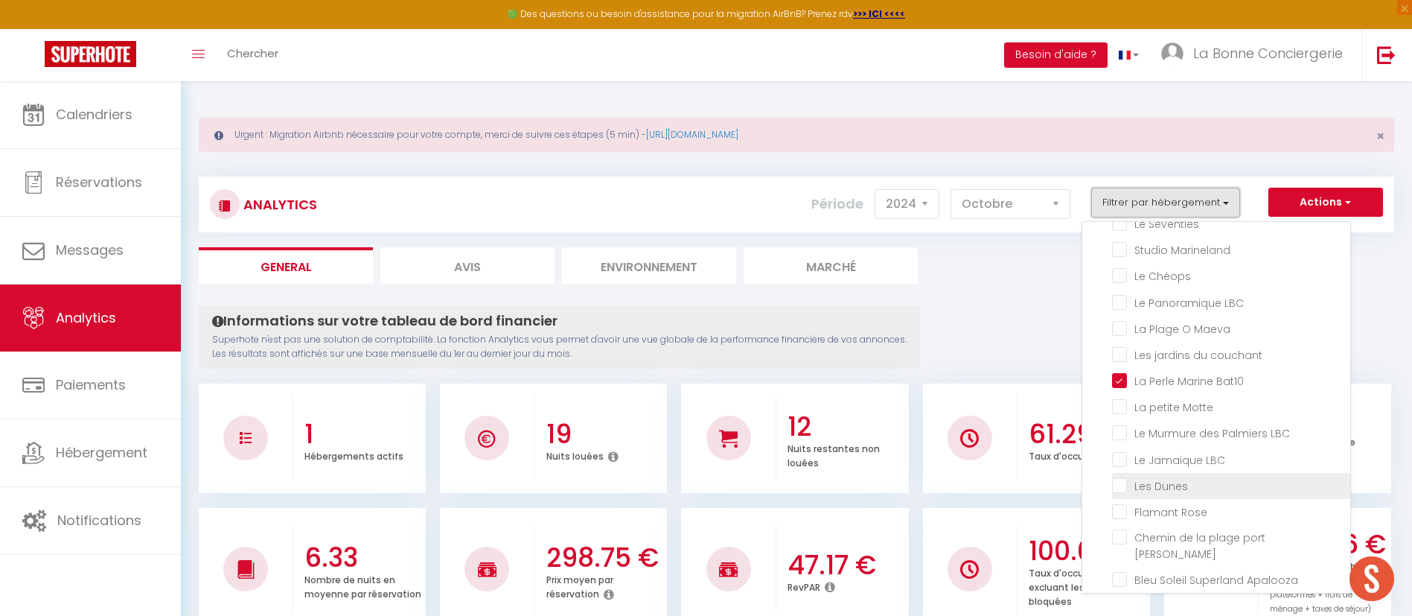
scroll to position [1434, 0]
click at [1190, 487] on LBC "checkbox" at bounding box center [1231, 486] width 238 height 15
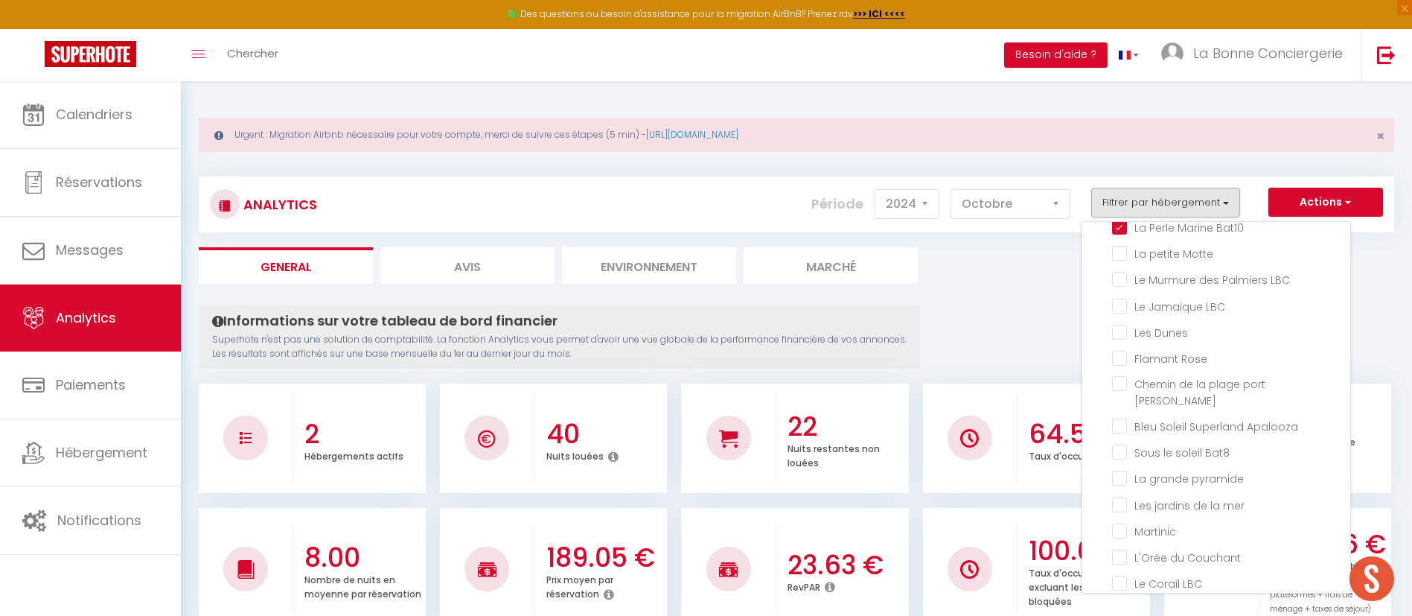
scroll to position [1220, 0]
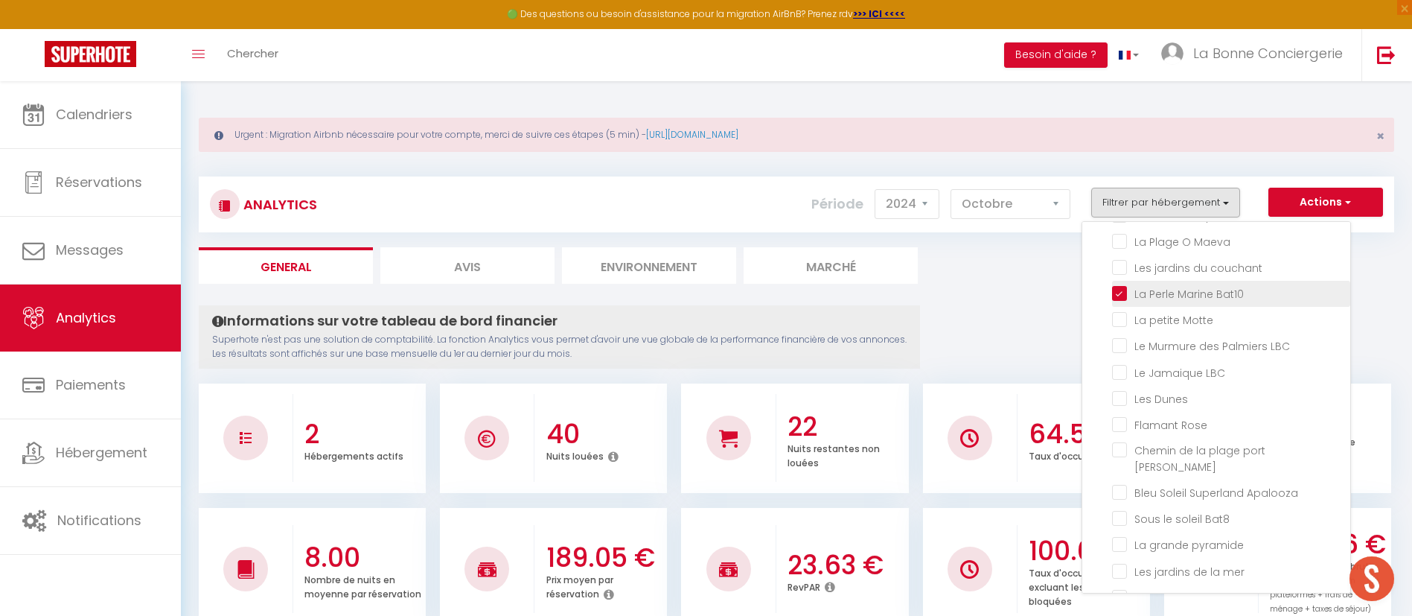
click at [1151, 300] on Bat10 "checkbox" at bounding box center [1231, 292] width 238 height 15
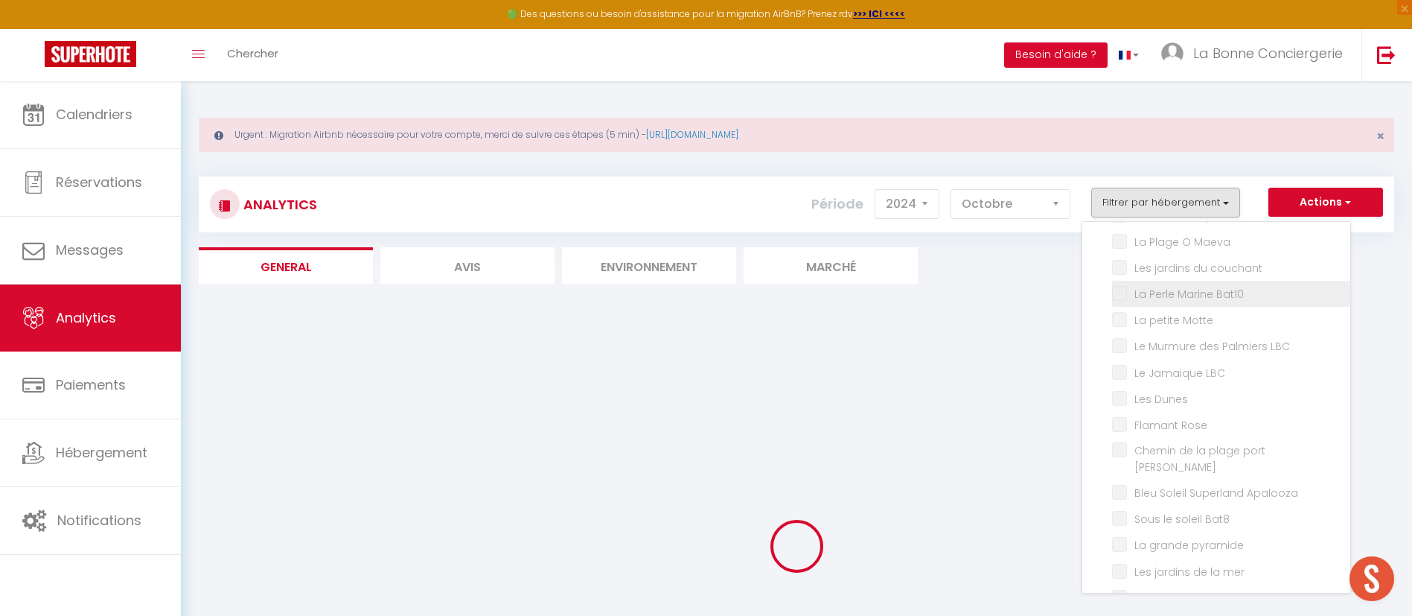
click at [0, 0] on div "Informations sur votre tableau de bord financier Superhote n'est pas une soluti…" at bounding box center [0, 0] width 0 height 0
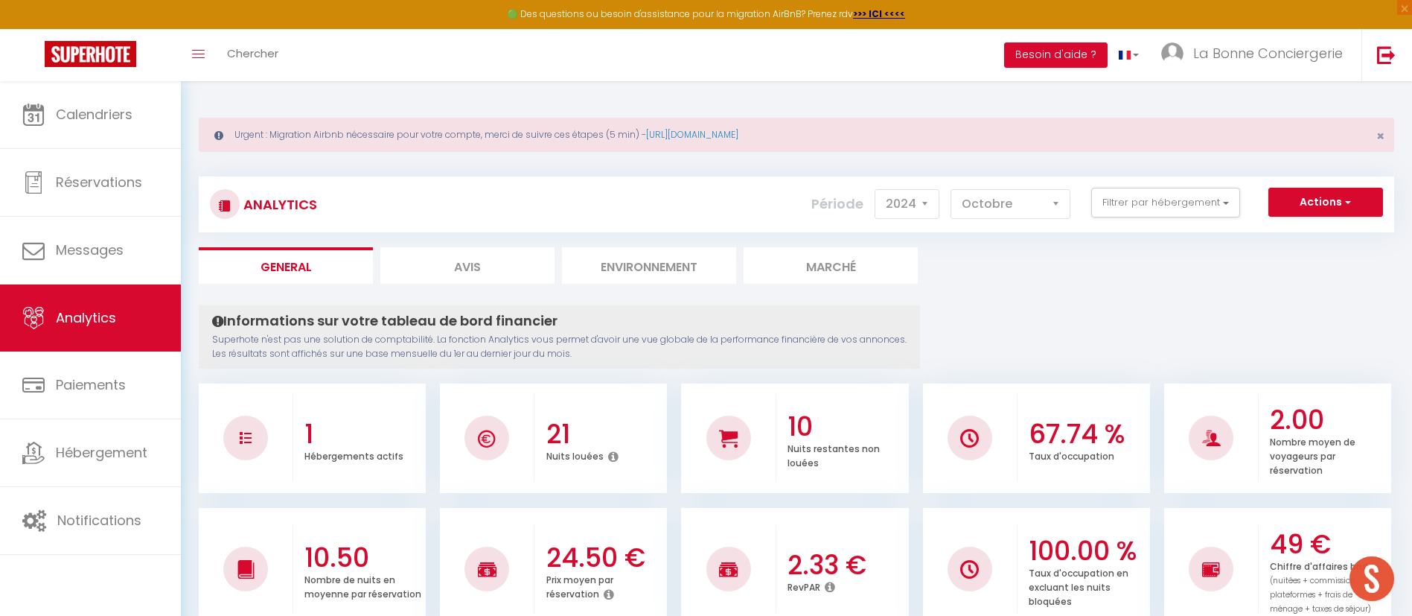
click at [908, 188] on div "Période 2014 2015 2016 2017 2018 2019 2020 2021 2022 2023 2024 2025 2026 2027 […" at bounding box center [947, 204] width 270 height 33
click at [909, 193] on select "2014 2015 2016 2017 2018 2019 2020 2021 2022 2023 2024 2025 2026 2027" at bounding box center [907, 204] width 65 height 30
click at [876, 189] on select "2014 2015 2016 2017 2018 2019 2020 2021 2022 2023 2024 2025 2026 2027" at bounding box center [907, 204] width 65 height 30
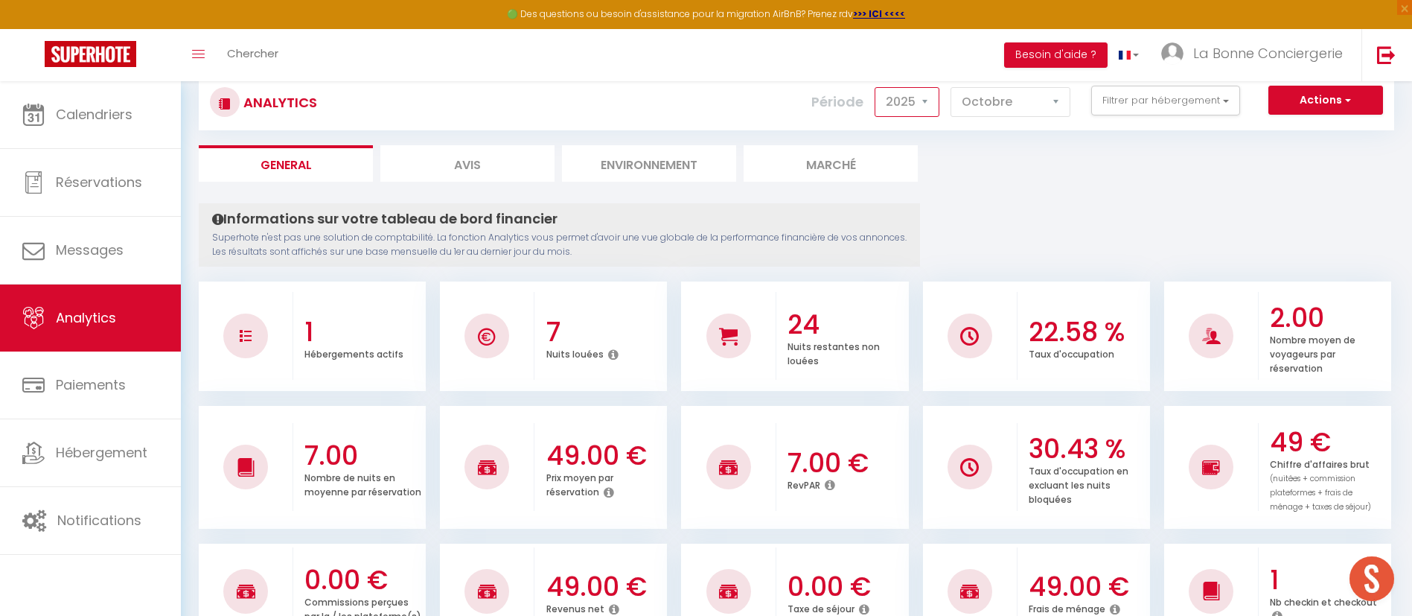
scroll to position [0, 0]
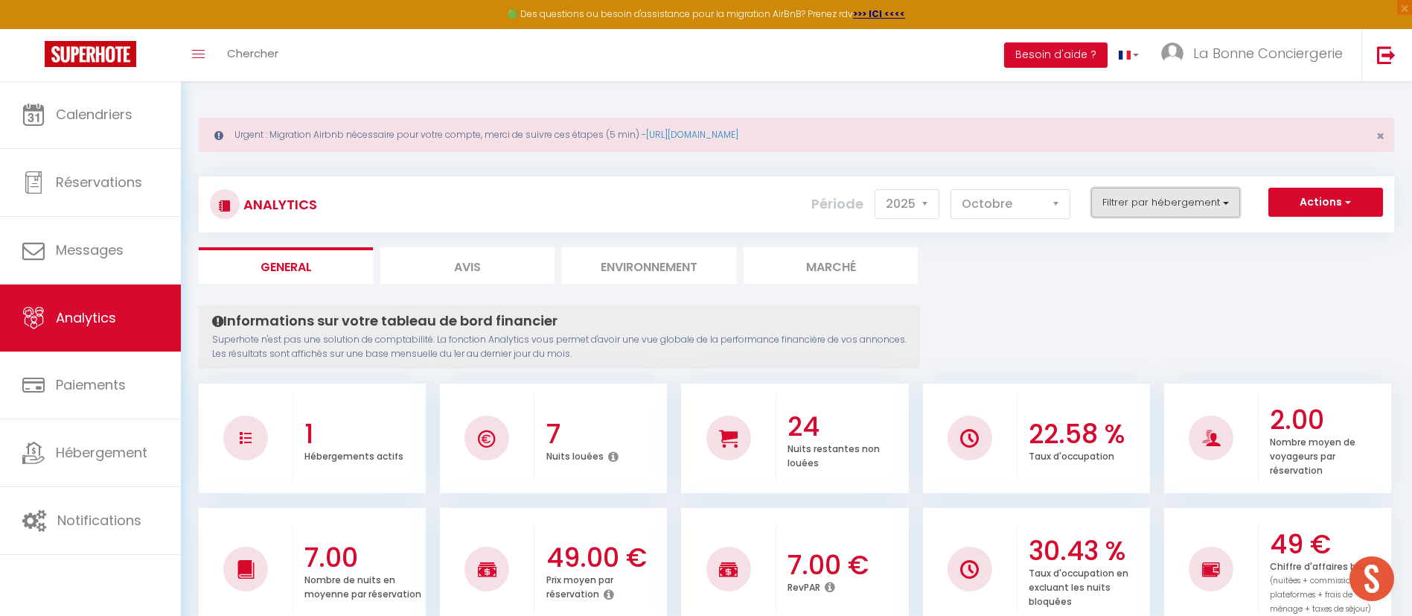
click at [1164, 205] on button "Filtrer par hébergement" at bounding box center [1166, 203] width 149 height 30
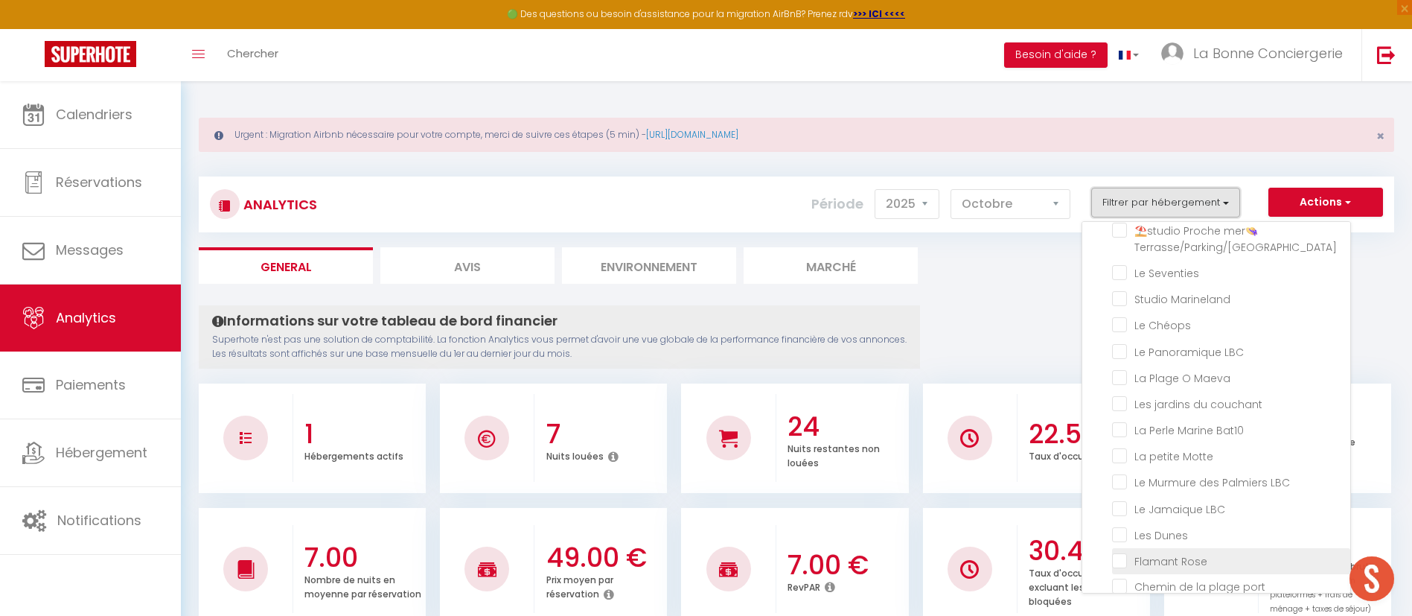
scroll to position [1132, 0]
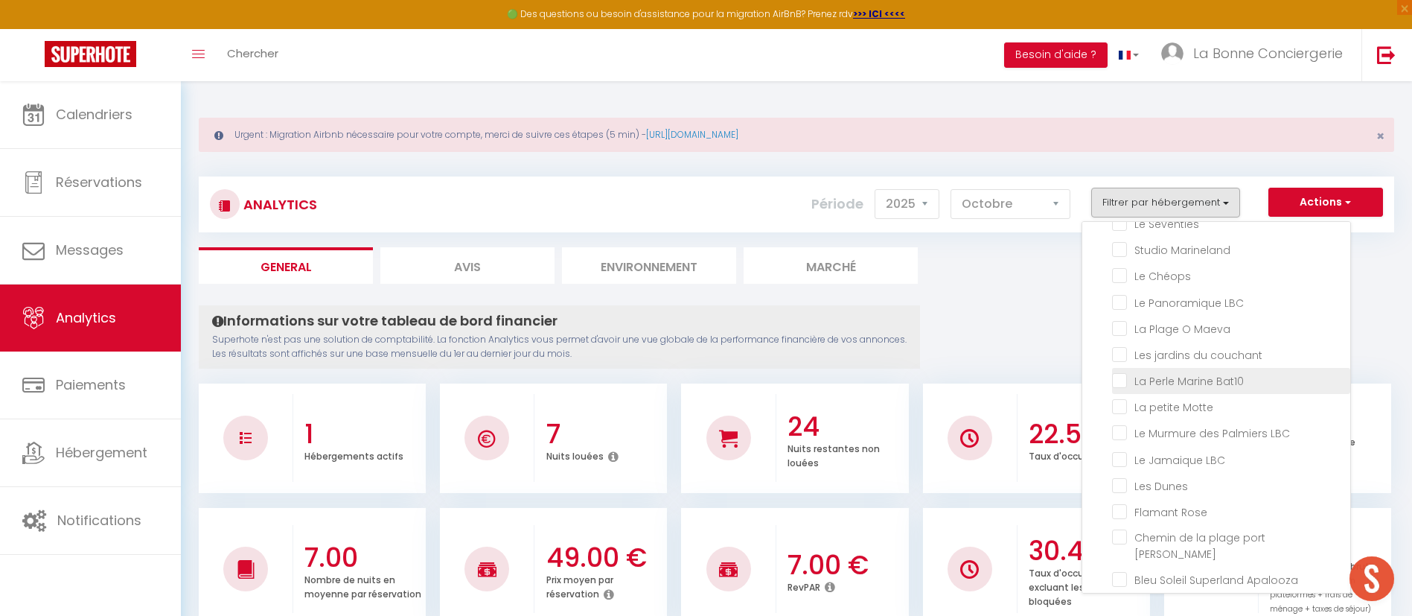
click at [1182, 387] on Bat10 "checkbox" at bounding box center [1231, 379] width 238 height 15
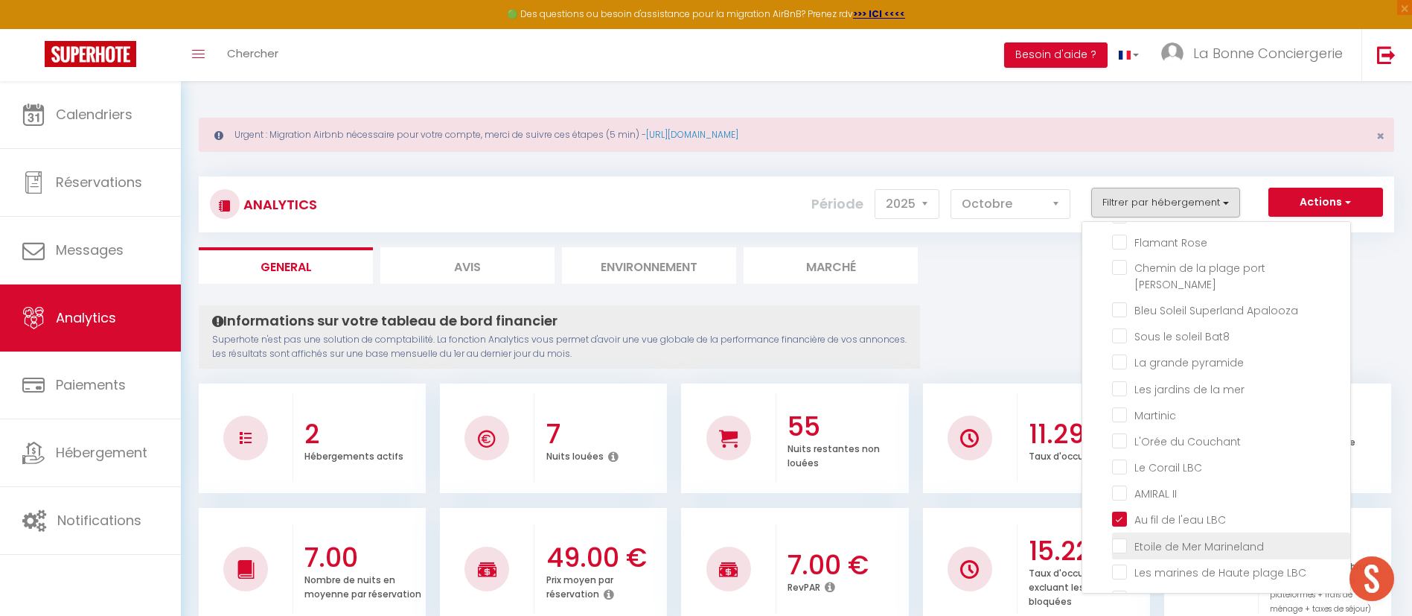
scroll to position [1400, 0]
click at [1189, 517] on LBC "checkbox" at bounding box center [1231, 519] width 238 height 15
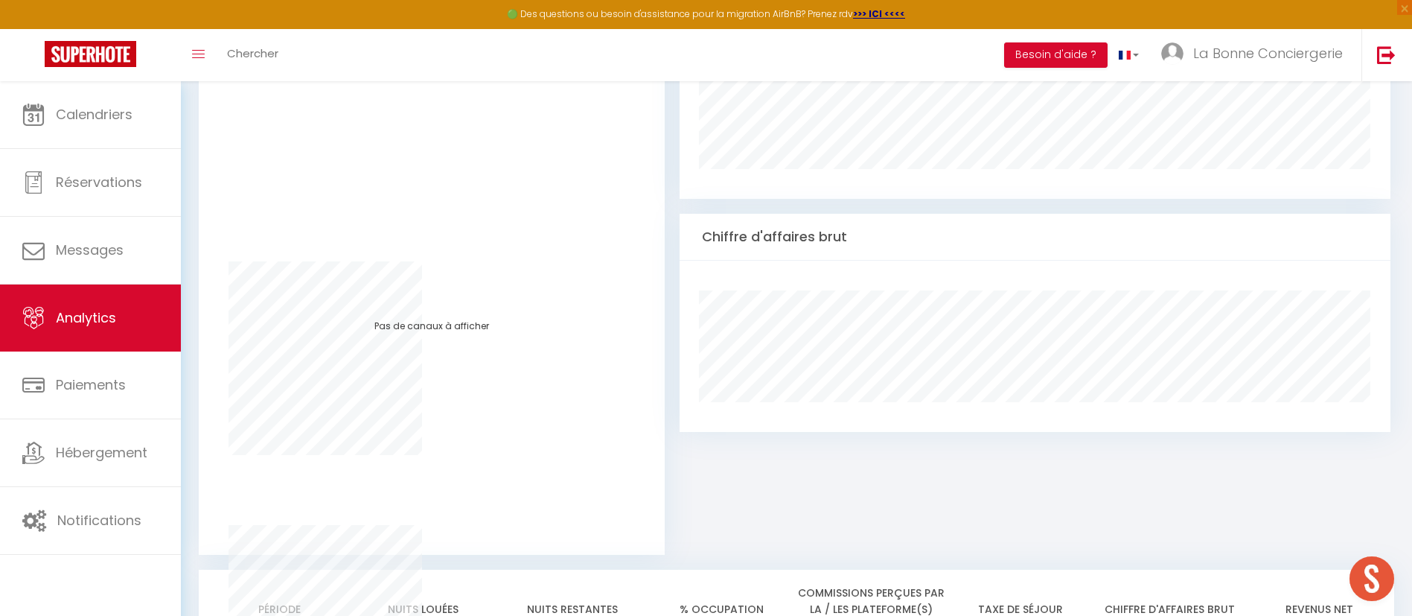
scroll to position [1292, 0]
